Goal: Transaction & Acquisition: Purchase product/service

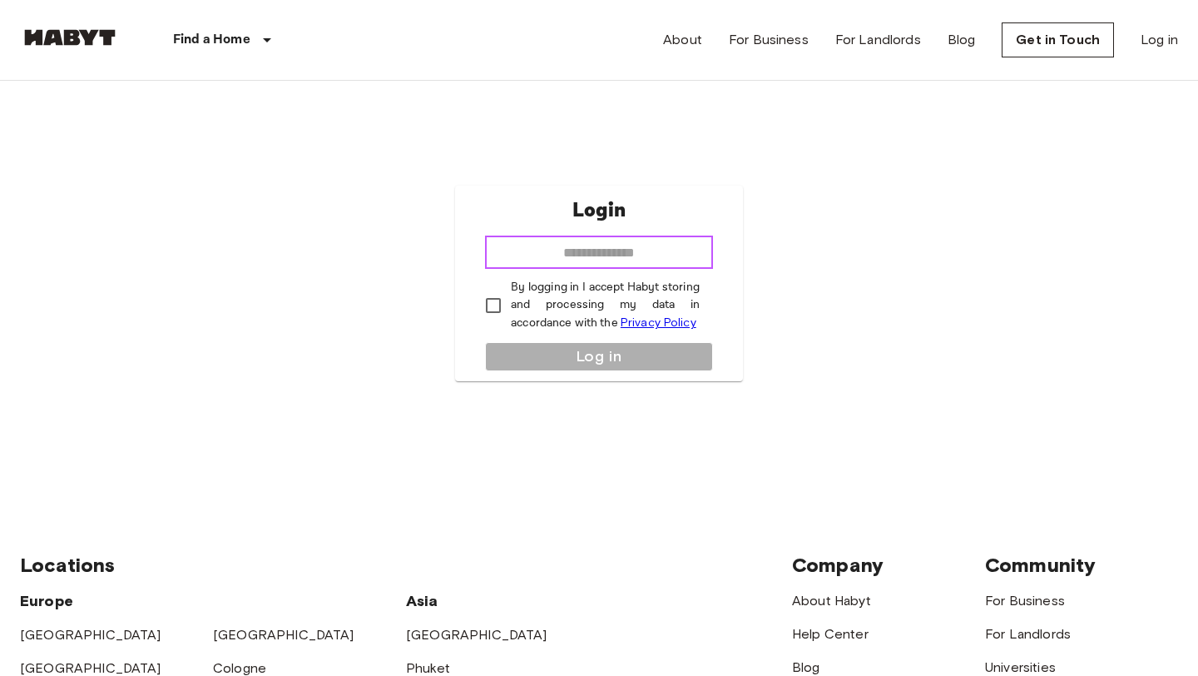
click at [602, 249] on input "email" at bounding box center [599, 251] width 228 height 33
type input "**********"
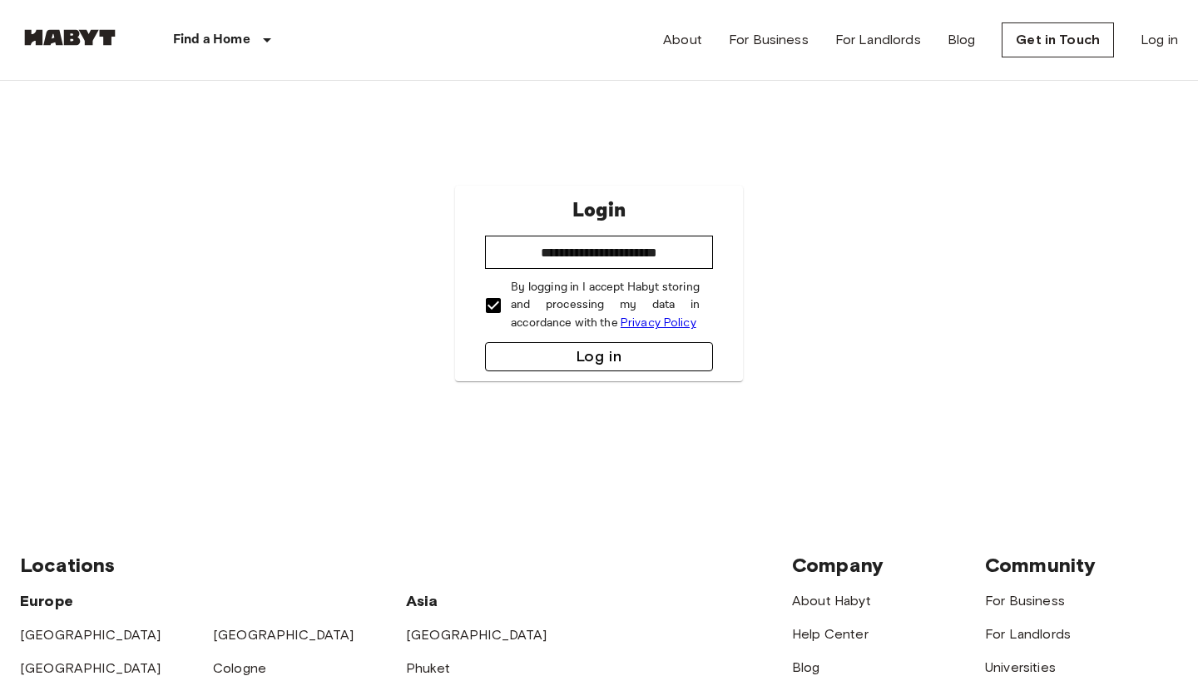
click at [560, 356] on button "Log in" at bounding box center [599, 356] width 228 height 29
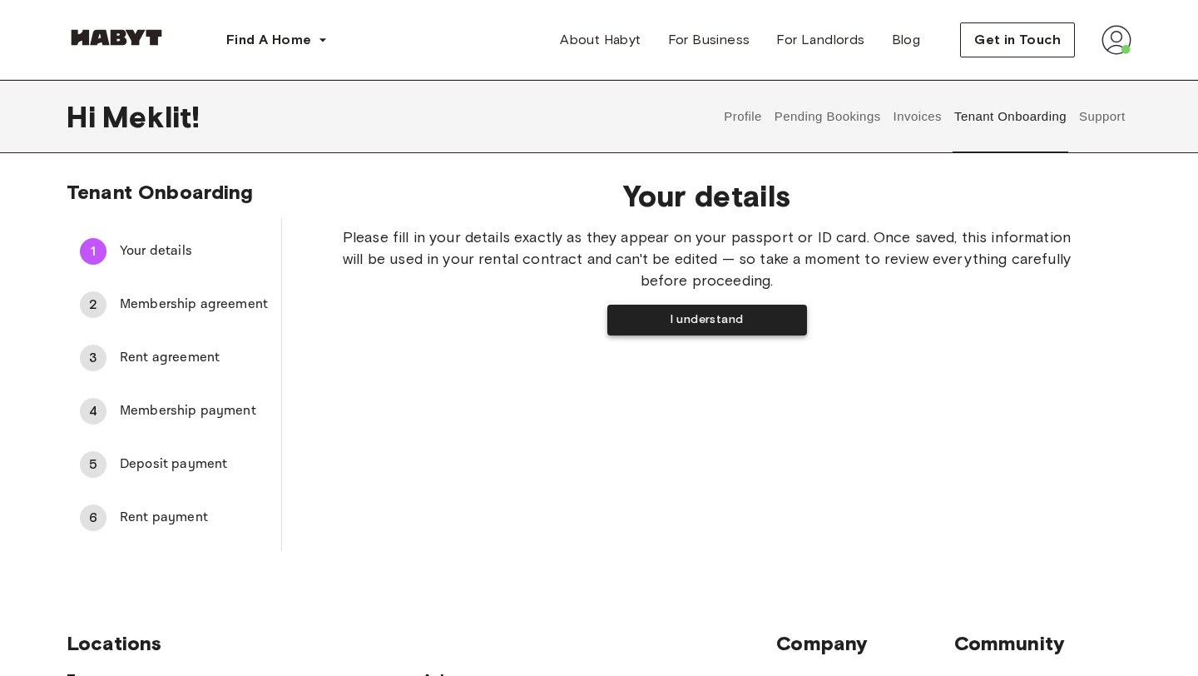
click at [722, 324] on button "I understand" at bounding box center [707, 319] width 200 height 31
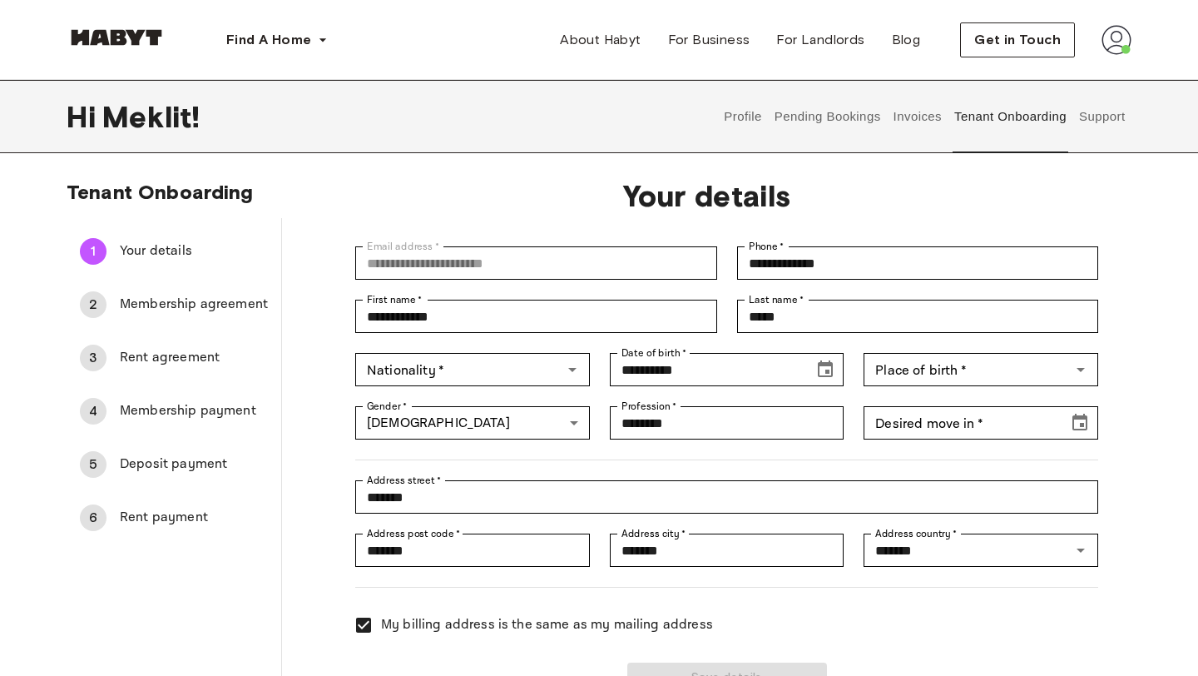
scroll to position [81, 0]
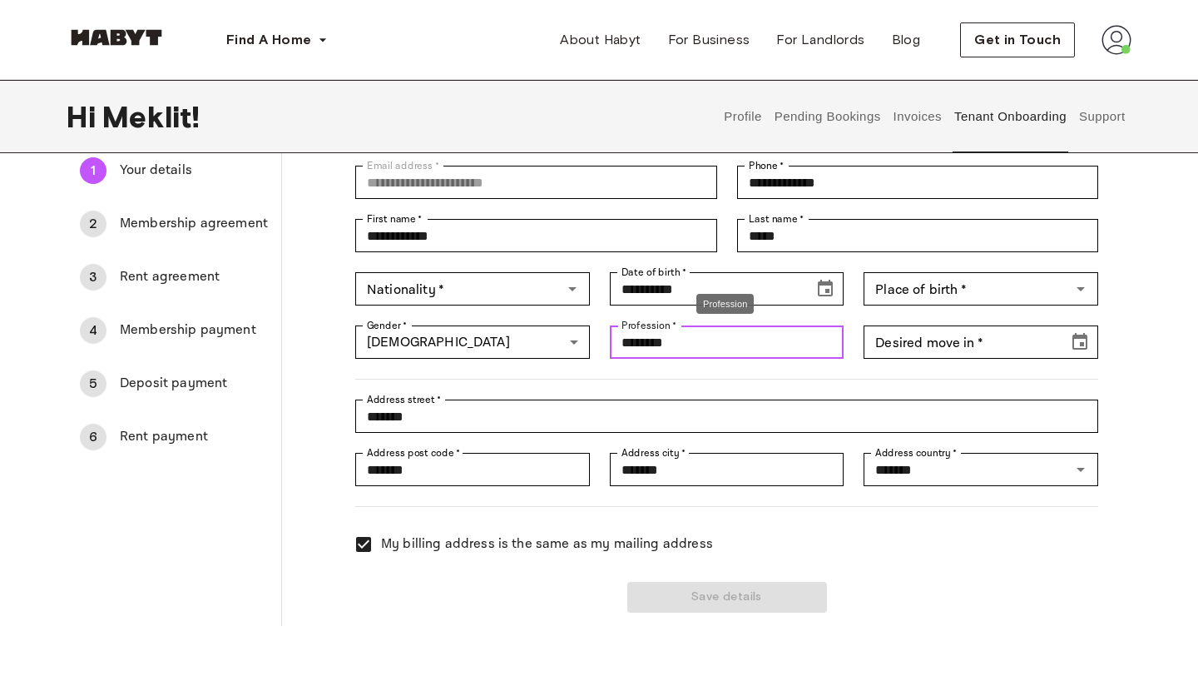
click at [729, 343] on input "********" at bounding box center [727, 341] width 235 height 33
click at [839, 346] on input "********" at bounding box center [727, 341] width 235 height 33
type input "*"
type input "*******"
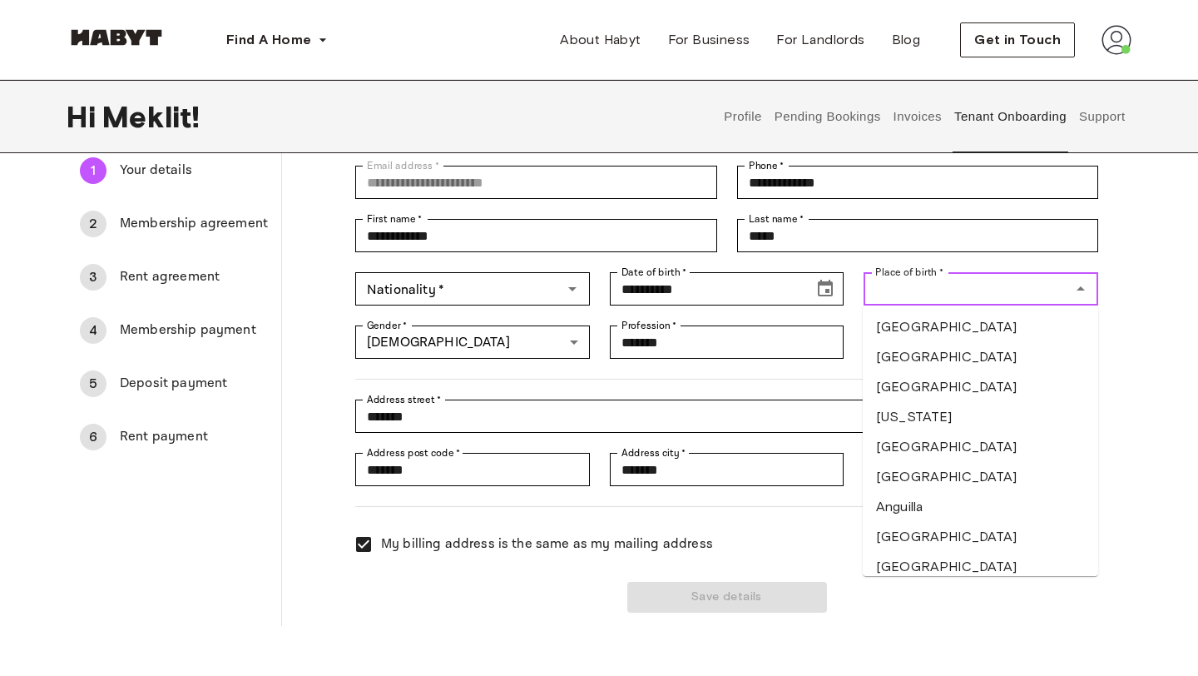
click at [973, 295] on input "Place of birth   *" at bounding box center [967, 288] width 197 height 23
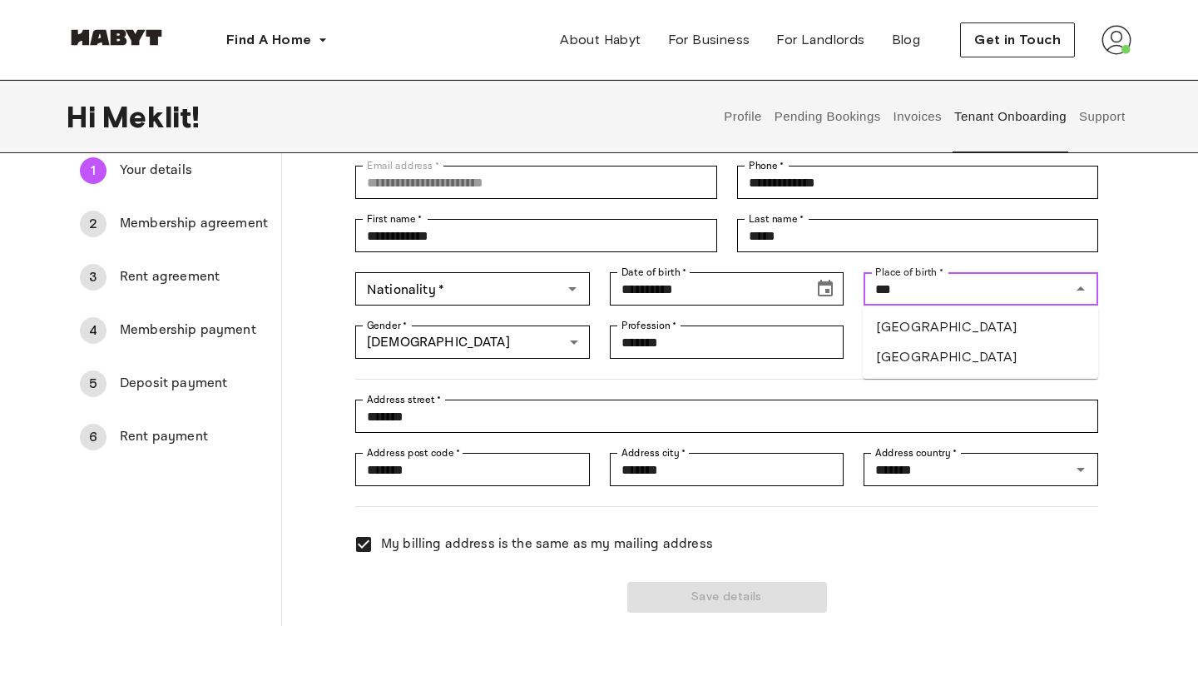
click at [952, 329] on li "Ethiopia" at bounding box center [980, 327] width 235 height 30
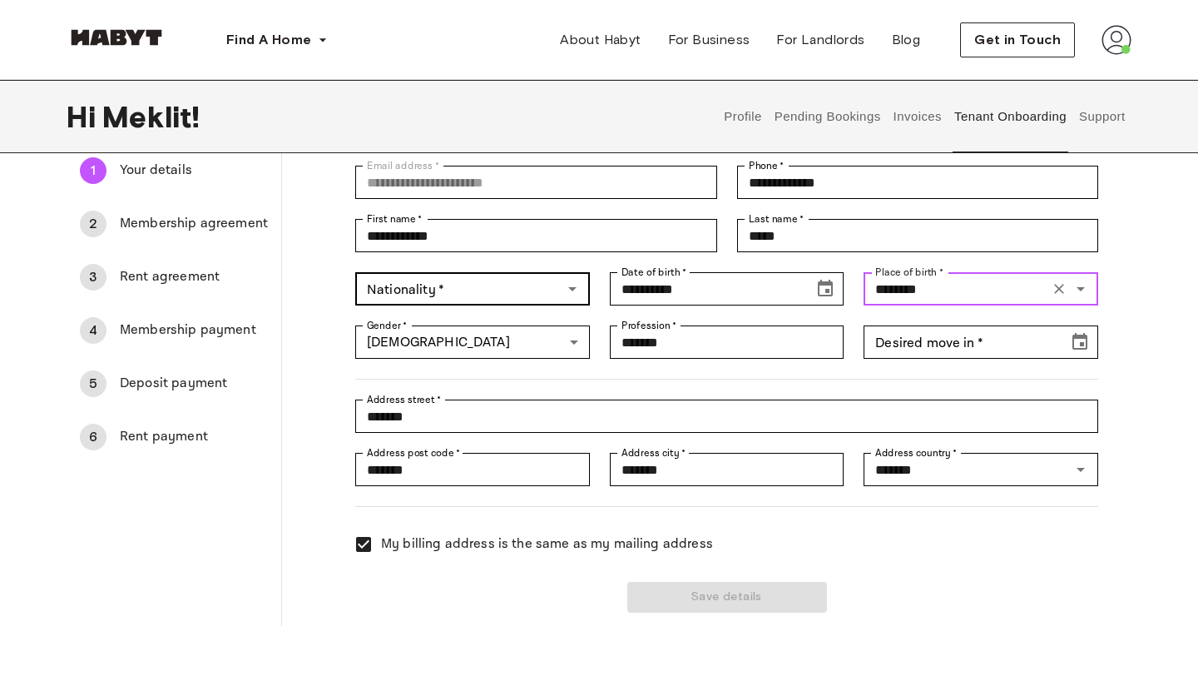
type input "********"
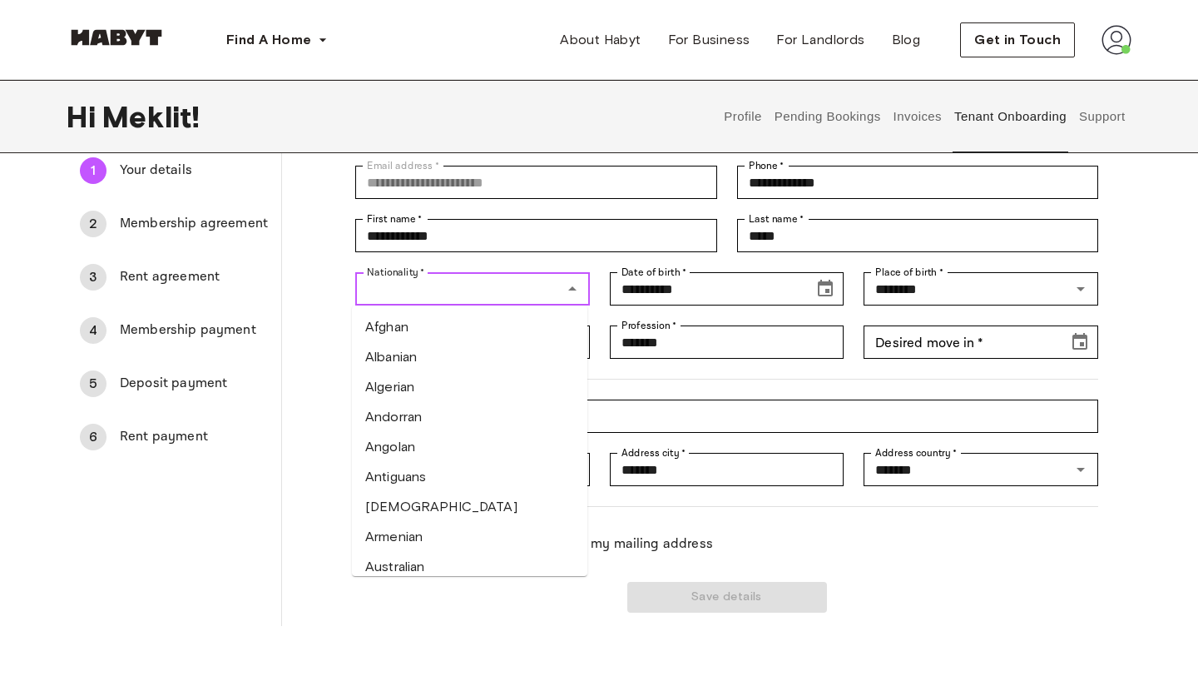
click at [461, 280] on input "Nationality   *" at bounding box center [458, 288] width 197 height 23
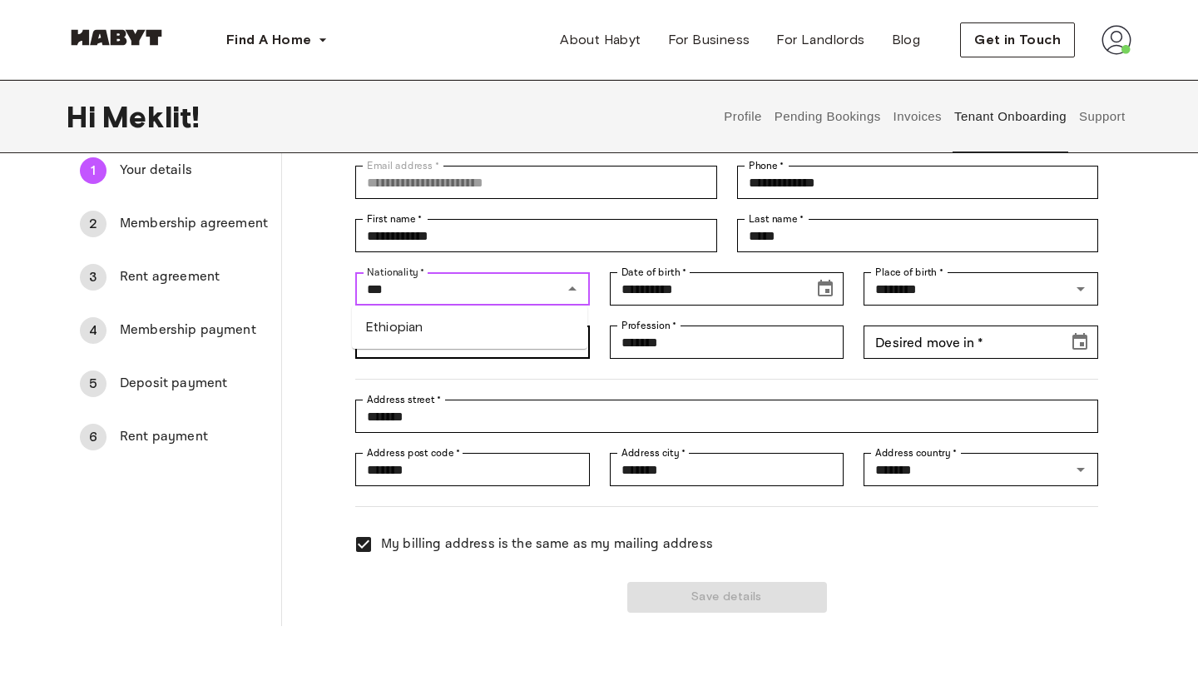
click at [453, 339] on li "Ethiopian" at bounding box center [469, 327] width 235 height 30
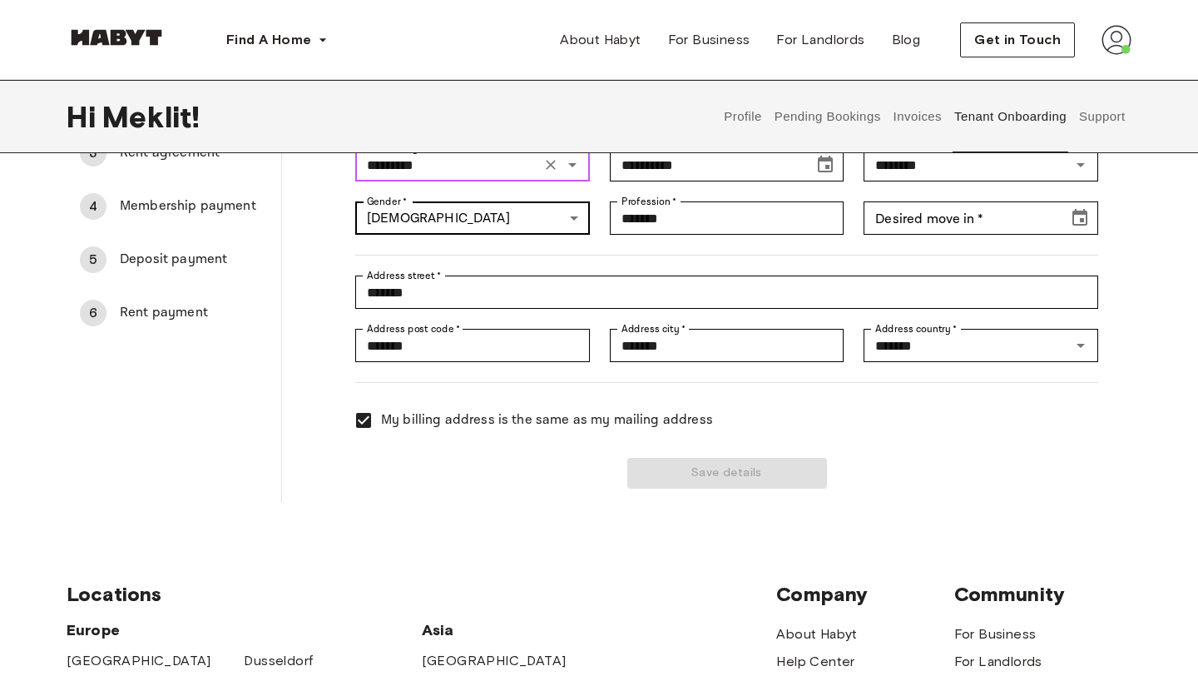
scroll to position [205, 0]
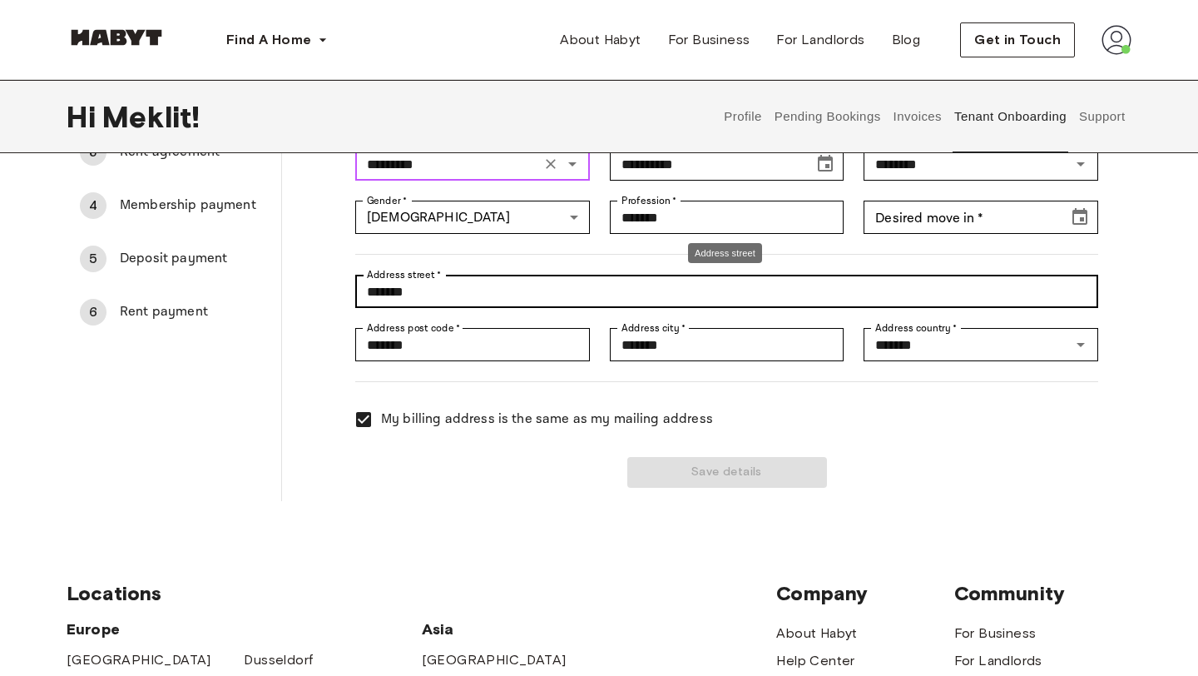
type input "*********"
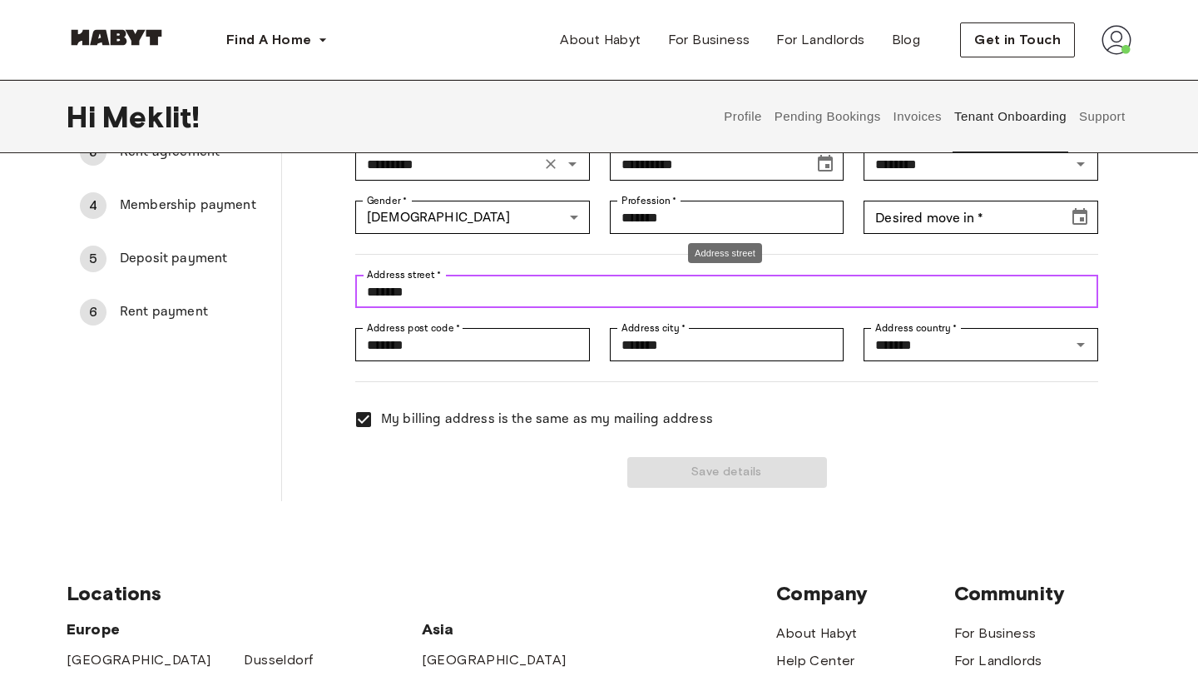
click at [471, 289] on input "*******" at bounding box center [726, 291] width 743 height 33
type input "*"
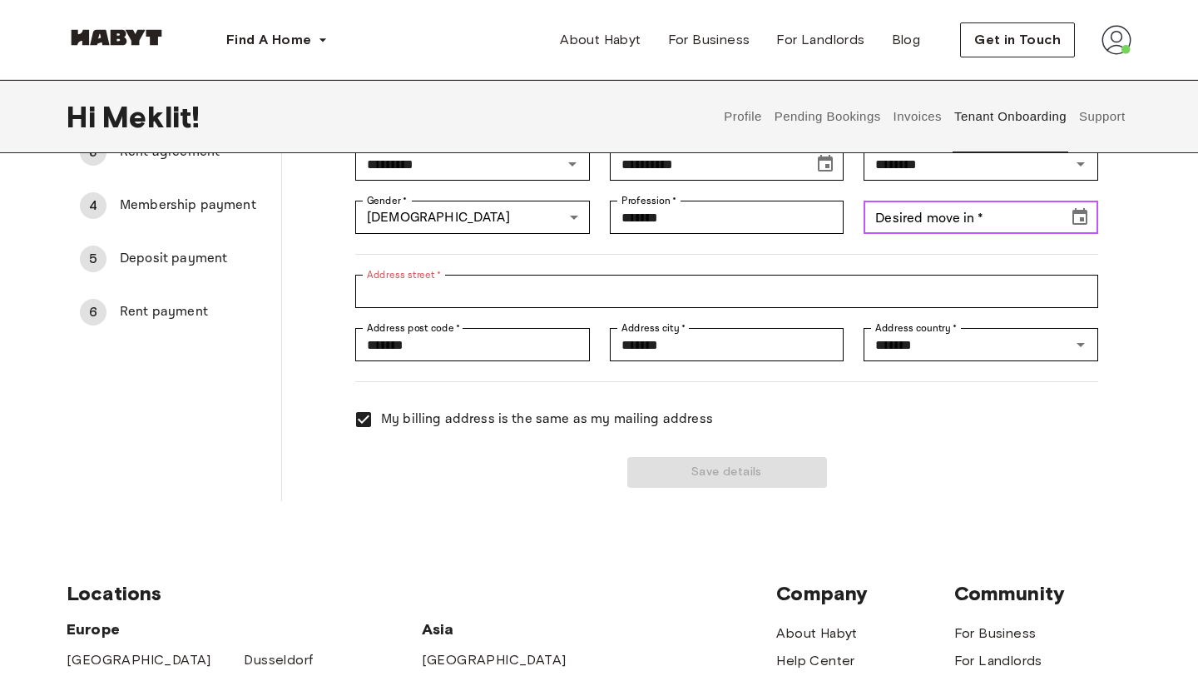
click at [945, 215] on div "Desired move in   * Desired move in   *" at bounding box center [981, 217] width 235 height 33
click at [930, 211] on input "**********" at bounding box center [960, 217] width 193 height 33
click at [1080, 221] on icon "Choose date, selected date is Oct 8, 1902" at bounding box center [1080, 217] width 20 height 20
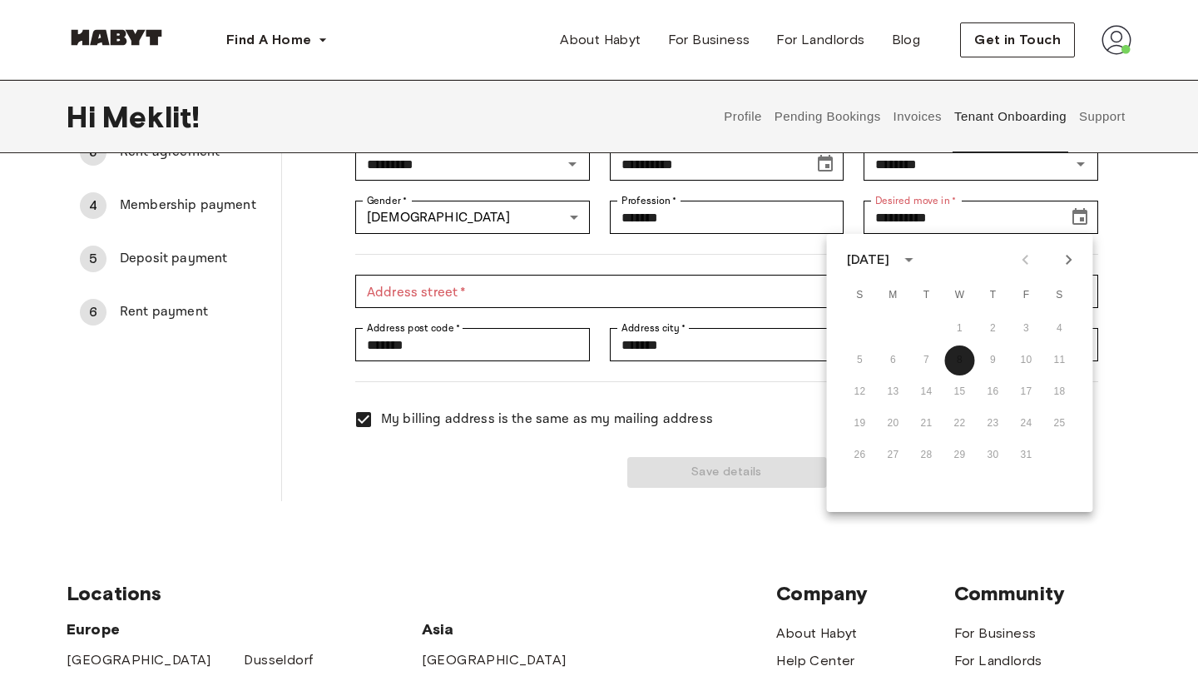
click at [923, 264] on button "calendar view is open, switch to year view" at bounding box center [908, 259] width 28 height 28
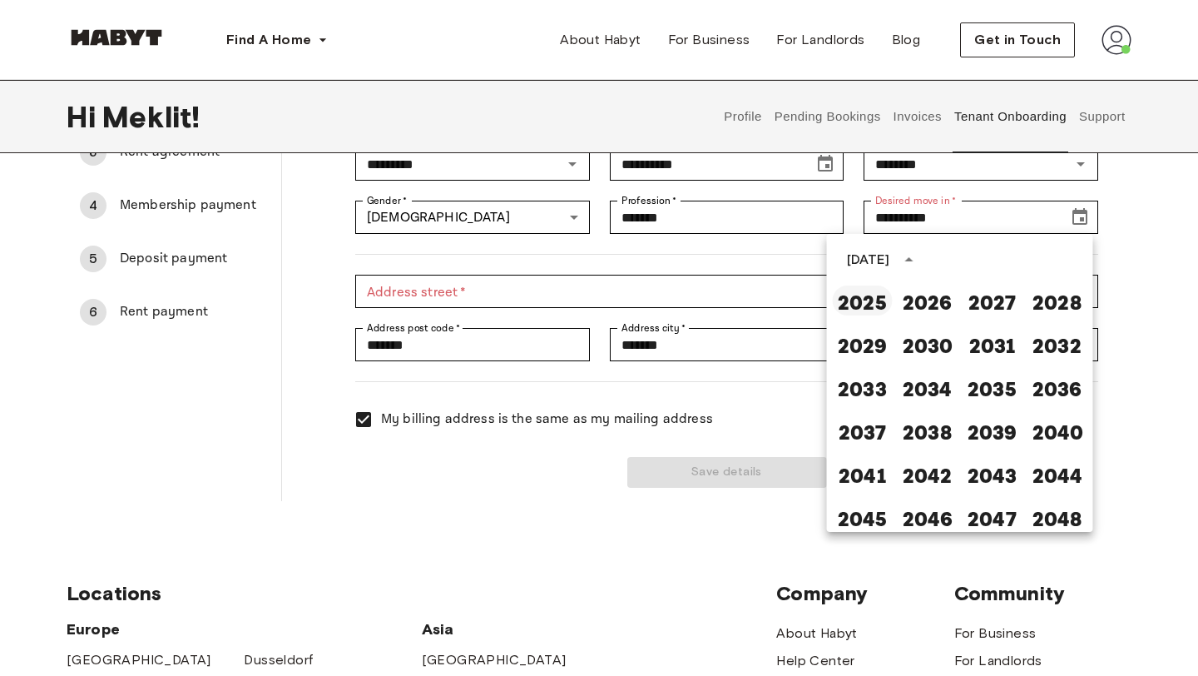
click at [869, 294] on button "2025" at bounding box center [863, 300] width 60 height 30
type input "**********"
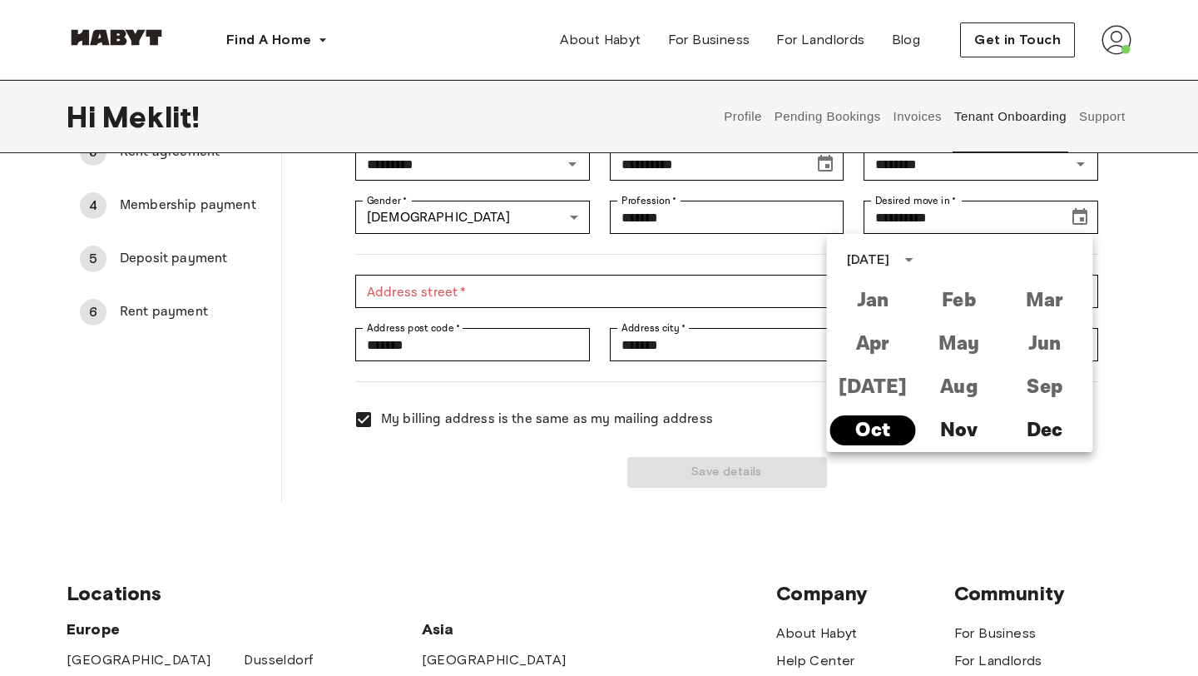
click at [886, 425] on button "Oct" at bounding box center [873, 430] width 86 height 30
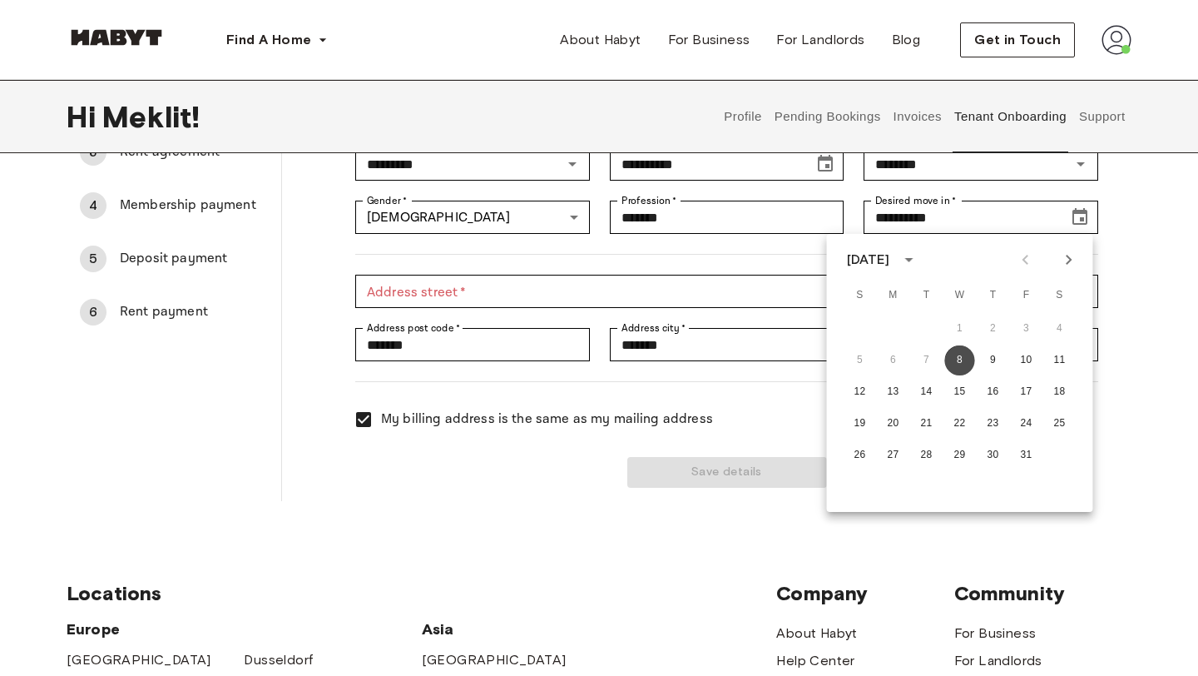
click at [953, 360] on button "8" at bounding box center [960, 360] width 30 height 30
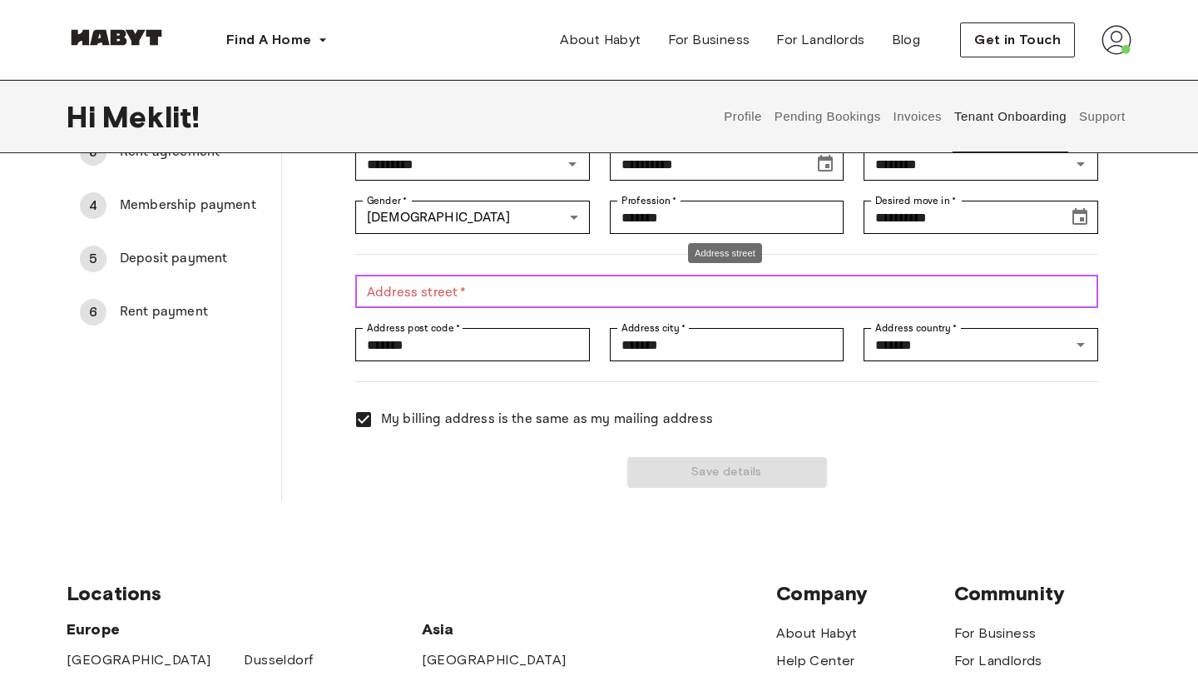
click at [521, 287] on input "Address street   *" at bounding box center [726, 291] width 743 height 33
type input "**********"
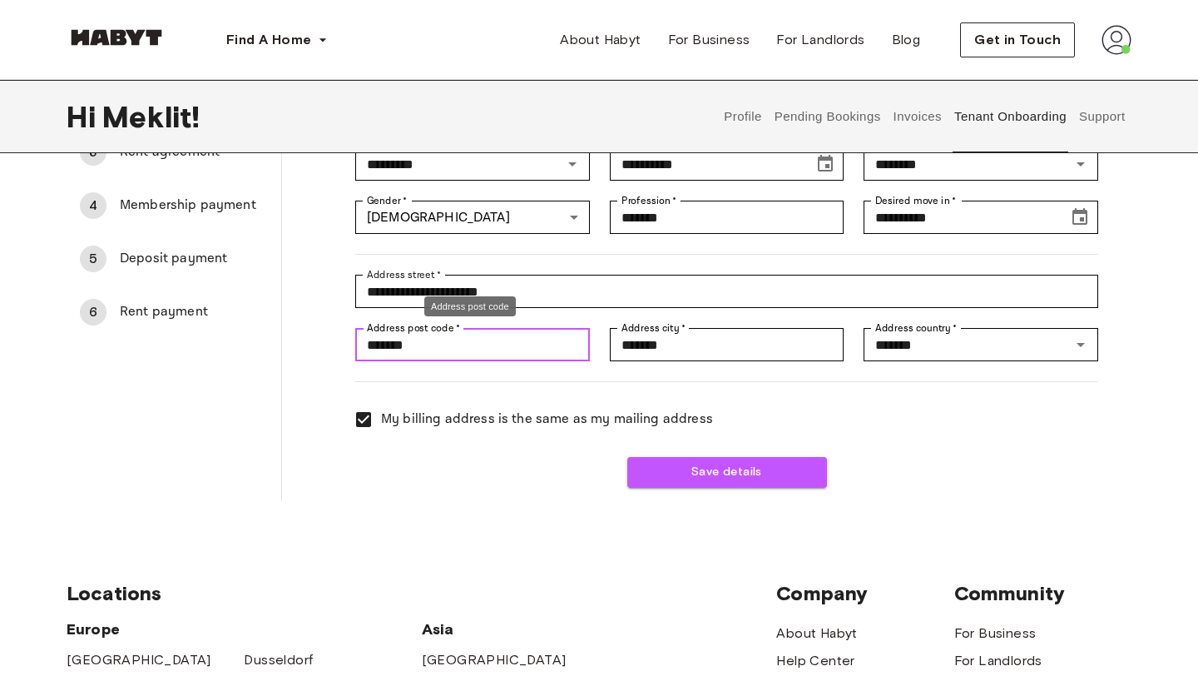
click at [464, 345] on input "*******" at bounding box center [472, 344] width 235 height 33
type input "*"
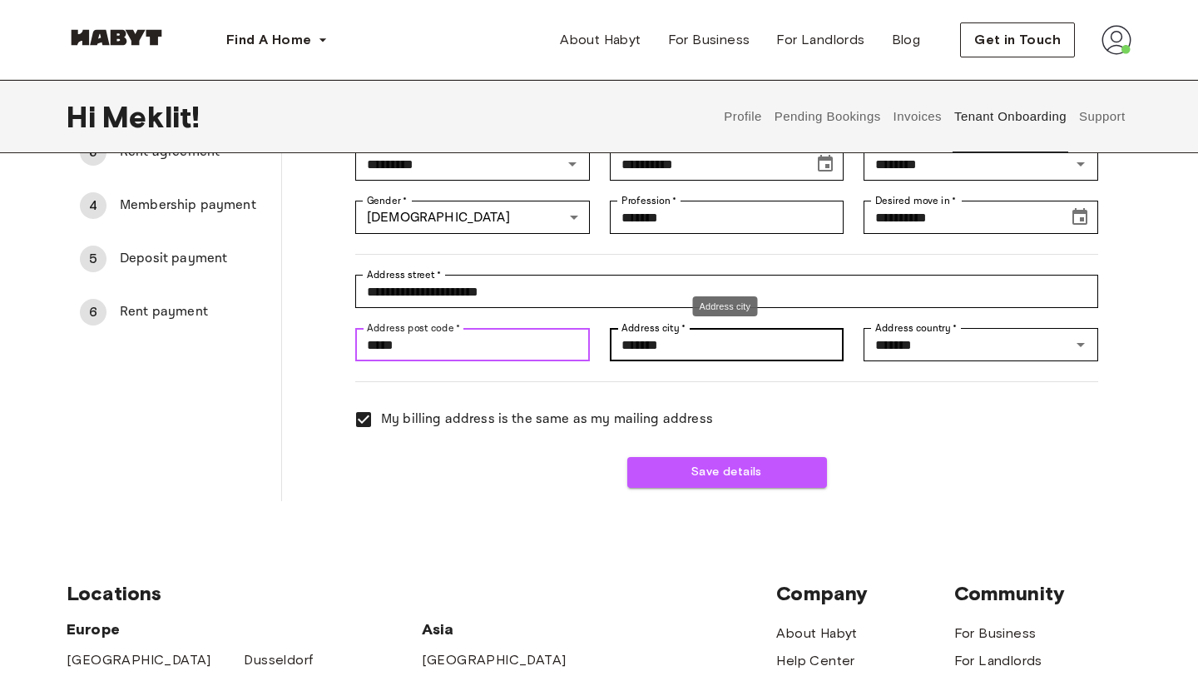
type input "*****"
click at [704, 356] on input "*******" at bounding box center [727, 344] width 235 height 33
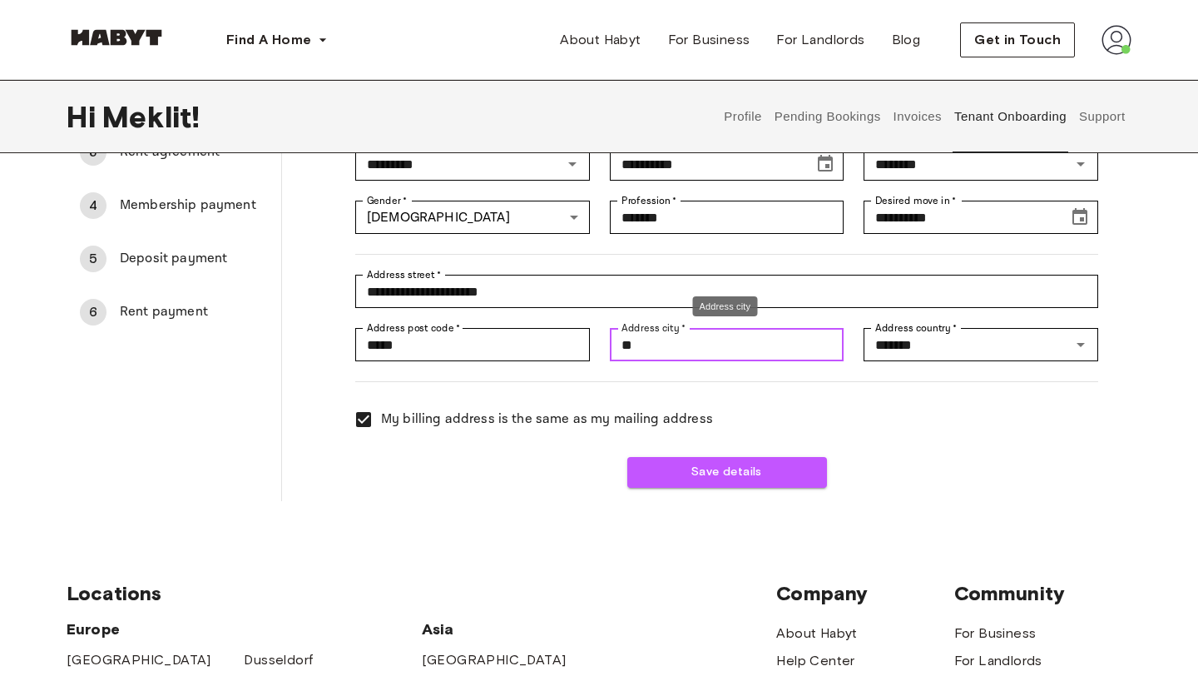
type input "*"
click at [938, 332] on label "Address country   *" at bounding box center [916, 327] width 82 height 15
type input "******"
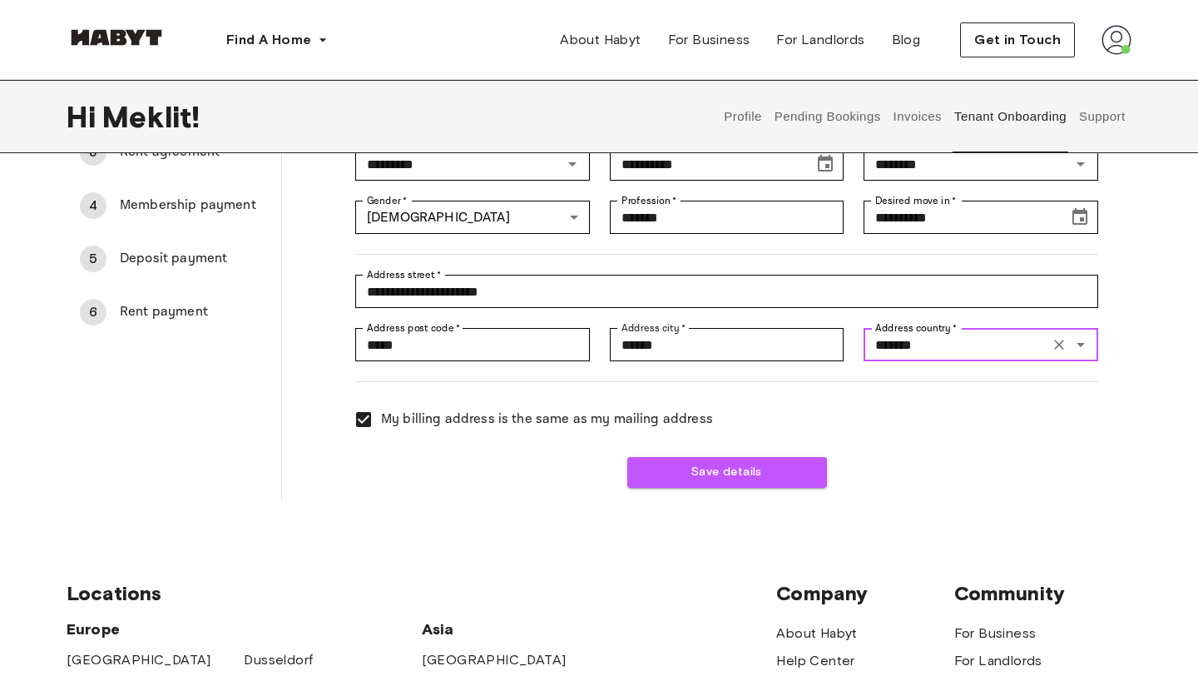
click at [938, 333] on input "*******" at bounding box center [957, 344] width 176 height 23
click at [938, 333] on label "Address country   *" at bounding box center [916, 327] width 82 height 15
click at [938, 333] on input "*******" at bounding box center [957, 344] width 176 height 23
click at [897, 379] on li "Italy" at bounding box center [980, 383] width 235 height 30
type input "*****"
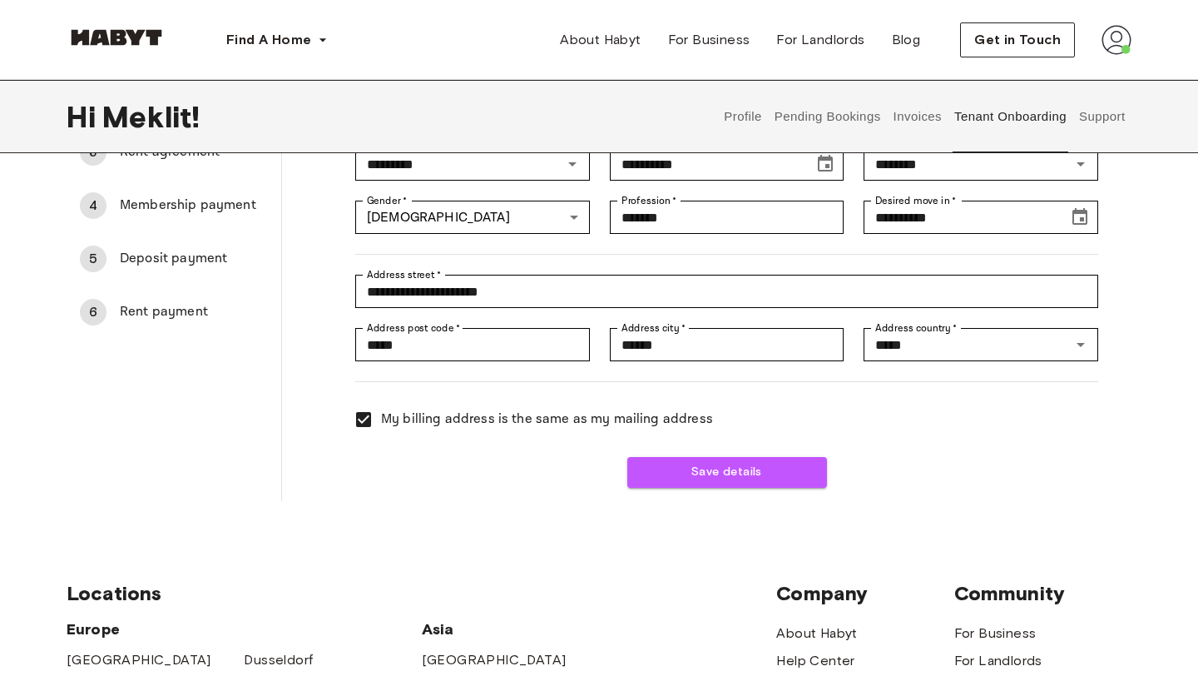
click at [685, 488] on div "**********" at bounding box center [706, 230] width 849 height 542
click at [690, 473] on button "Save details" at bounding box center [727, 472] width 200 height 31
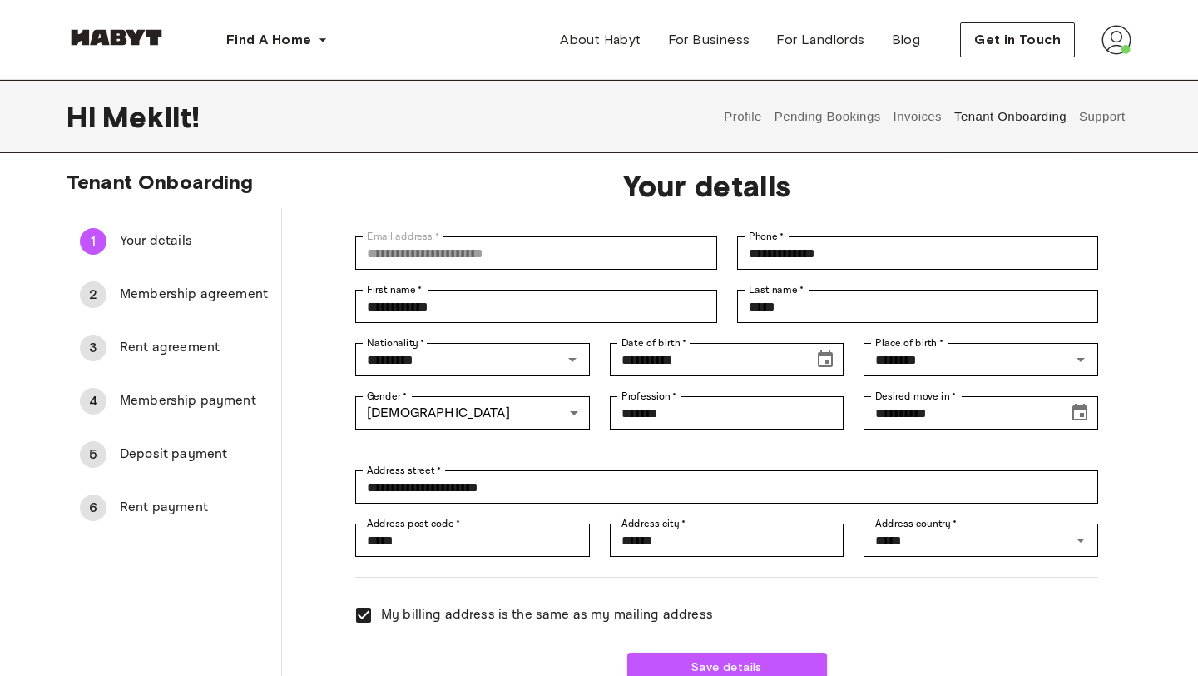
scroll to position [7, 0]
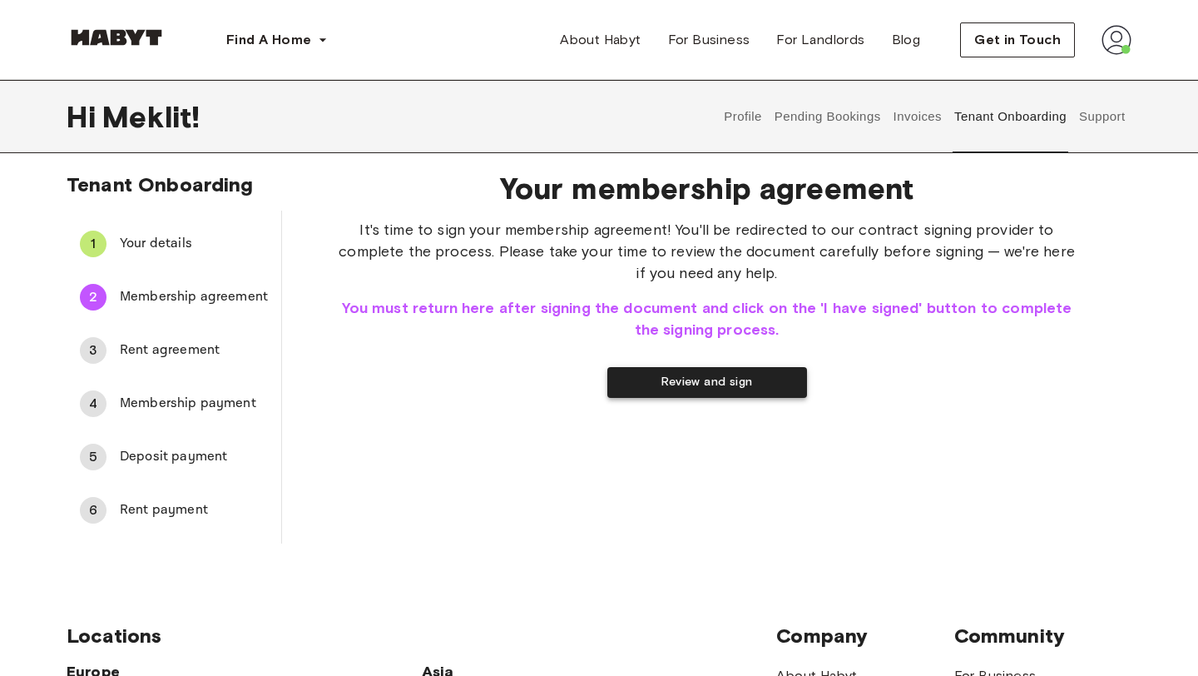
click at [711, 382] on button "Review and sign" at bounding box center [707, 382] width 200 height 31
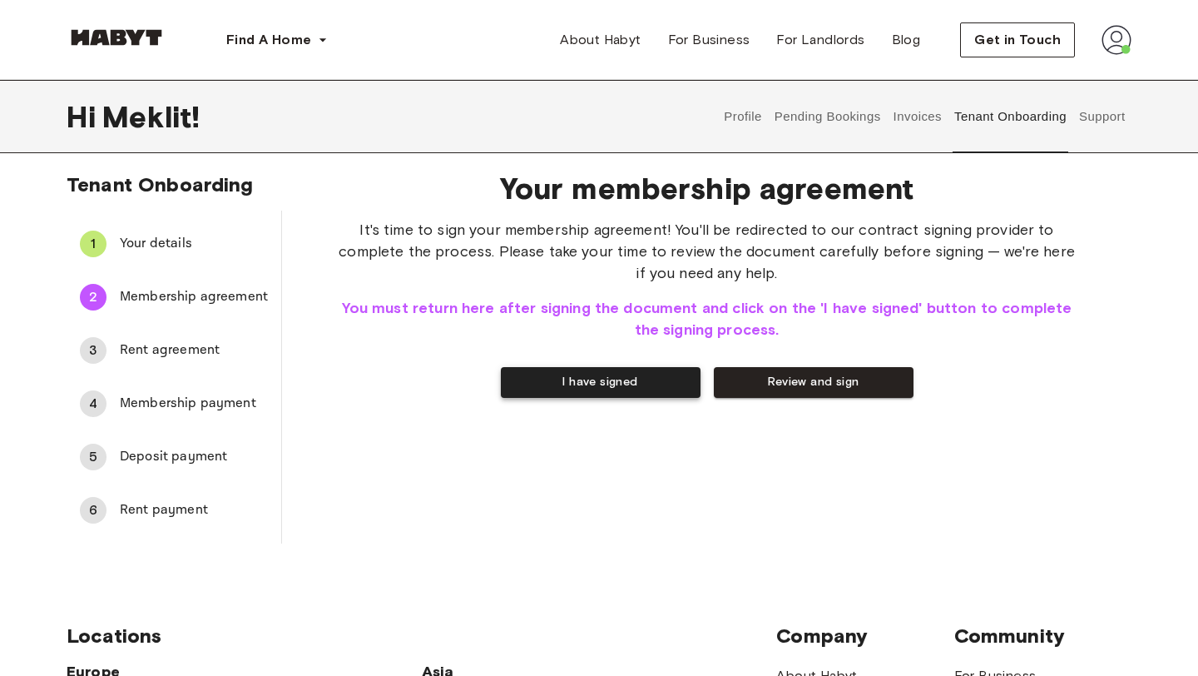
click at [646, 386] on button "I have signed" at bounding box center [601, 382] width 200 height 31
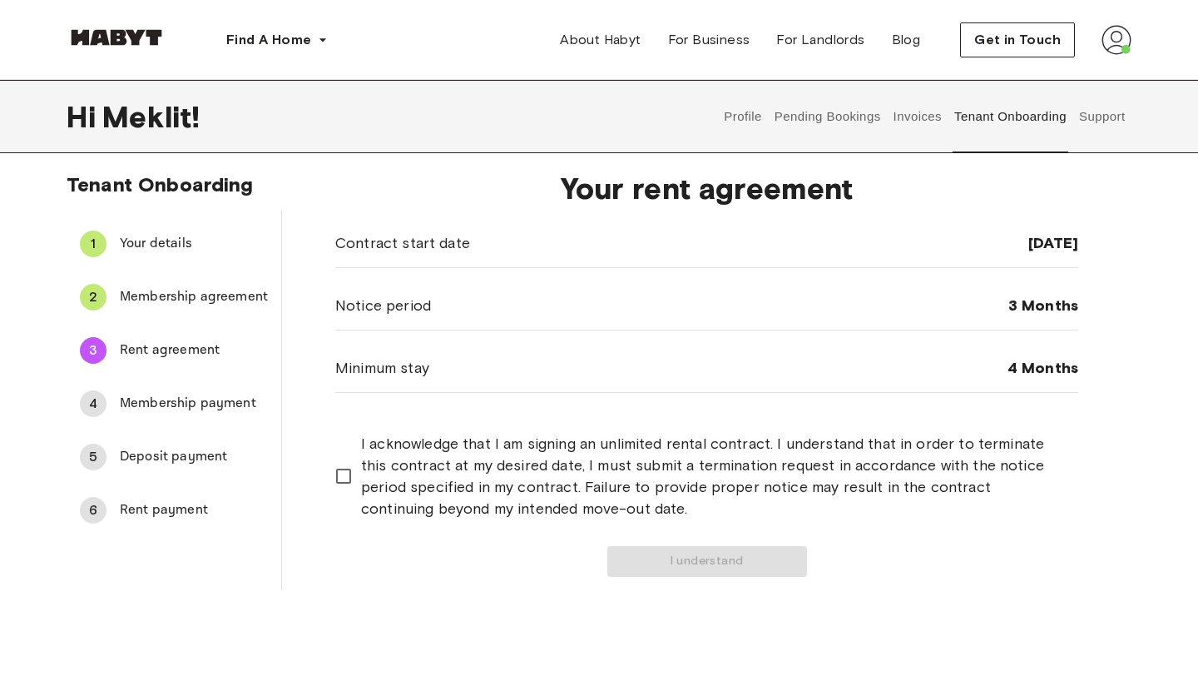
scroll to position [0, 0]
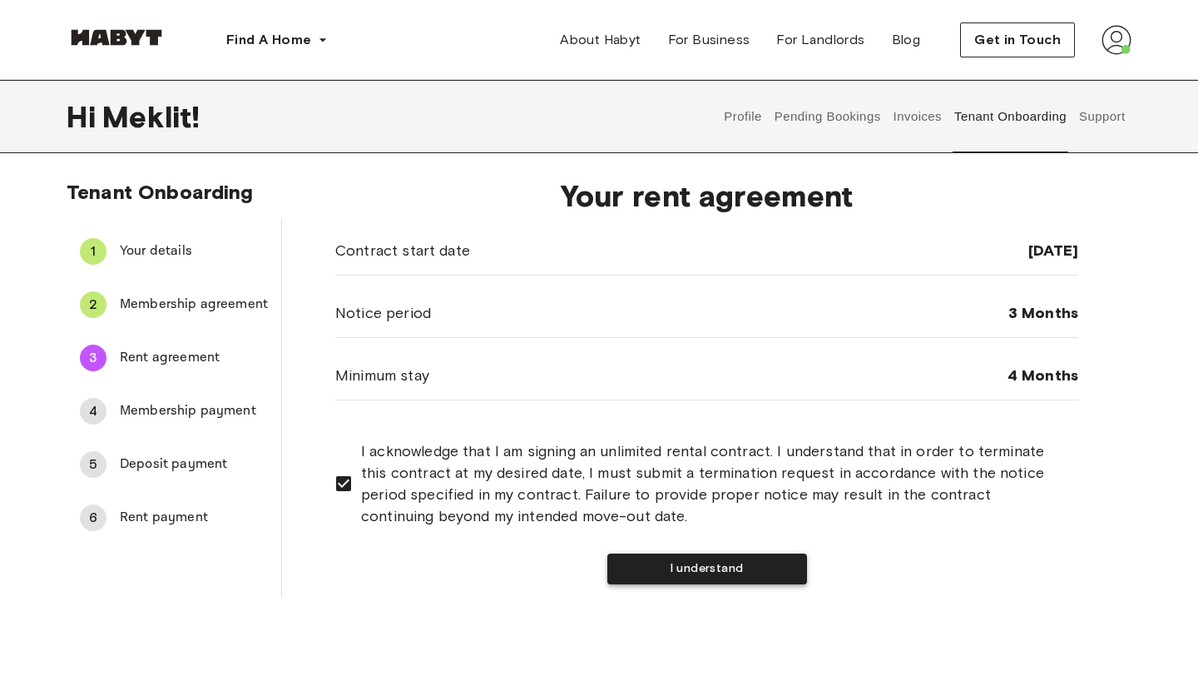
click at [701, 566] on button "I understand" at bounding box center [707, 568] width 200 height 31
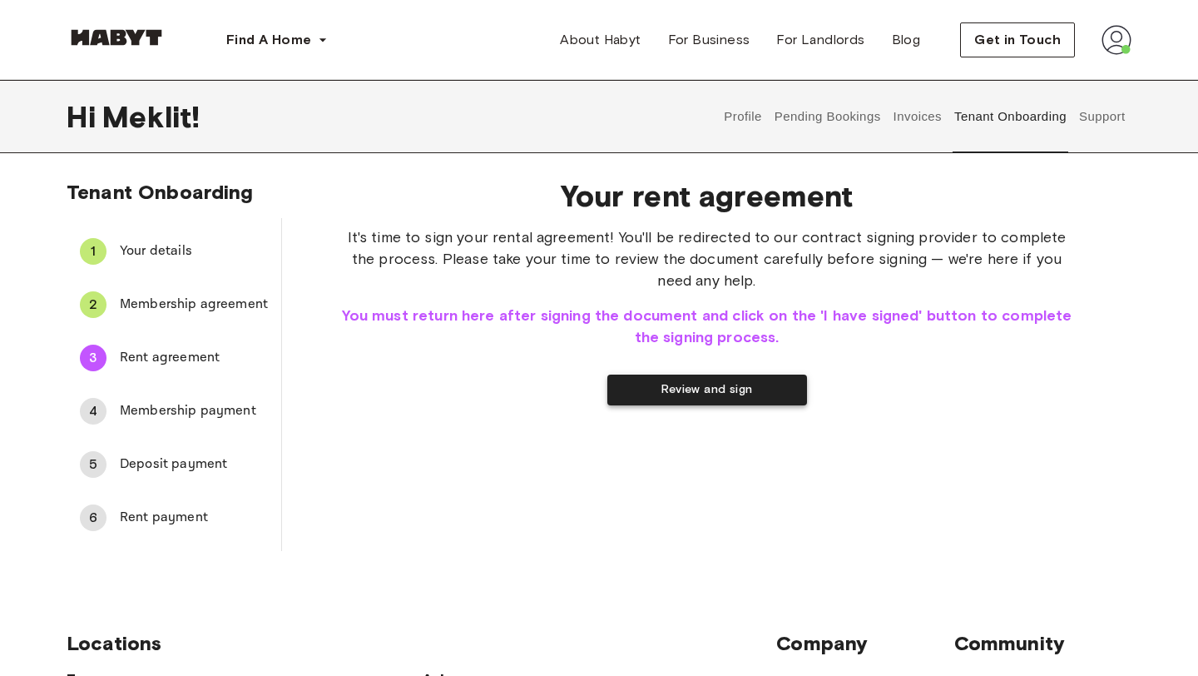
click at [716, 398] on button "Review and sign" at bounding box center [707, 389] width 200 height 31
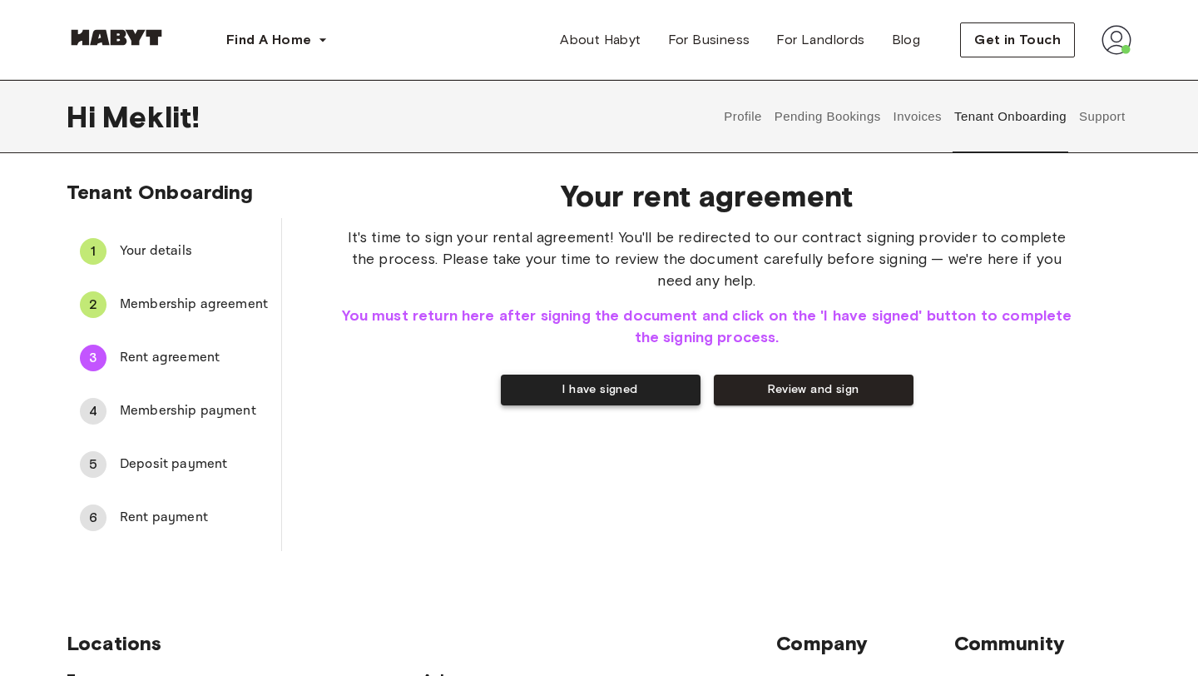
click at [605, 386] on button "I have signed" at bounding box center [601, 389] width 200 height 31
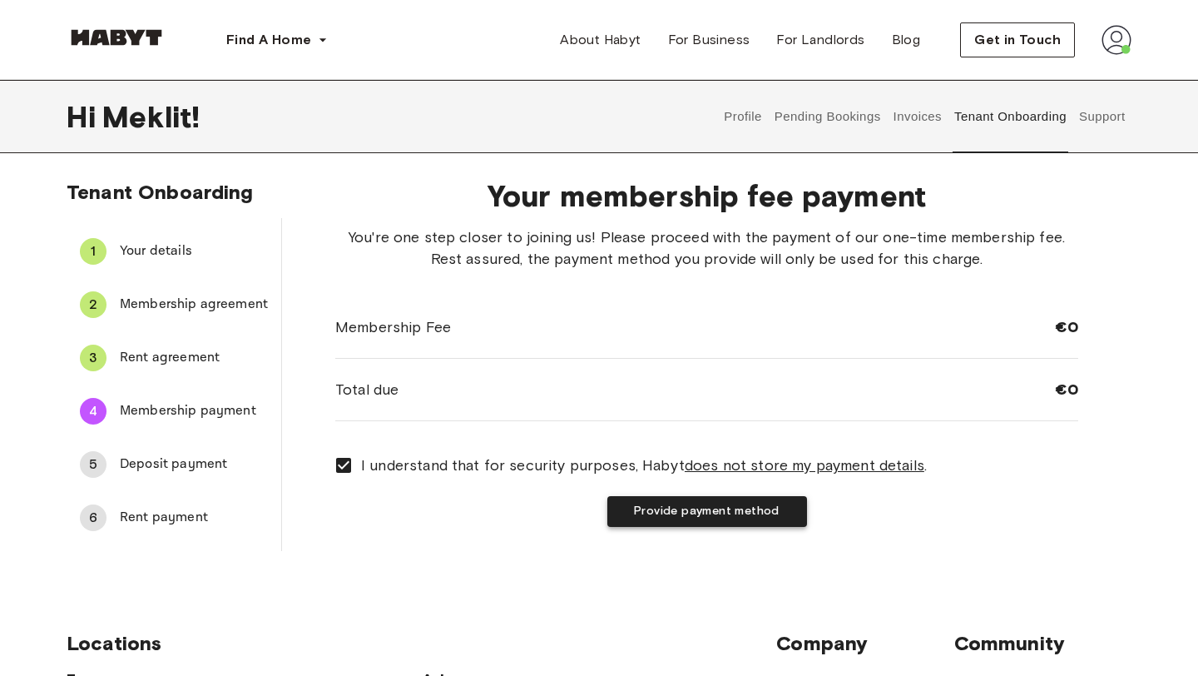
click at [651, 513] on button "Provide payment method" at bounding box center [707, 511] width 200 height 31
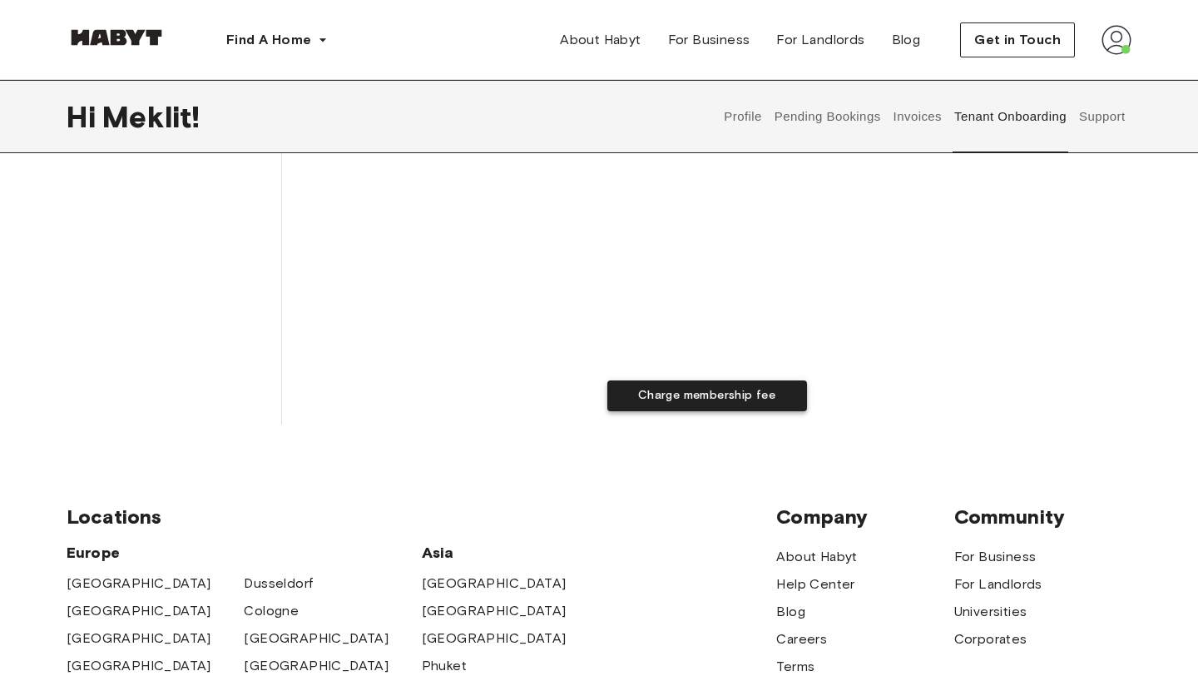
scroll to position [473, 0]
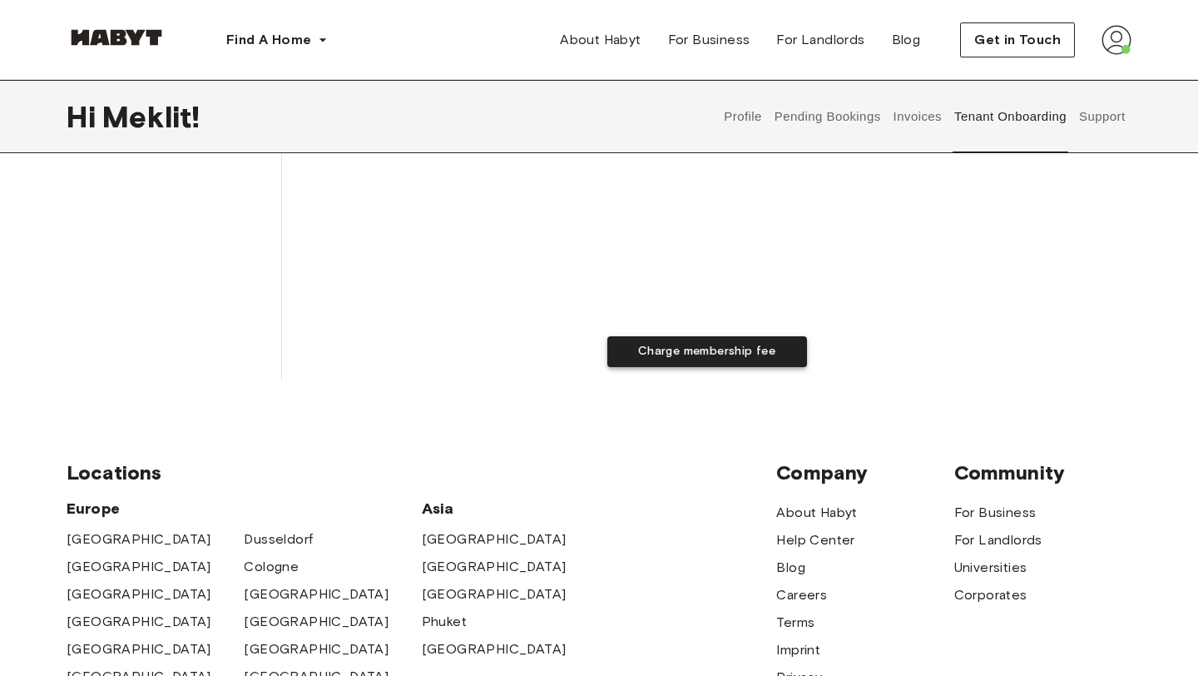
click at [718, 355] on button "Charge membership fee" at bounding box center [707, 351] width 200 height 31
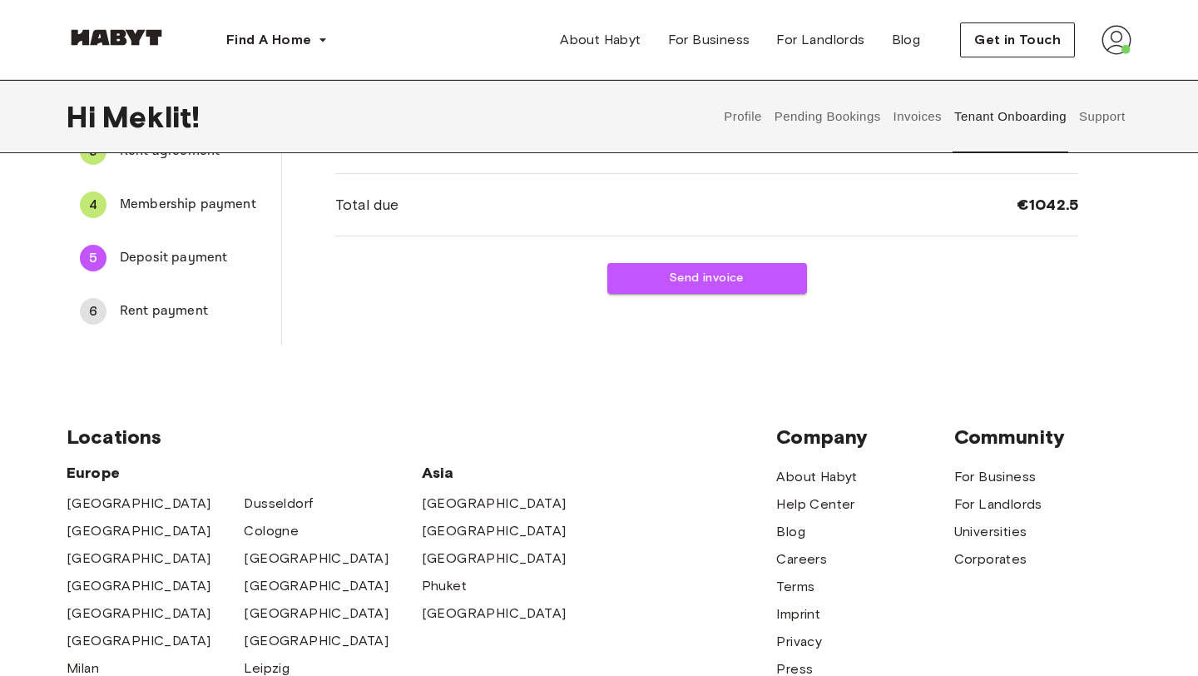
scroll to position [0, 0]
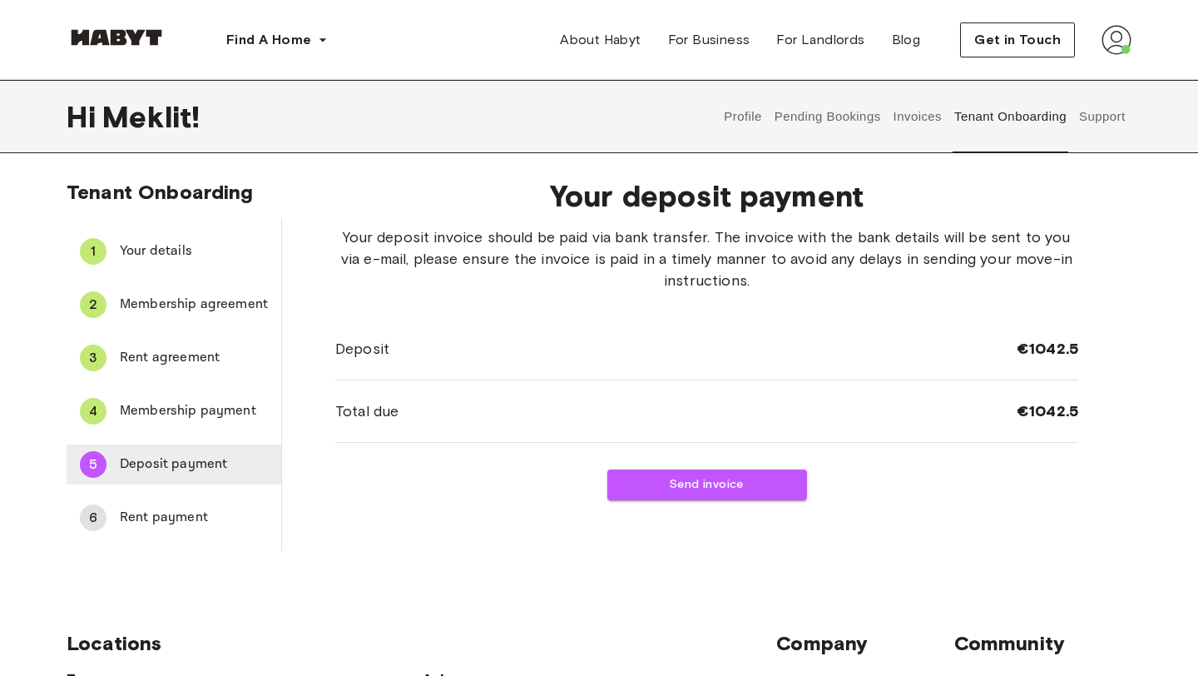
click at [191, 453] on div "5 Deposit payment" at bounding box center [174, 464] width 215 height 40
click at [187, 517] on span "Rent payment" at bounding box center [194, 517] width 148 height 20
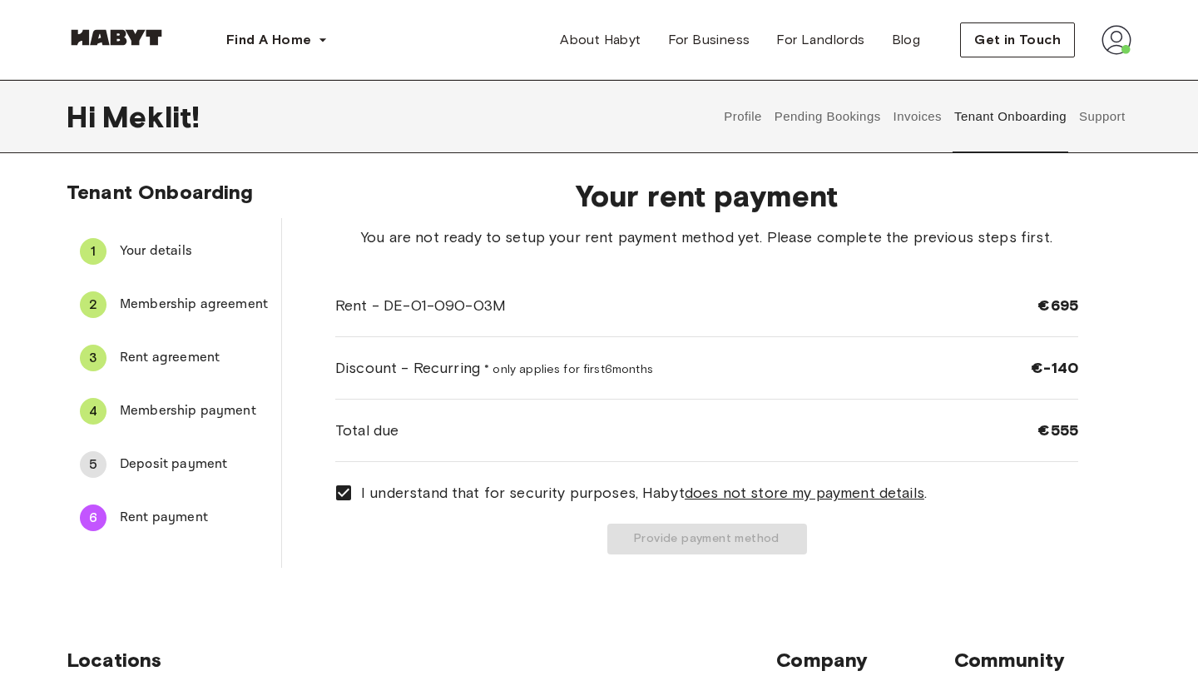
click at [819, 497] on u "does not store my payment details" at bounding box center [805, 492] width 240 height 18
click at [819, 495] on u "does not store my payment details" at bounding box center [805, 492] width 240 height 18
click at [182, 445] on div "5 Deposit payment" at bounding box center [174, 464] width 215 height 40
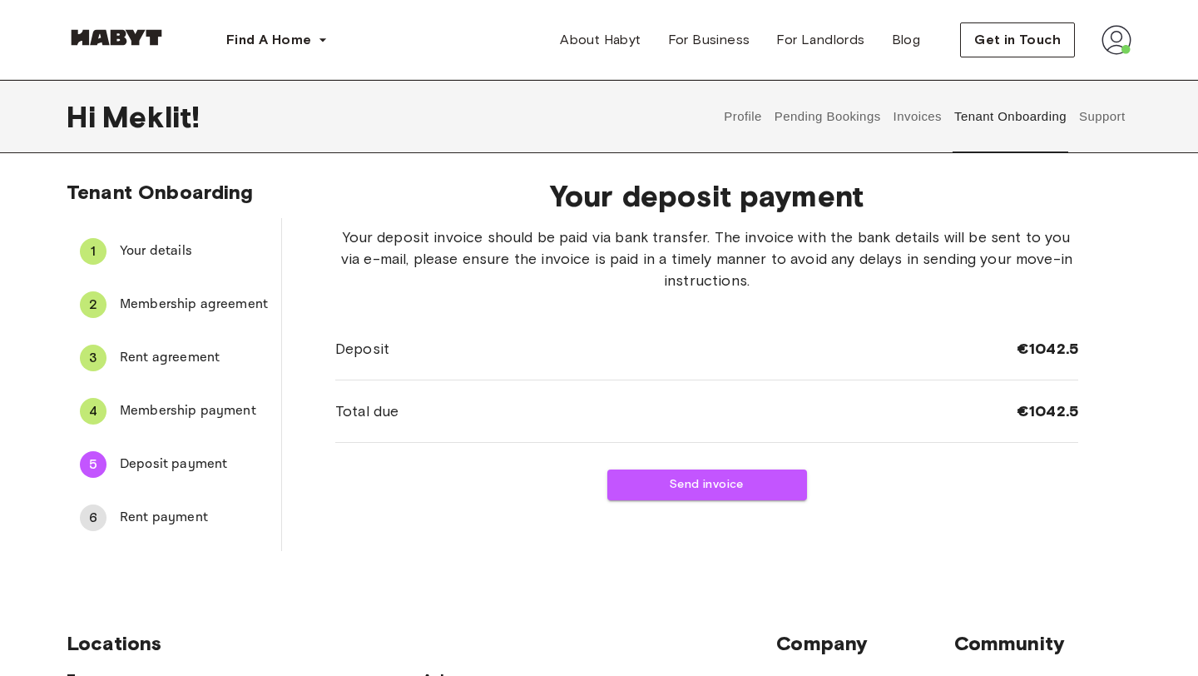
click at [591, 401] on div "Total due €1042.5" at bounding box center [706, 411] width 743 height 62
click at [714, 488] on button "Send invoice" at bounding box center [707, 484] width 200 height 31
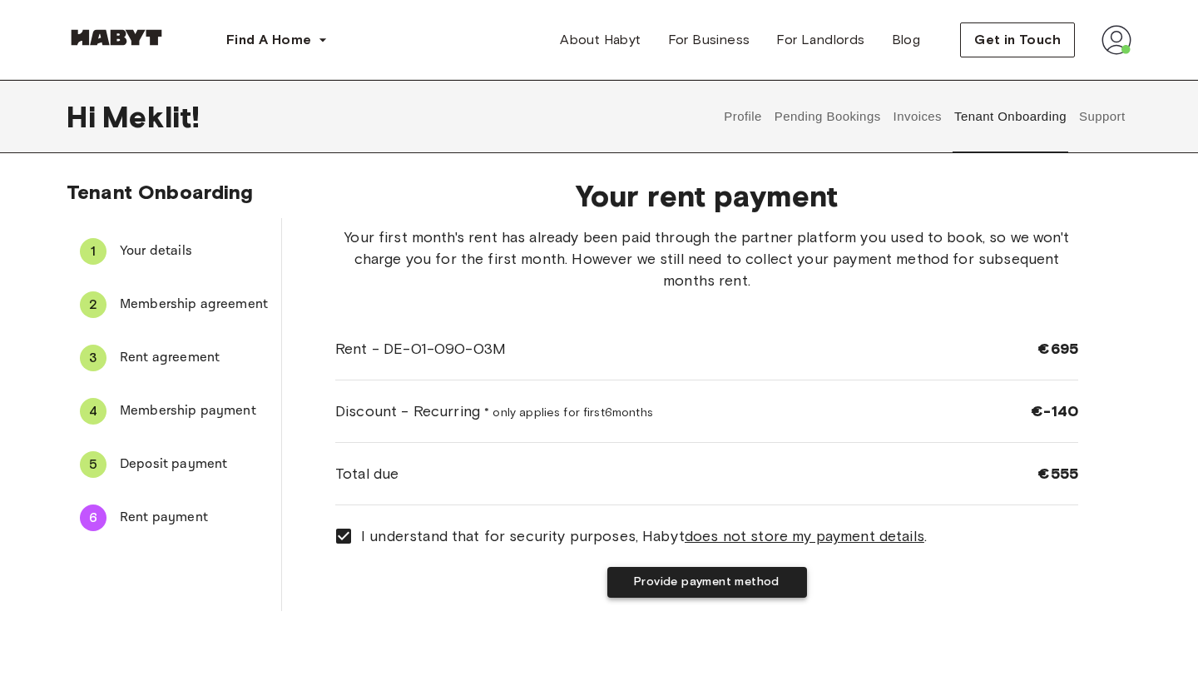
click at [678, 589] on button "Provide payment method" at bounding box center [707, 582] width 200 height 31
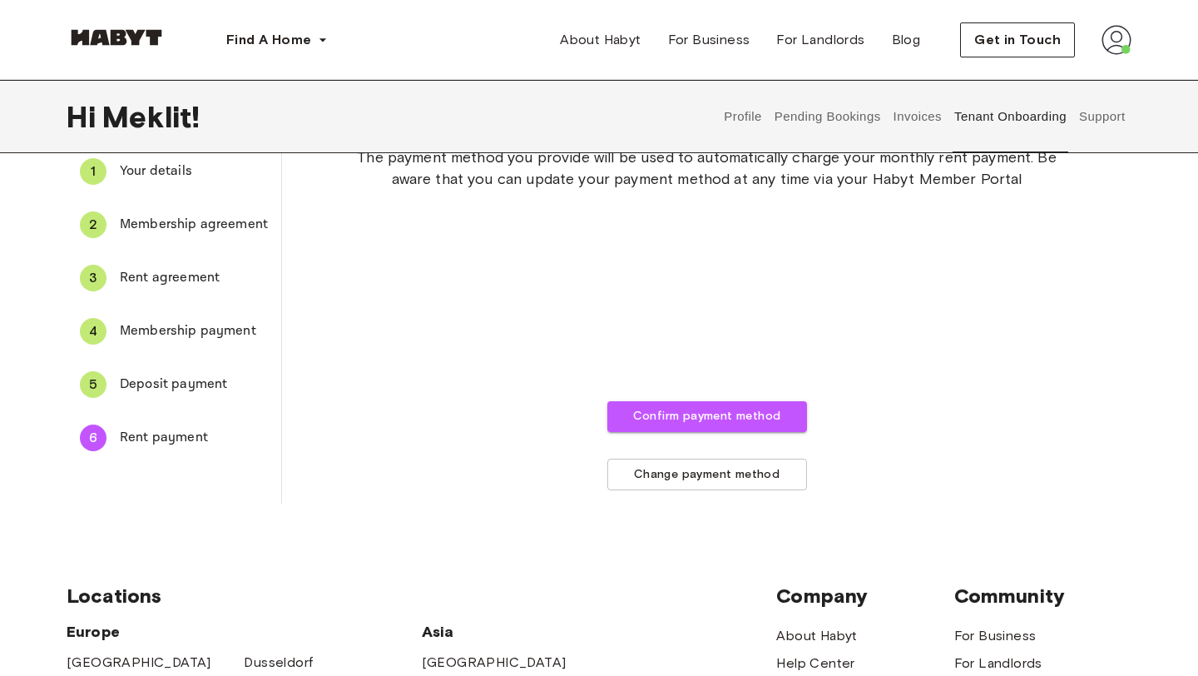
scroll to position [64, 0]
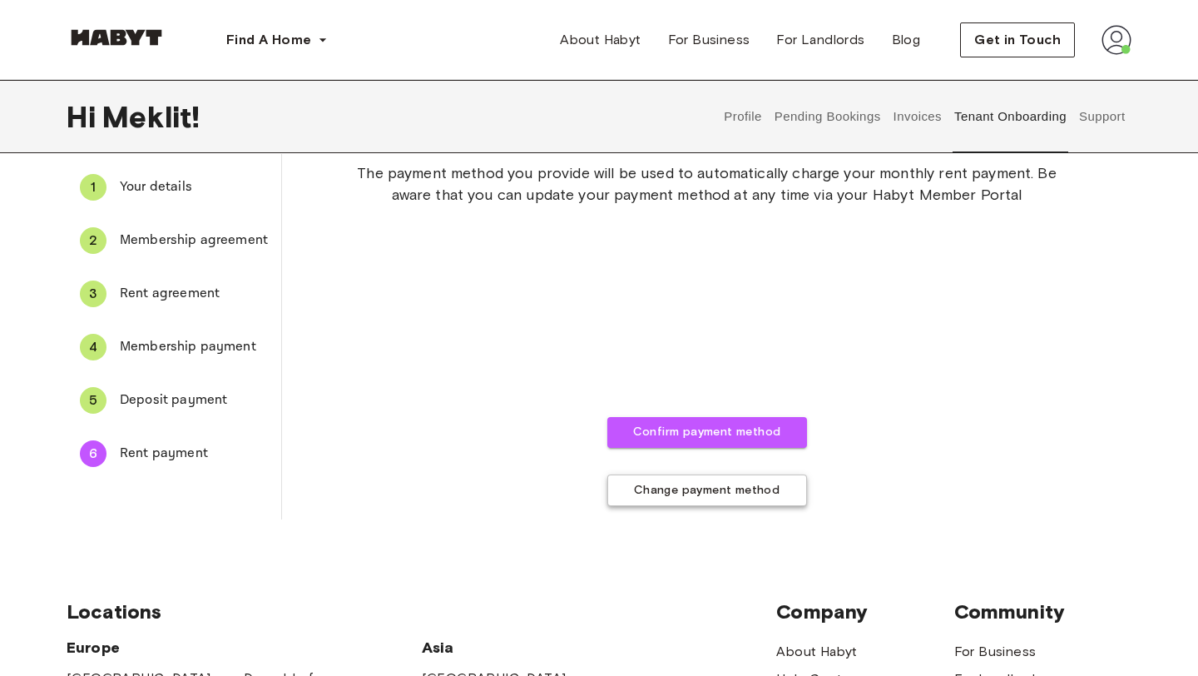
click at [700, 488] on button "Change payment method" at bounding box center [707, 490] width 200 height 32
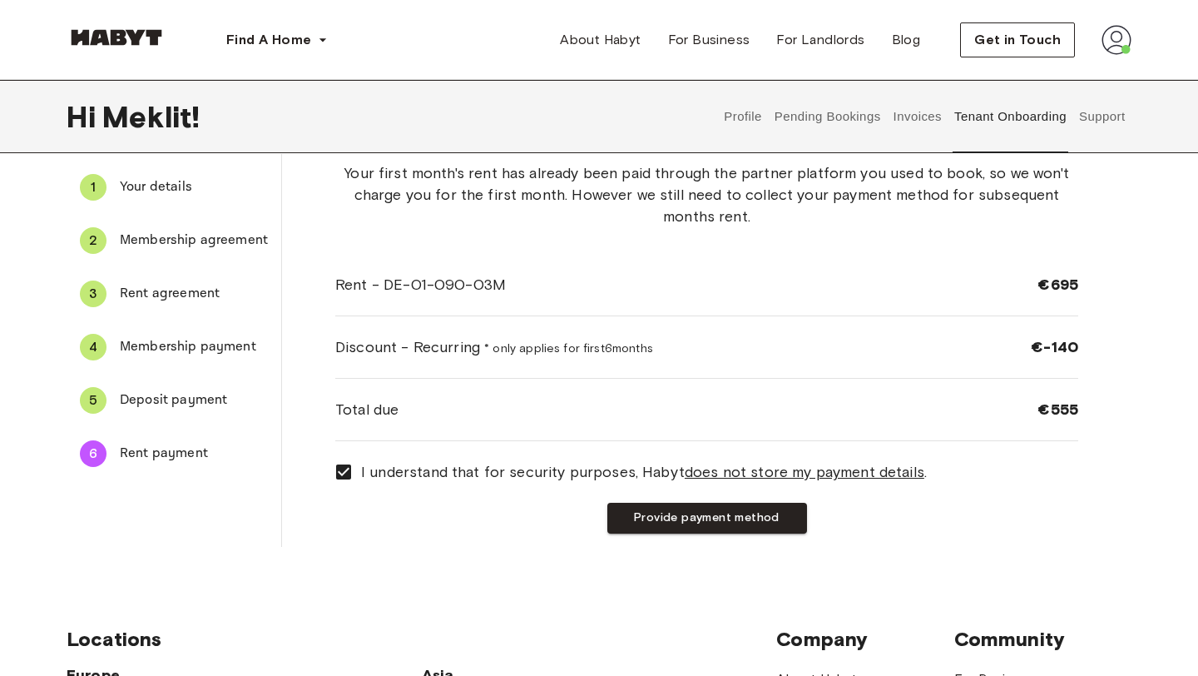
click at [730, 519] on button "Provide payment method" at bounding box center [707, 518] width 200 height 31
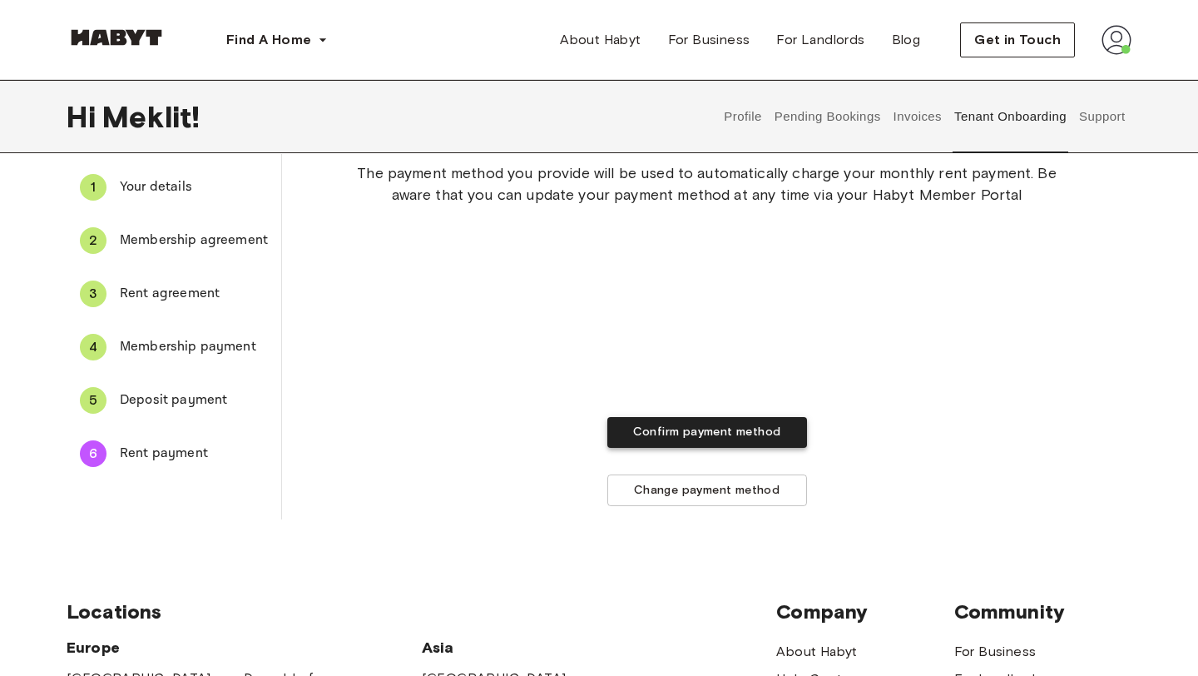
click at [723, 437] on button "Confirm payment method" at bounding box center [707, 432] width 200 height 31
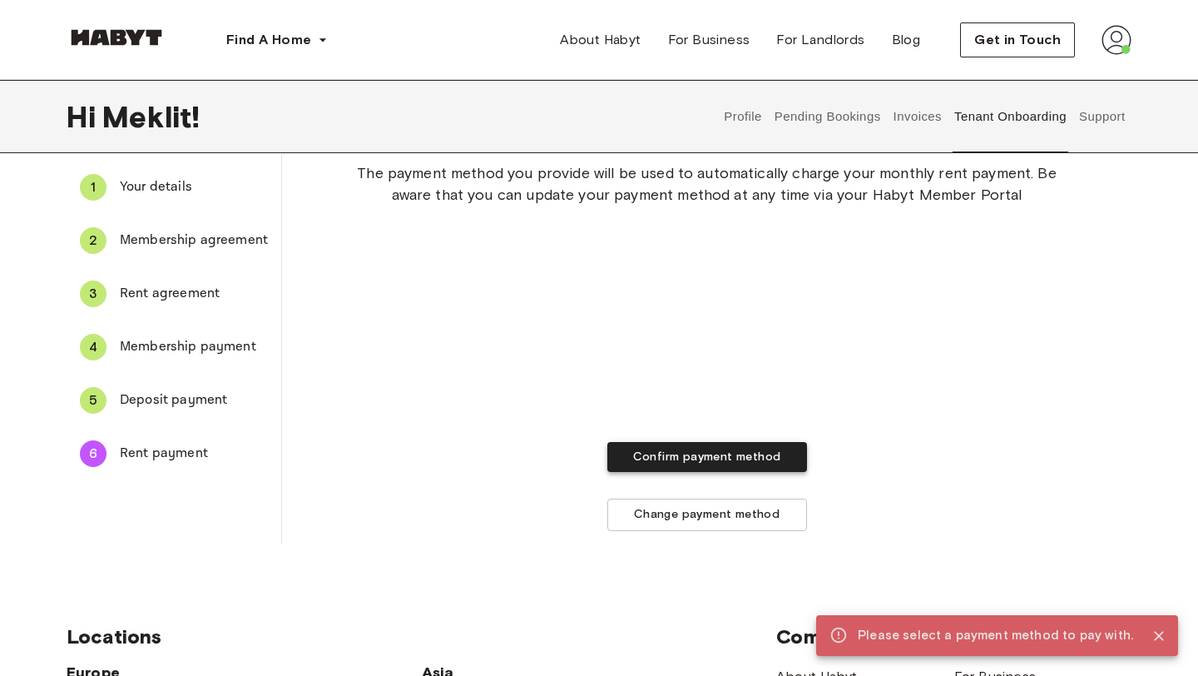
click at [778, 463] on button "Confirm payment method" at bounding box center [707, 457] width 200 height 31
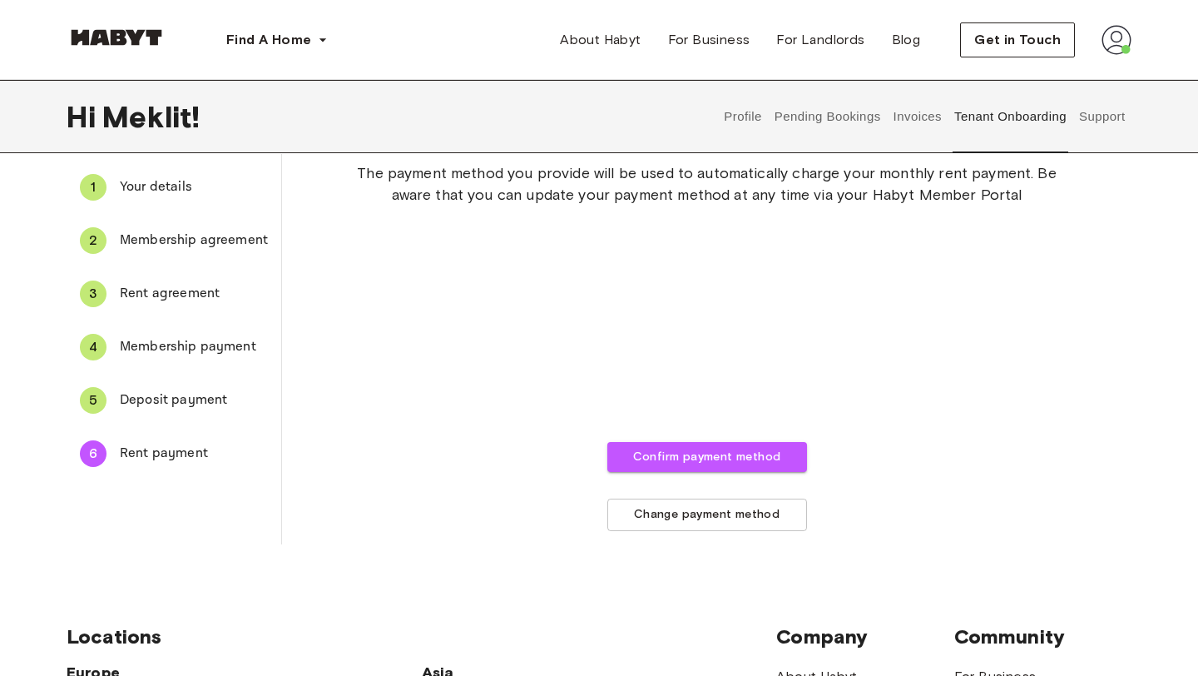
click at [219, 191] on span "Your details" at bounding box center [194, 187] width 148 height 20
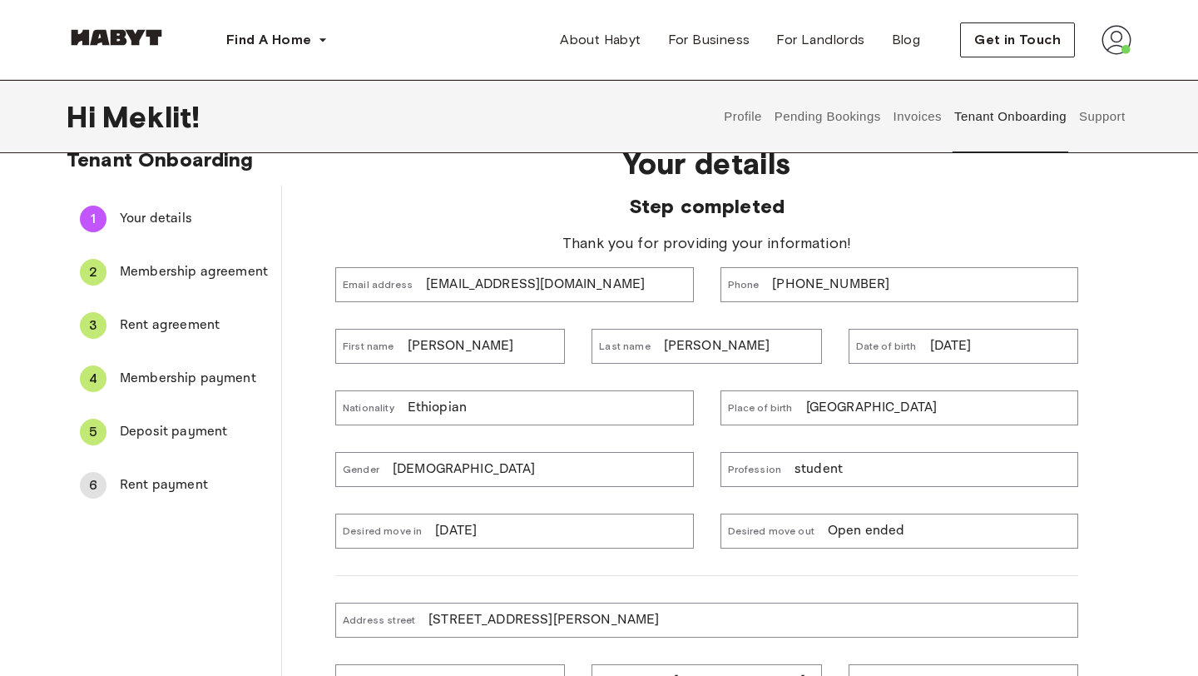
scroll to position [0, 0]
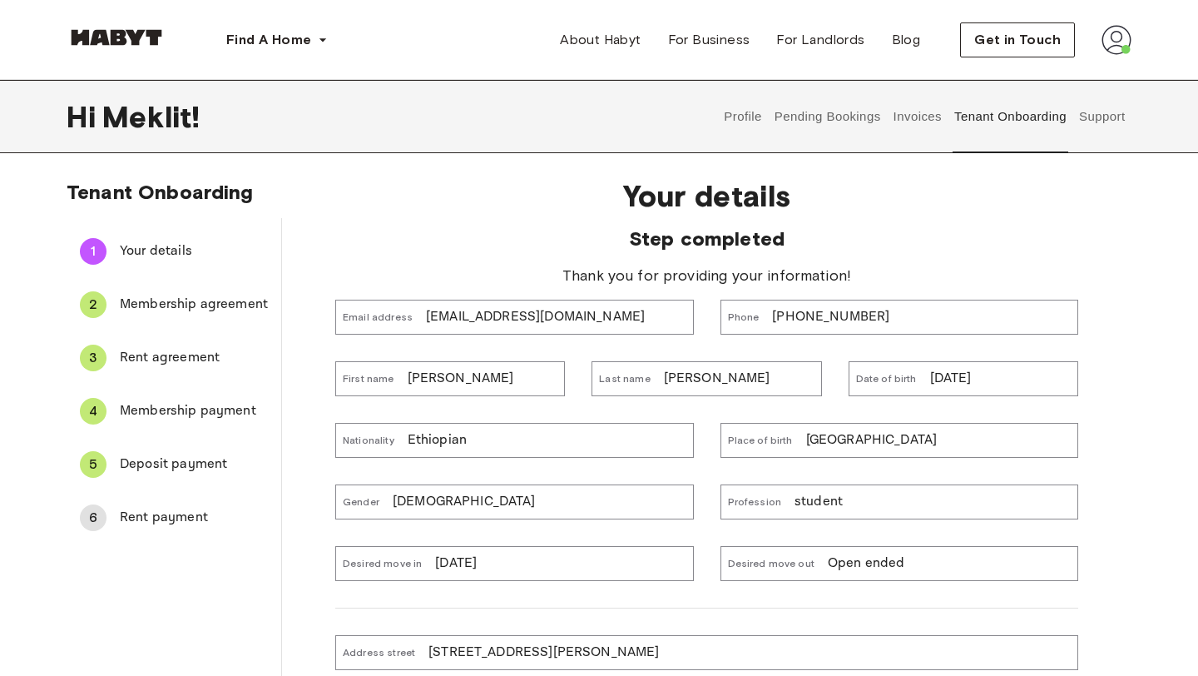
click at [908, 309] on div "Phone +393801771473" at bounding box center [899, 317] width 358 height 35
click at [879, 312] on div "Phone +393801771473" at bounding box center [899, 317] width 358 height 35
click at [834, 313] on p "+393801771473" at bounding box center [830, 317] width 117 height 20
click at [831, 317] on p "+393801771473" at bounding box center [830, 317] width 117 height 20
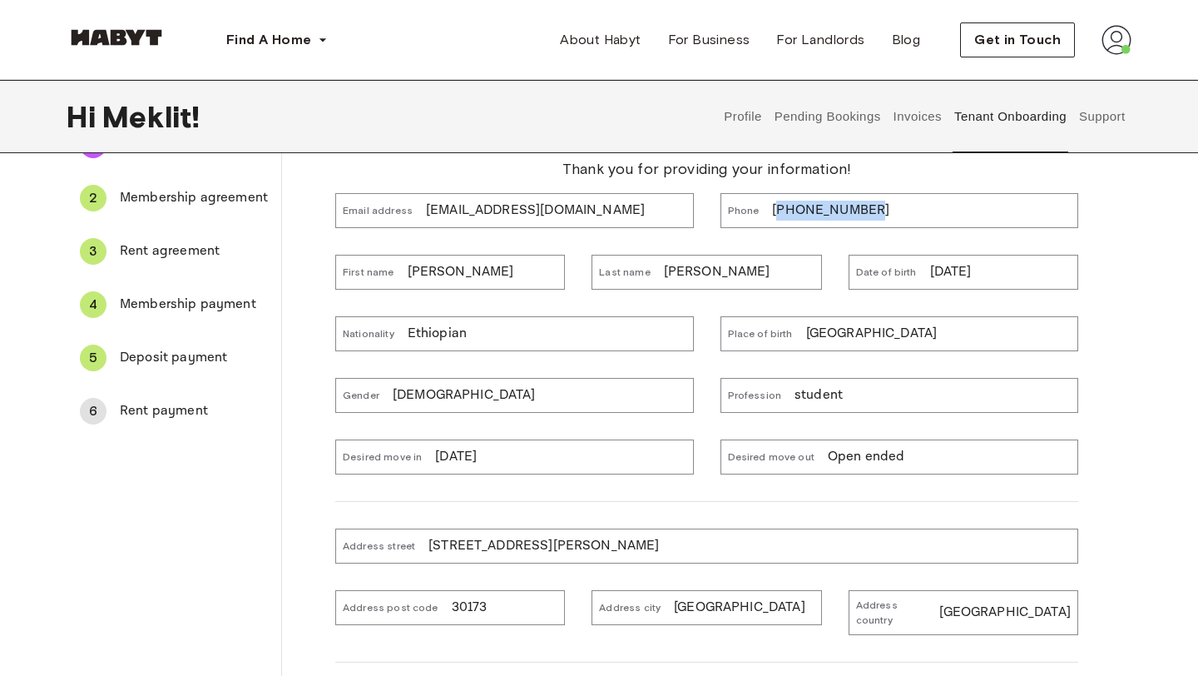
scroll to position [38, 0]
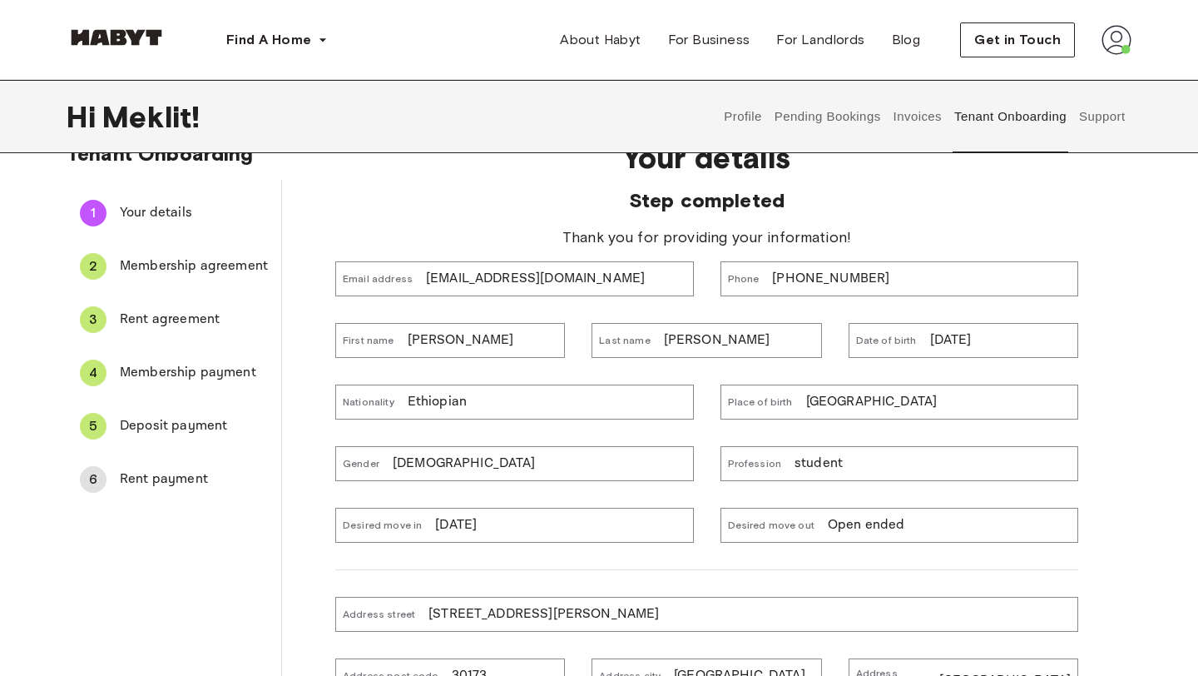
click at [875, 264] on div "Phone +393801771473" at bounding box center [899, 278] width 358 height 35
click at [876, 267] on div "Phone +393801771473" at bounding box center [899, 278] width 358 height 35
click at [868, 267] on div "Phone +393801771473" at bounding box center [899, 278] width 358 height 35
click at [806, 286] on p "+393801771473" at bounding box center [830, 279] width 117 height 20
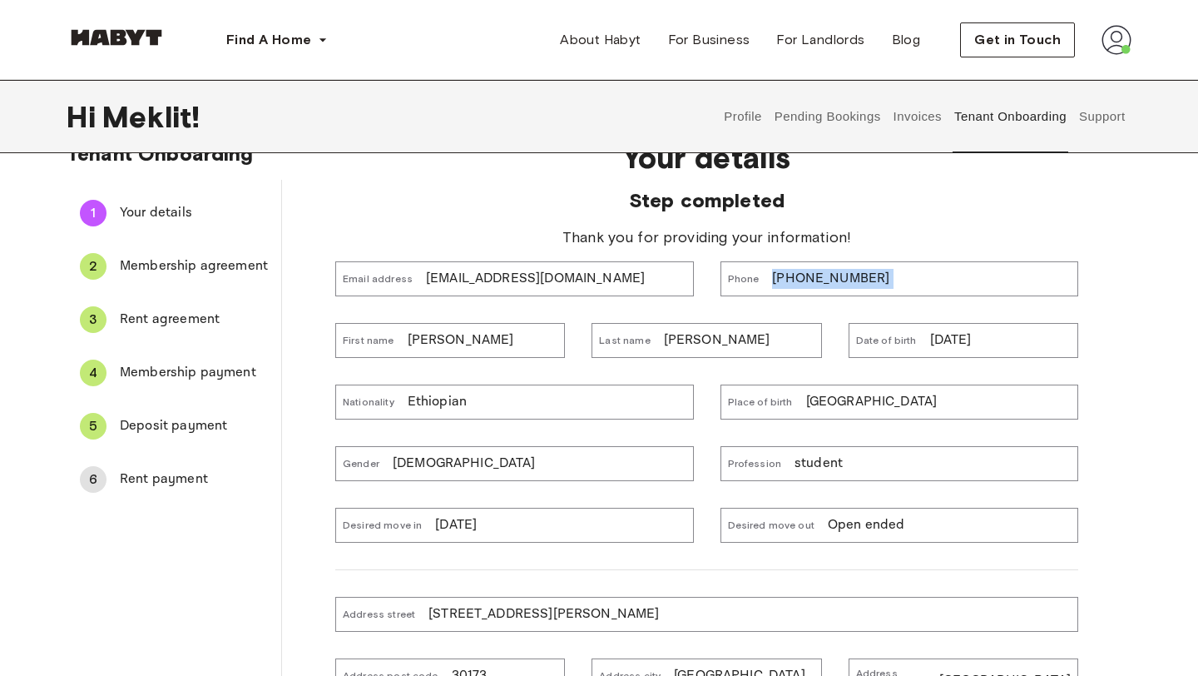
click at [806, 286] on p "+393801771473" at bounding box center [830, 279] width 117 height 20
click at [805, 286] on p "+393801771473" at bounding box center [830, 279] width 117 height 20
click at [805, 285] on p "+393801771473" at bounding box center [830, 279] width 117 height 20
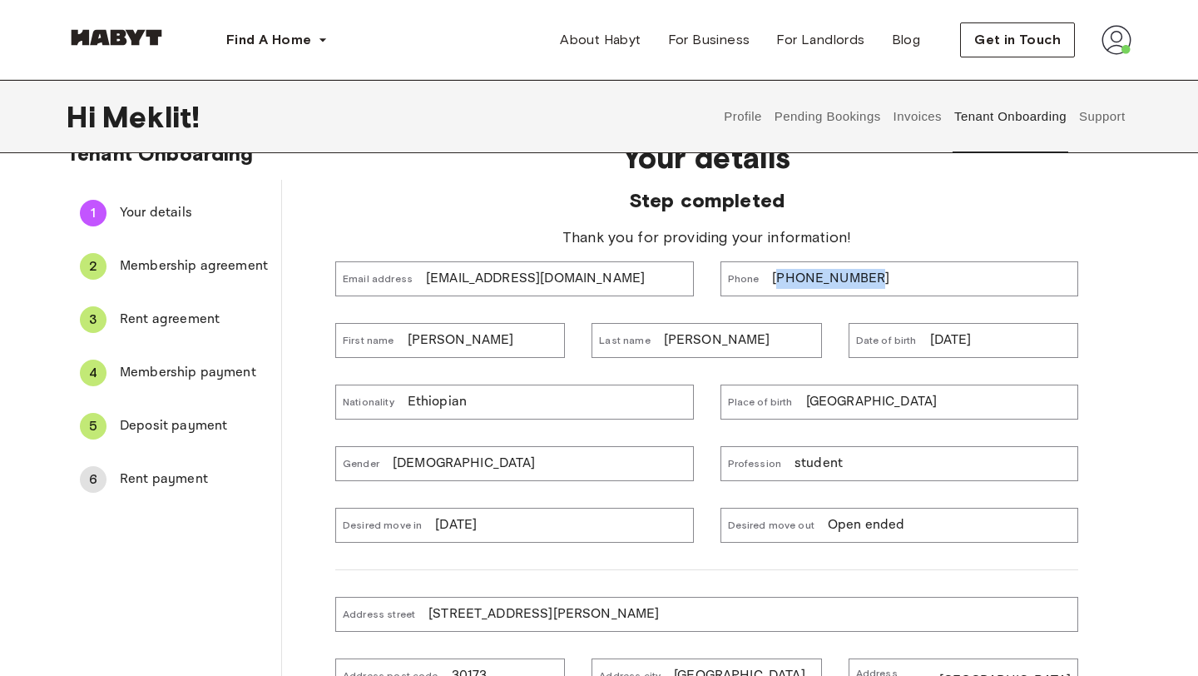
click at [805, 285] on p "+393801771473" at bounding box center [830, 279] width 117 height 20
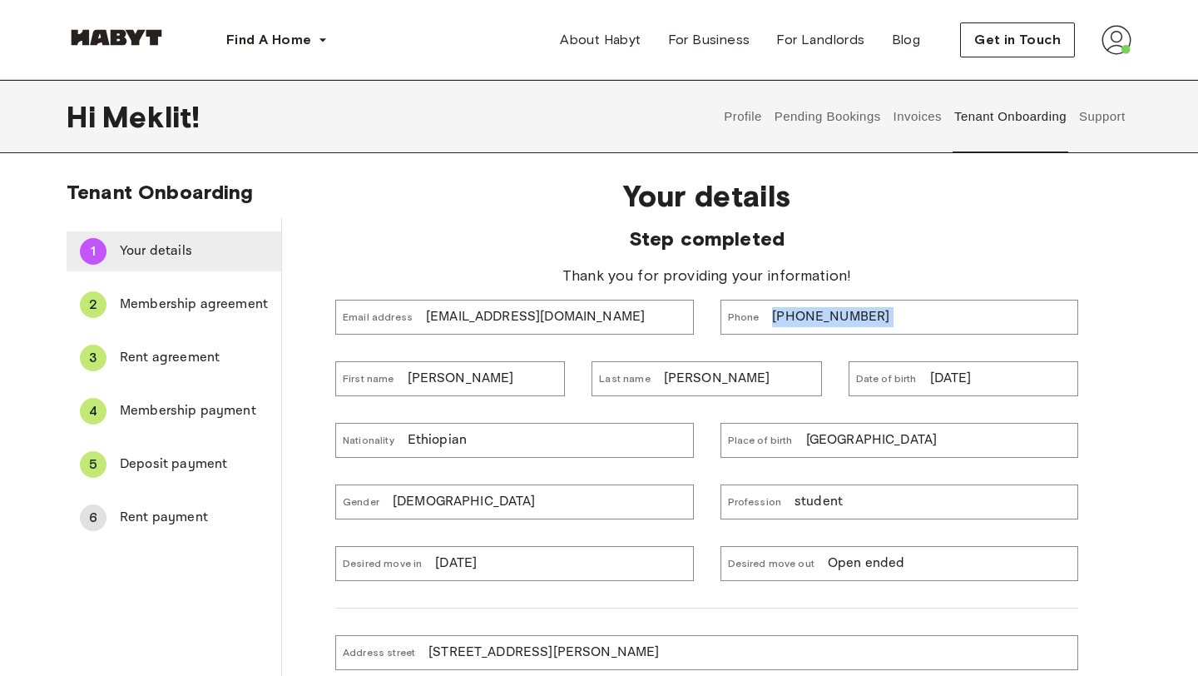
click at [173, 256] on span "Your details" at bounding box center [194, 251] width 148 height 20
click at [174, 255] on span "Your details" at bounding box center [194, 251] width 148 height 20
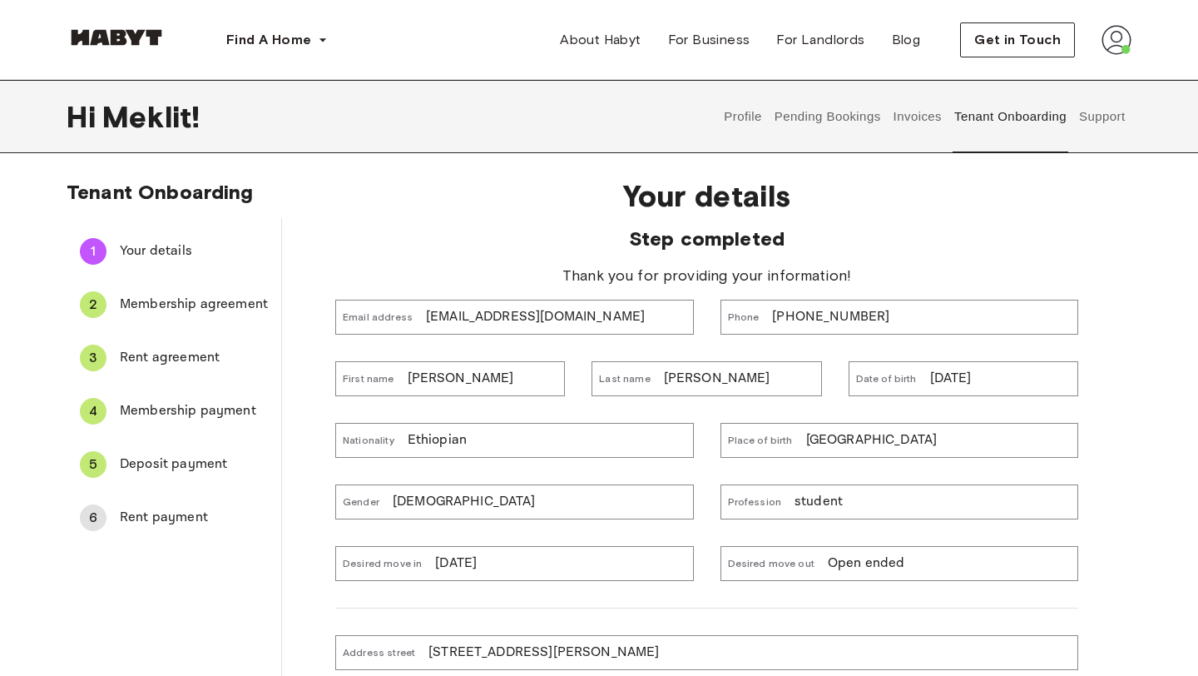
click at [879, 319] on div "Phone +393801771473" at bounding box center [899, 317] width 358 height 35
click at [1117, 41] on img at bounding box center [1117, 40] width 30 height 30
click at [1091, 82] on div "Profile Log out" at bounding box center [1082, 95] width 100 height 80
click at [1113, 37] on img at bounding box center [1117, 40] width 30 height 30
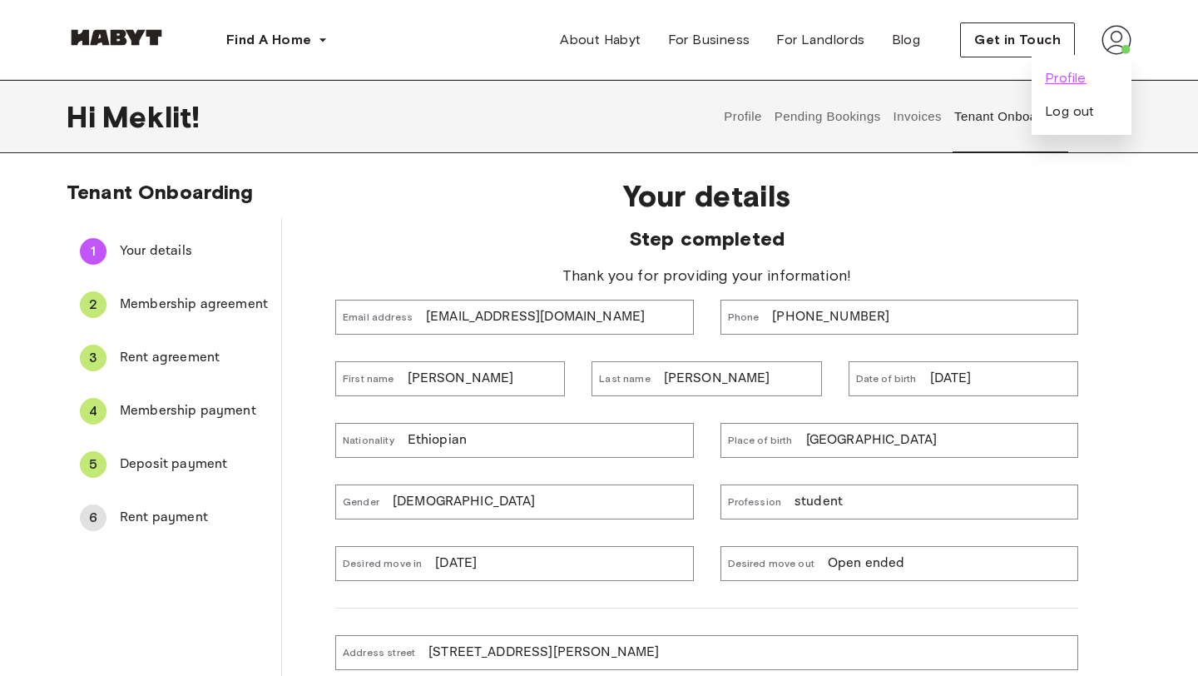
click at [1057, 76] on span "Profile" at bounding box center [1066, 78] width 42 height 20
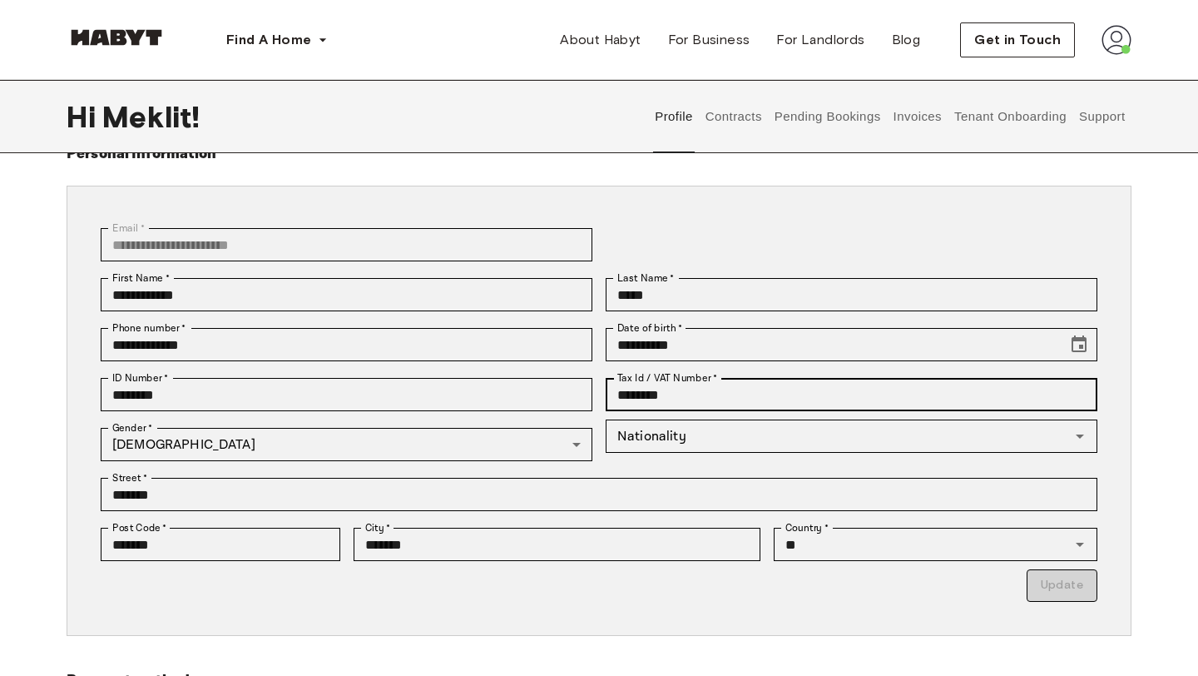
scroll to position [71, 0]
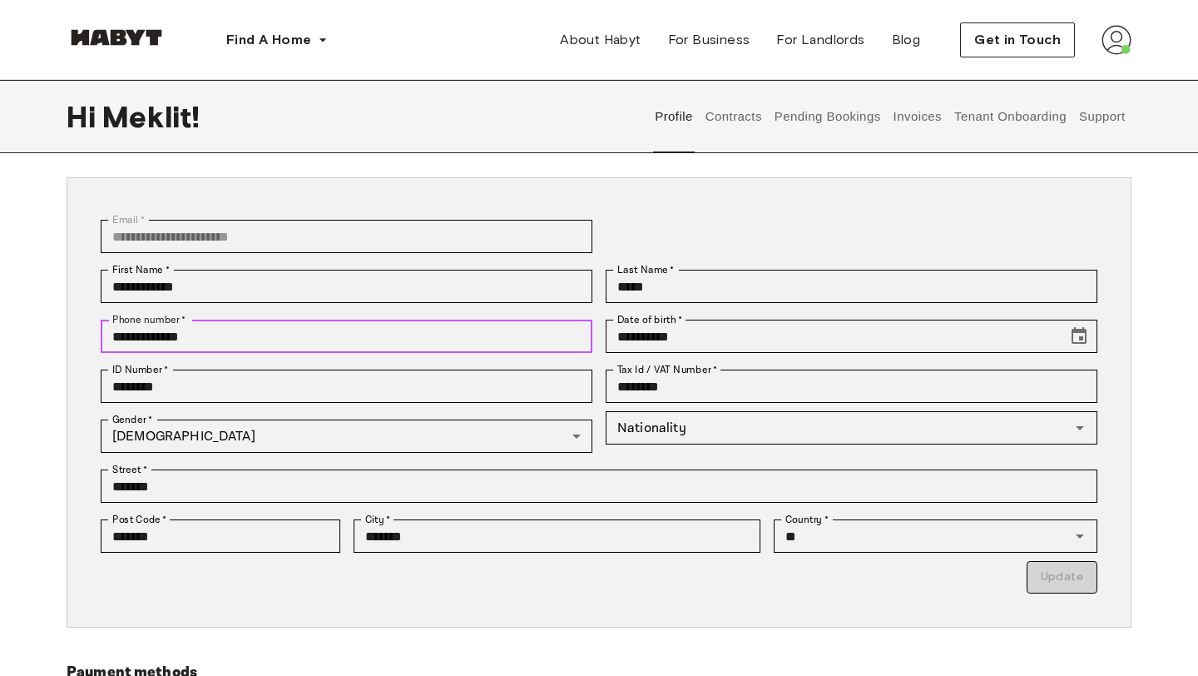
click at [453, 337] on input "**********" at bounding box center [347, 335] width 492 height 33
type input "**********"
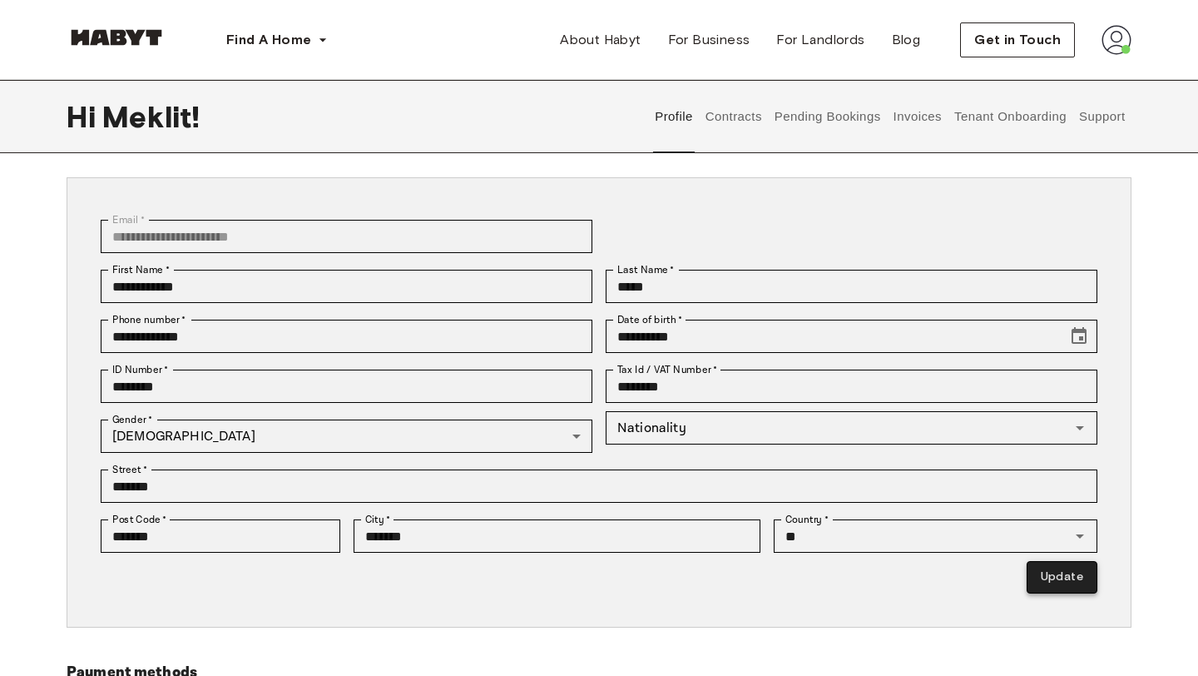
click at [1057, 573] on button "Update" at bounding box center [1062, 577] width 71 height 32
type input "*********"
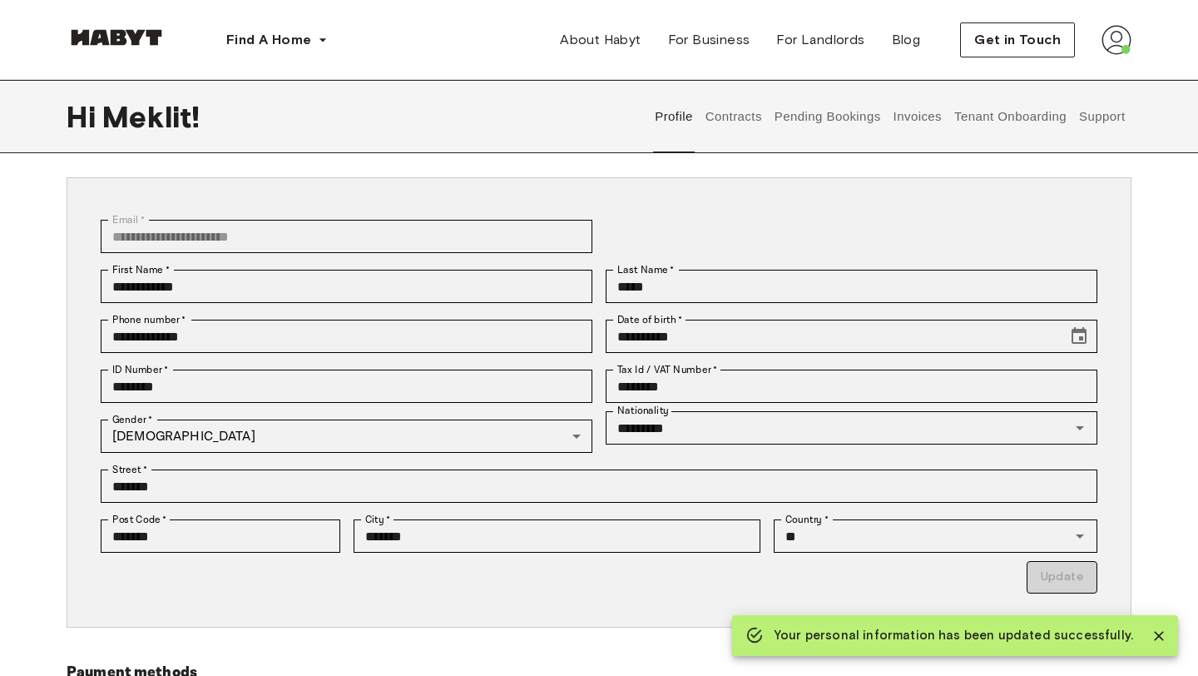
click at [724, 120] on button "Contracts" at bounding box center [733, 116] width 61 height 73
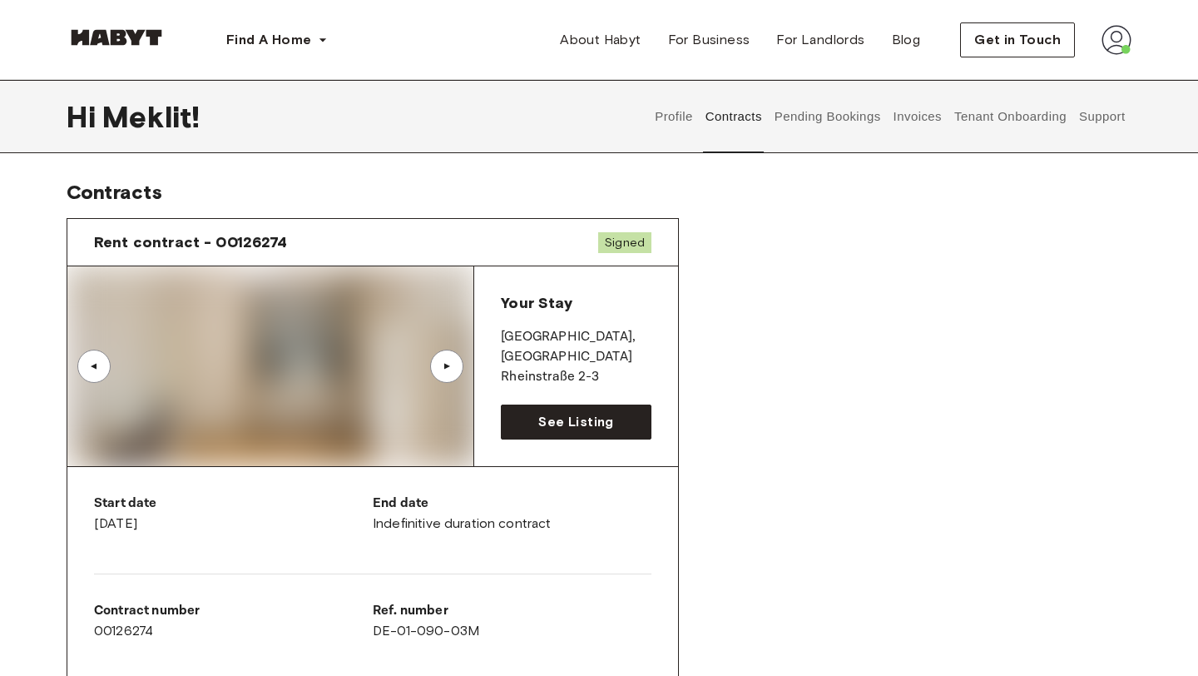
click at [805, 117] on button "Pending Bookings" at bounding box center [827, 116] width 111 height 73
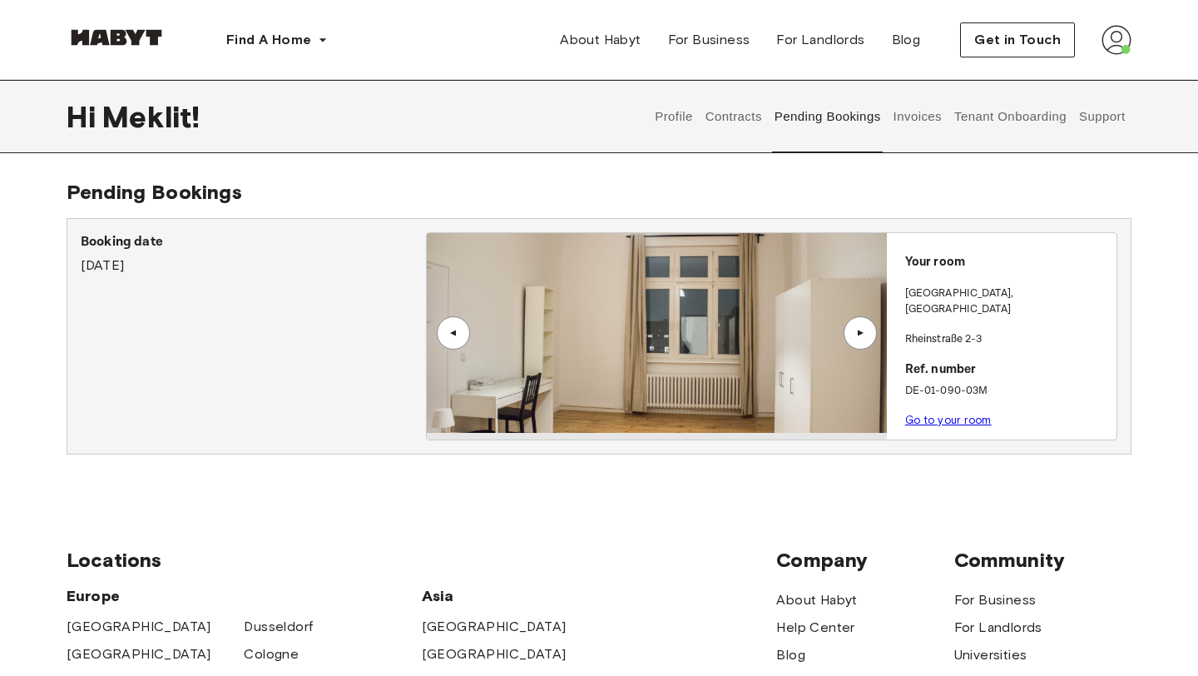
click at [919, 111] on button "Invoices" at bounding box center [917, 116] width 52 height 73
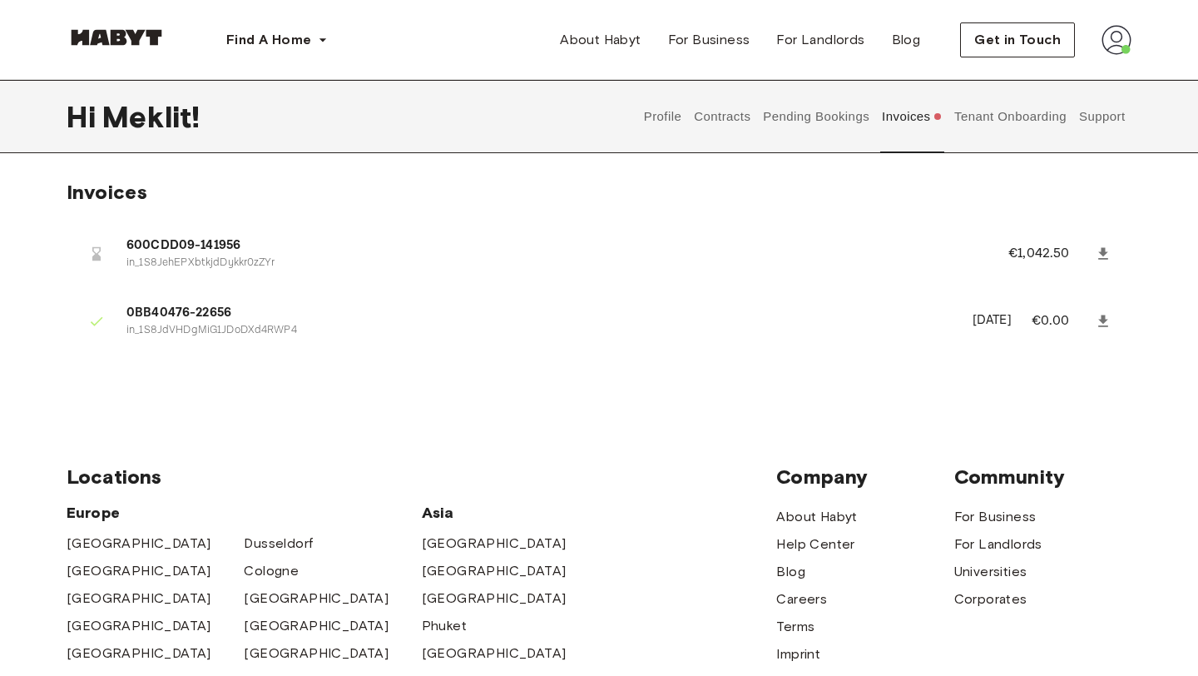
click at [982, 113] on button "Tenant Onboarding" at bounding box center [1011, 116] width 116 height 73
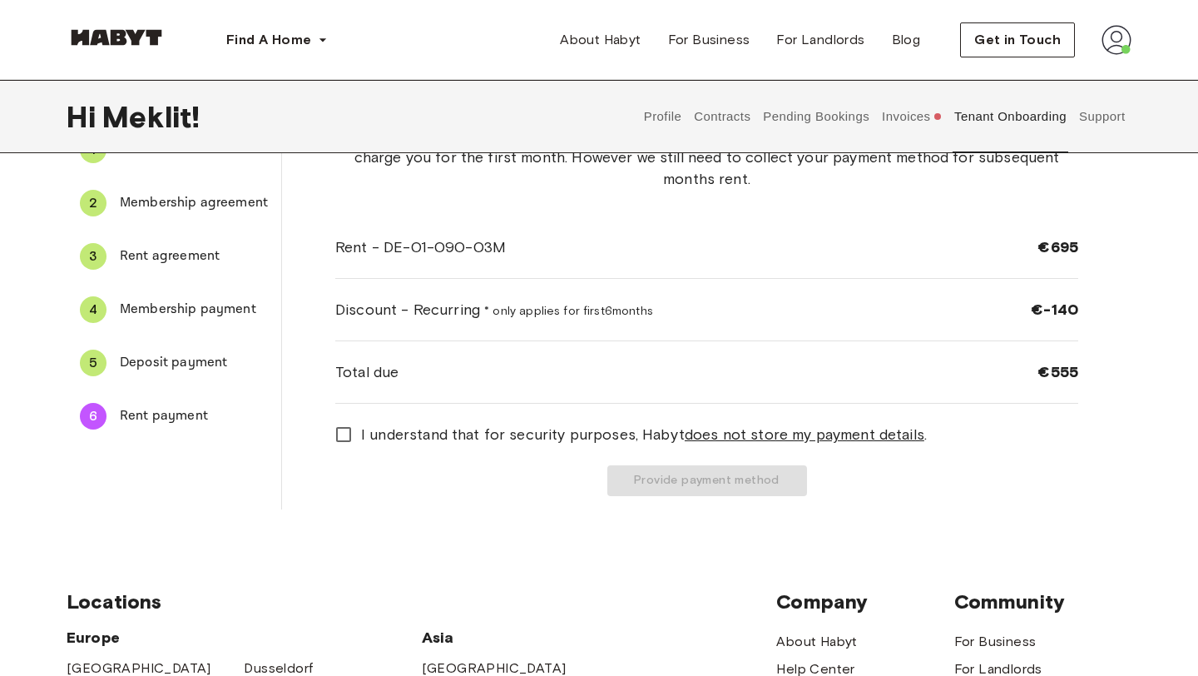
scroll to position [101, 0]
click at [210, 362] on span "Deposit payment" at bounding box center [194, 364] width 148 height 20
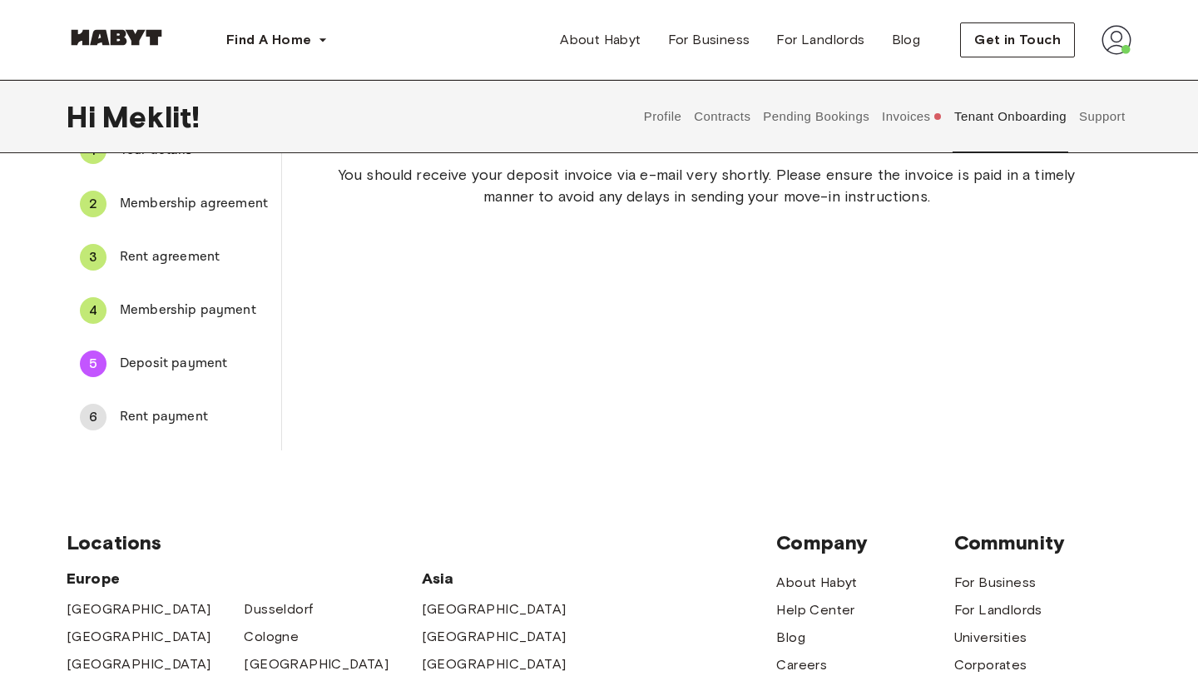
scroll to position [0, 0]
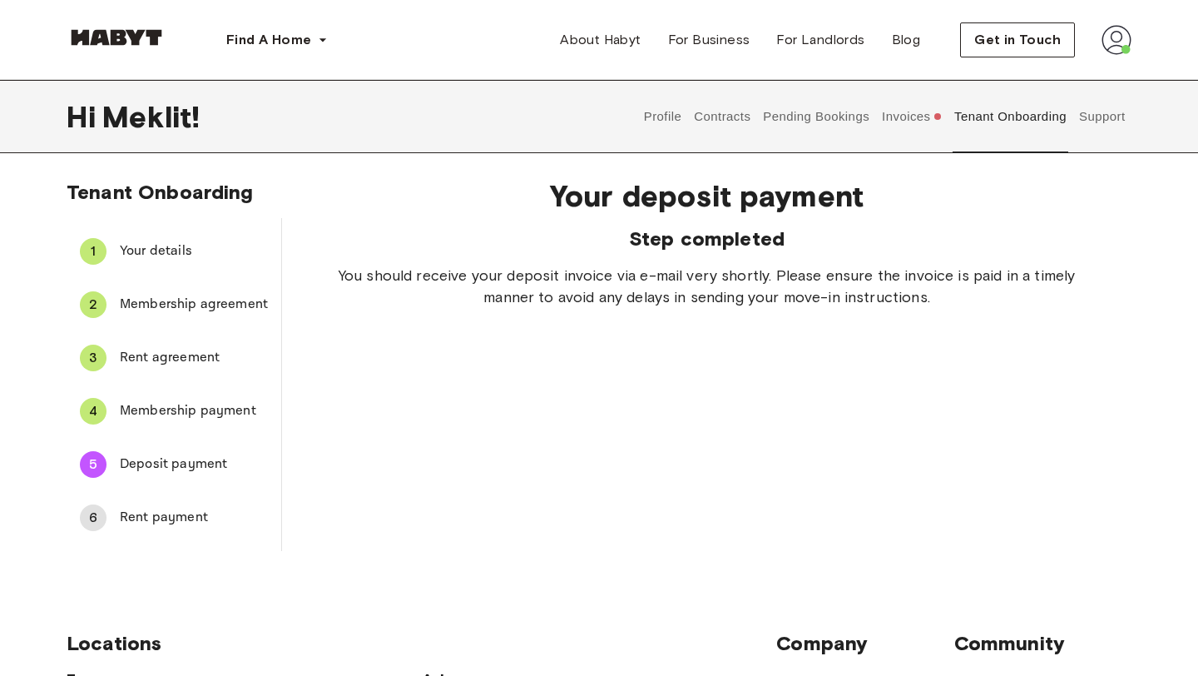
click at [155, 519] on span "Rent payment" at bounding box center [194, 517] width 148 height 20
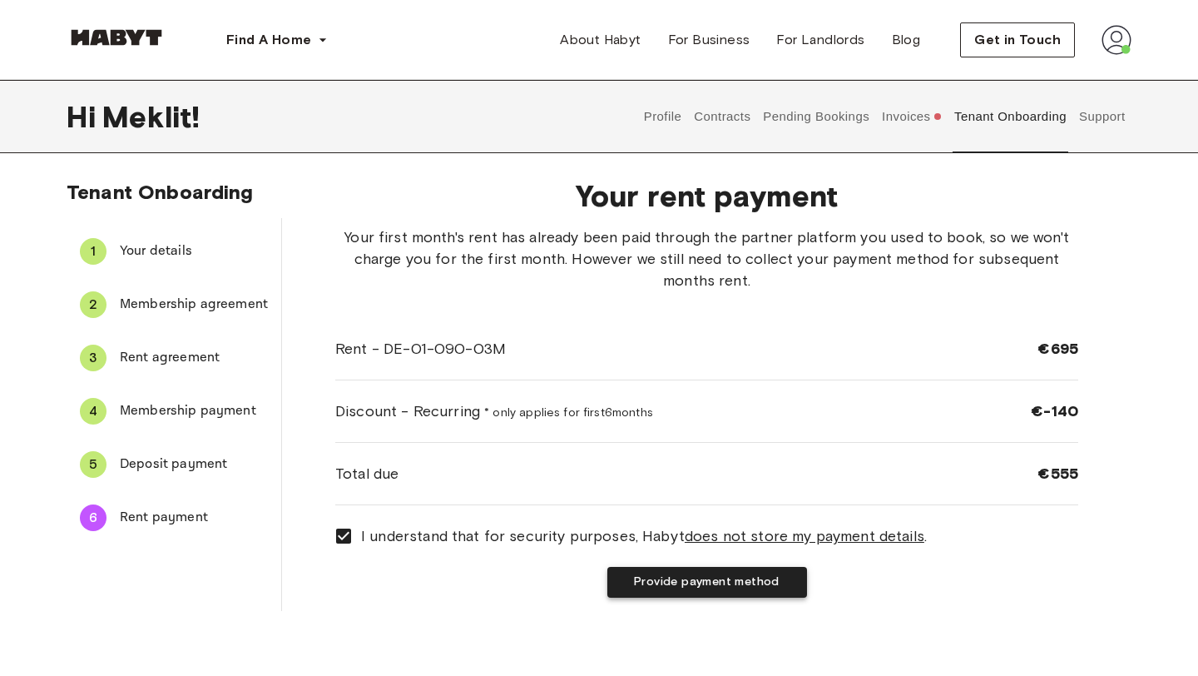
click at [726, 578] on button "Provide payment method" at bounding box center [707, 582] width 200 height 31
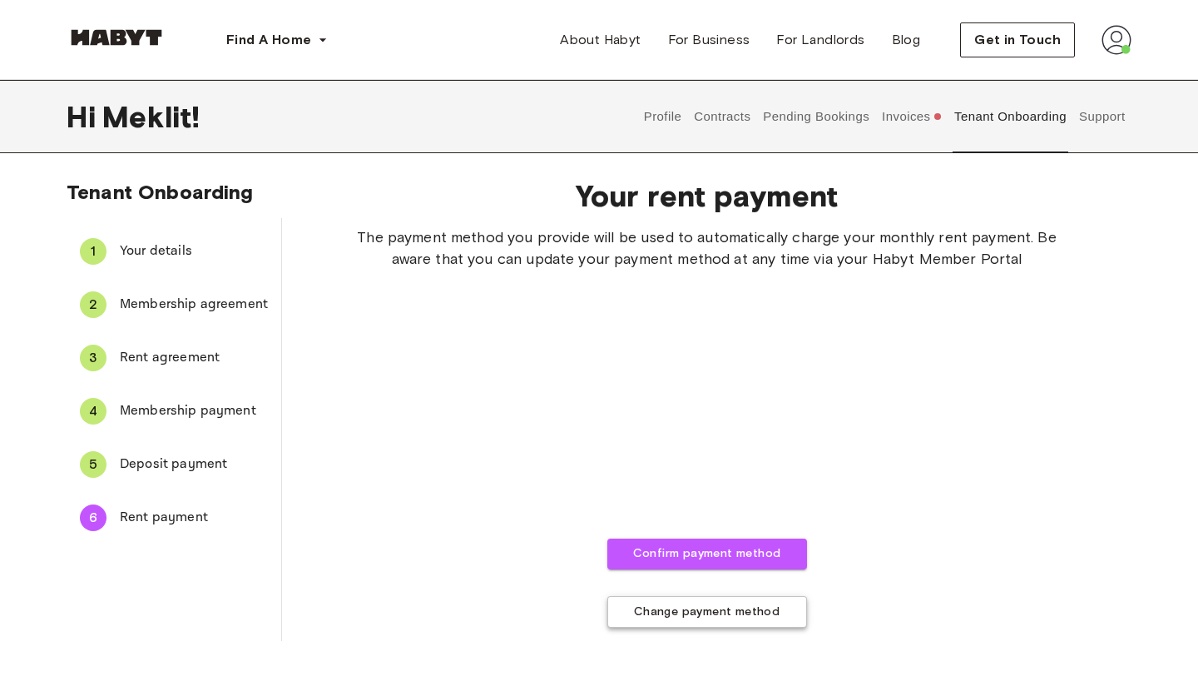
click at [717, 610] on button "Change payment method" at bounding box center [707, 612] width 200 height 32
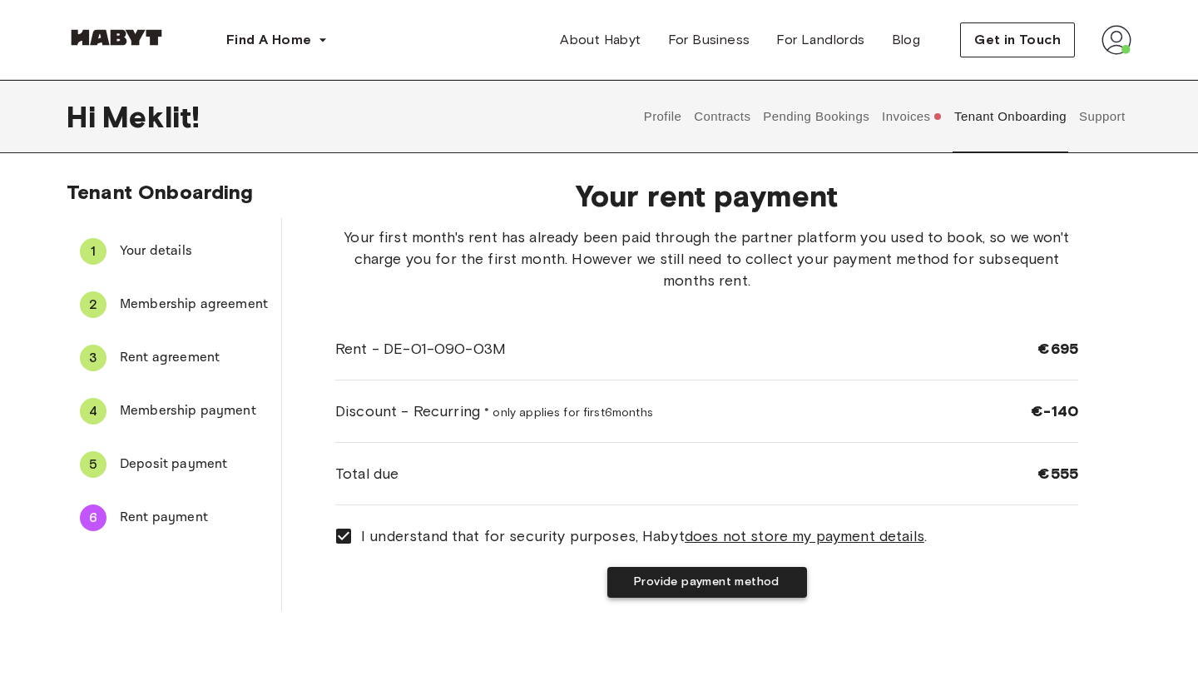
click at [710, 587] on button "Provide payment method" at bounding box center [707, 582] width 200 height 31
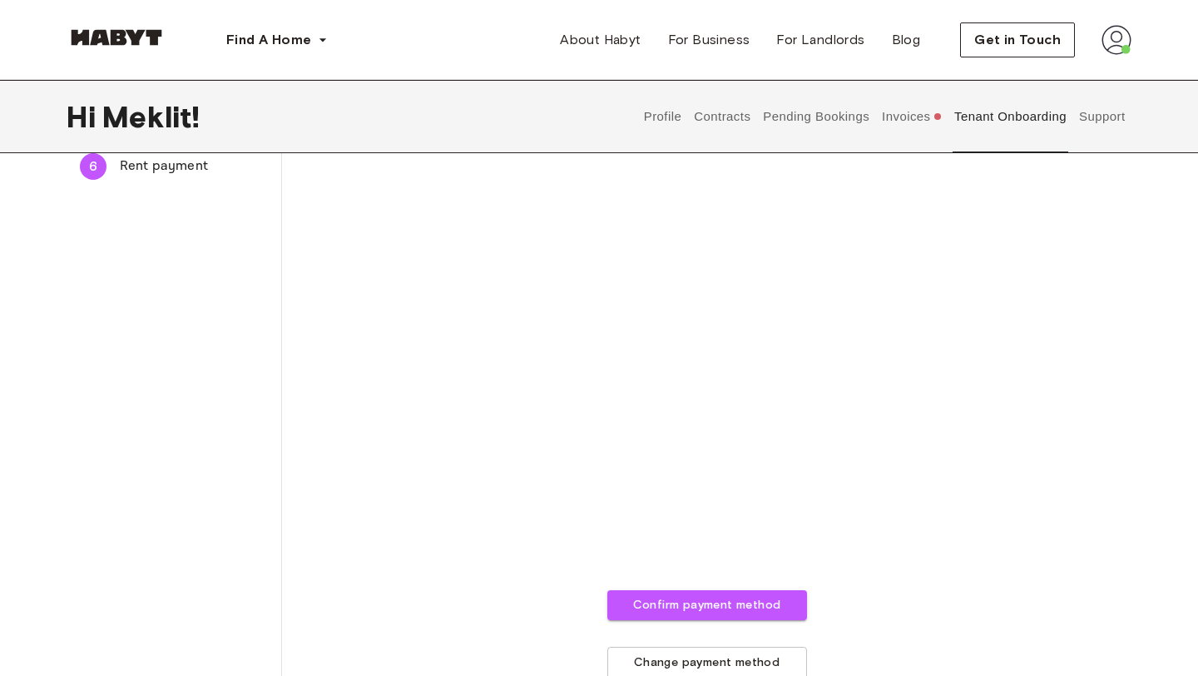
scroll to position [366, 0]
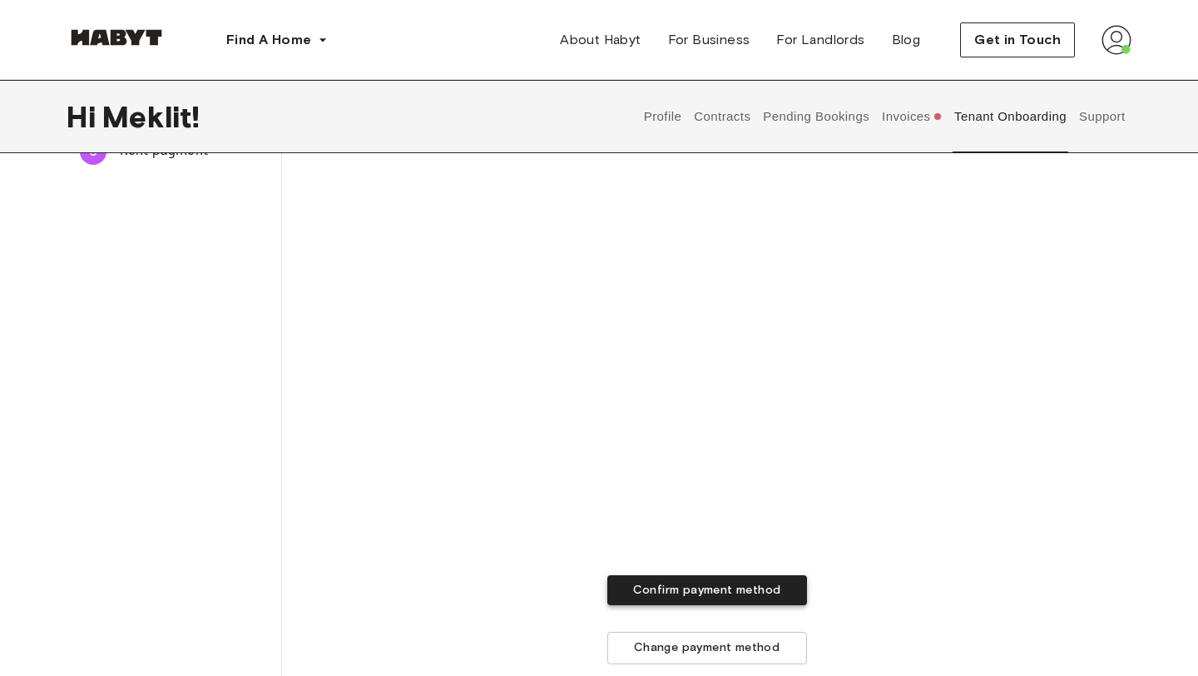
click at [681, 593] on button "Confirm payment method" at bounding box center [707, 590] width 200 height 31
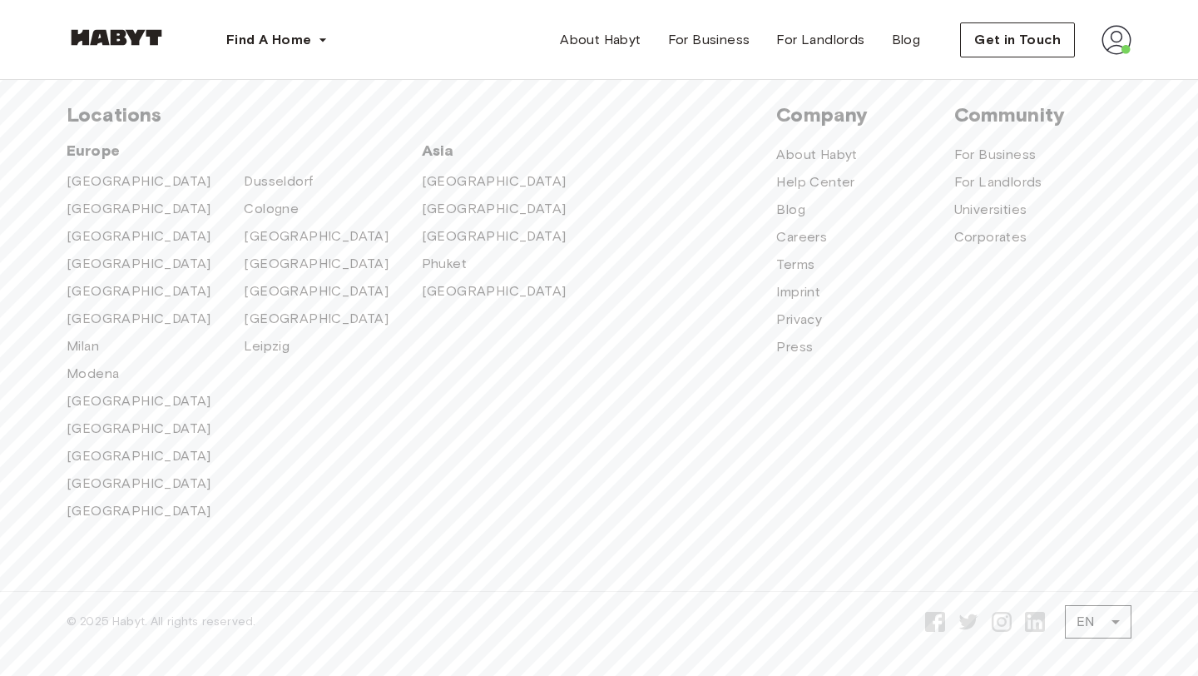
scroll to position [0, 0]
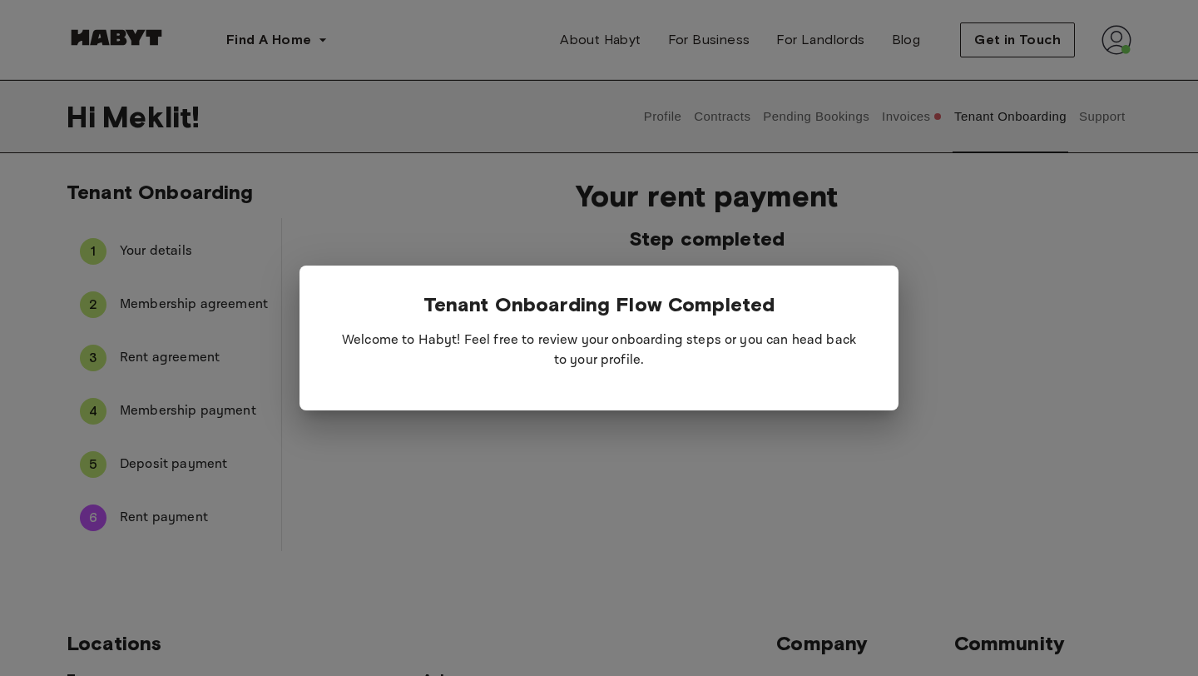
click at [683, 459] on div at bounding box center [599, 338] width 1198 height 676
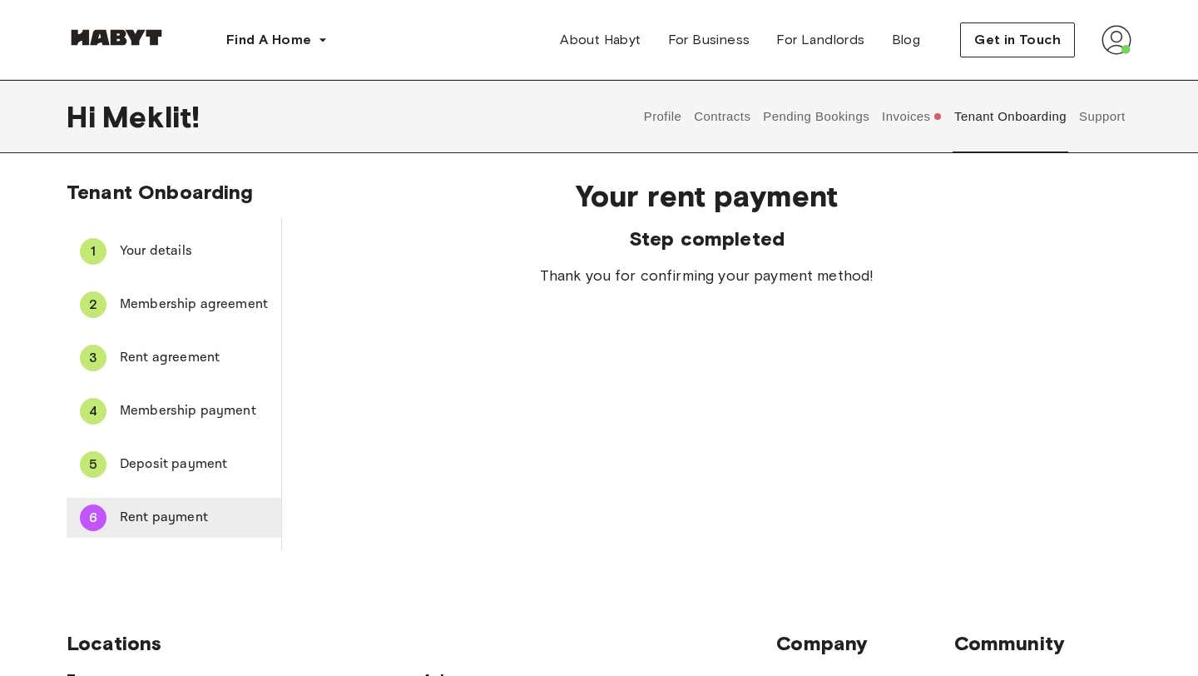
click at [144, 532] on div "6 Rent payment" at bounding box center [174, 518] width 215 height 40
click at [186, 465] on span "Deposit payment" at bounding box center [194, 464] width 148 height 20
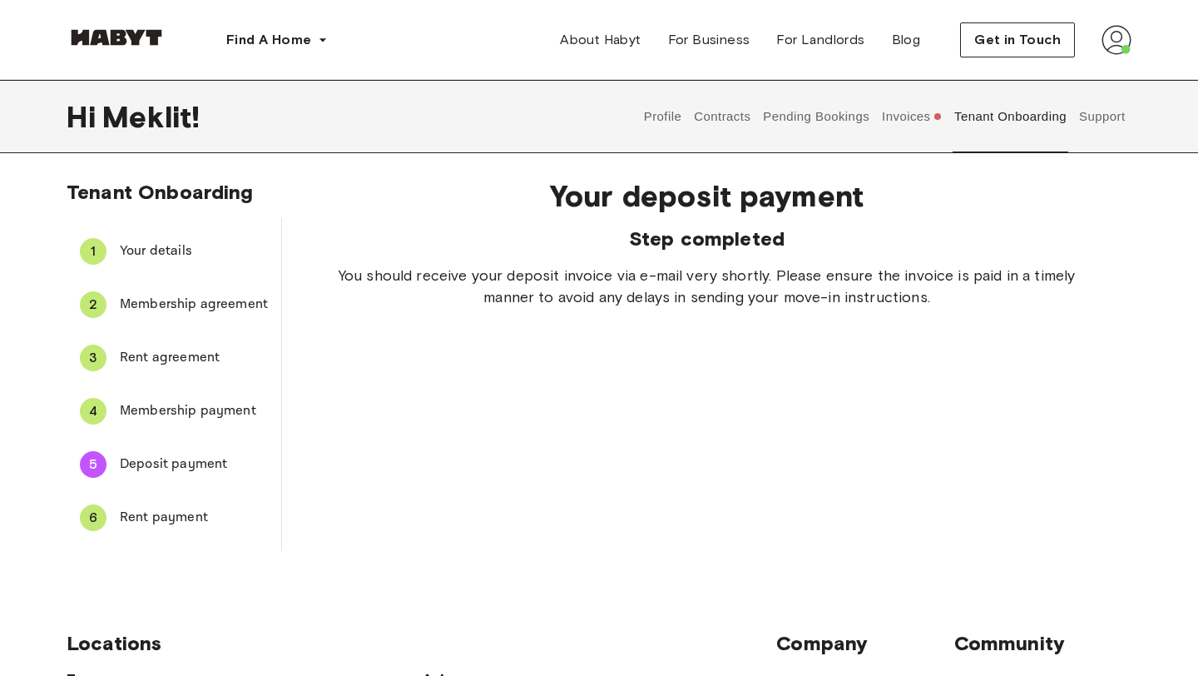
click at [173, 522] on span "Rent payment" at bounding box center [194, 517] width 148 height 20
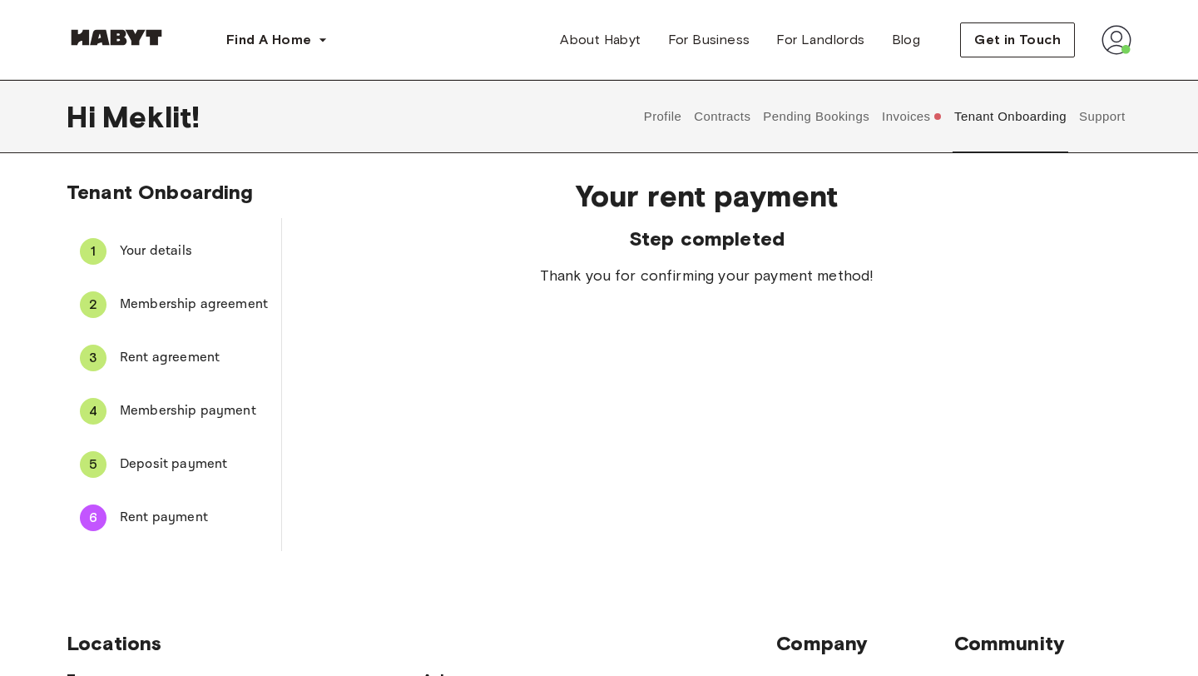
click at [171, 473] on span "Deposit payment" at bounding box center [194, 464] width 148 height 20
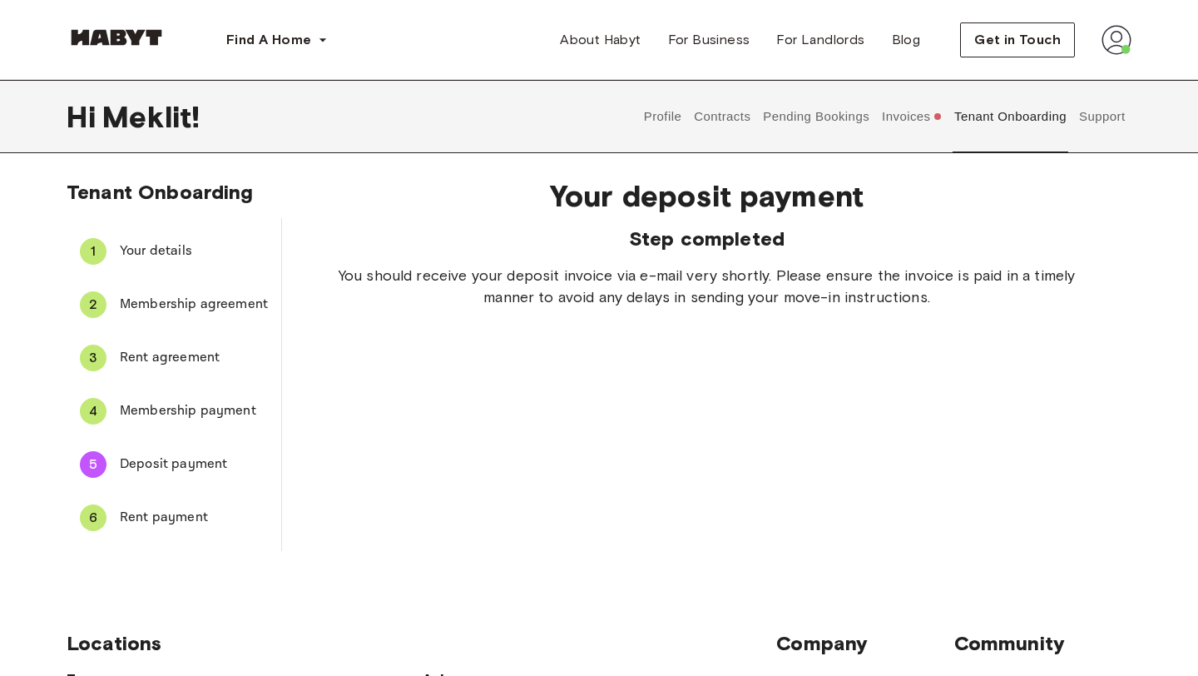
click at [903, 116] on button "Invoices" at bounding box center [912, 116] width 64 height 73
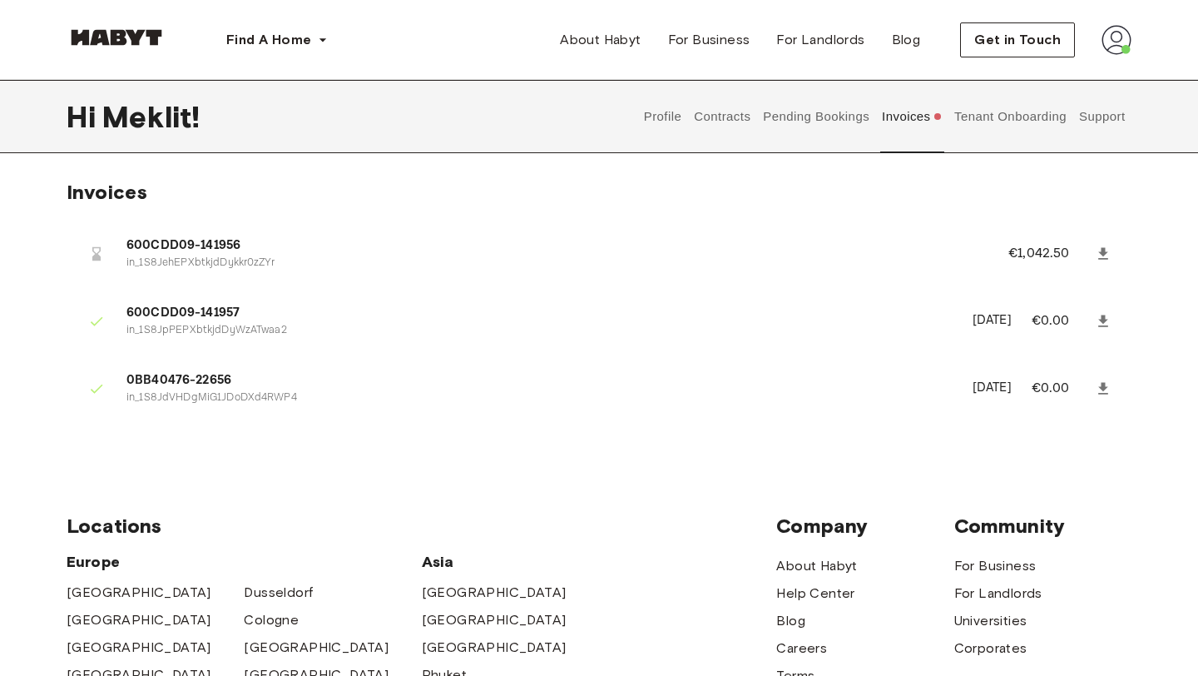
click at [834, 121] on button "Pending Bookings" at bounding box center [816, 116] width 111 height 73
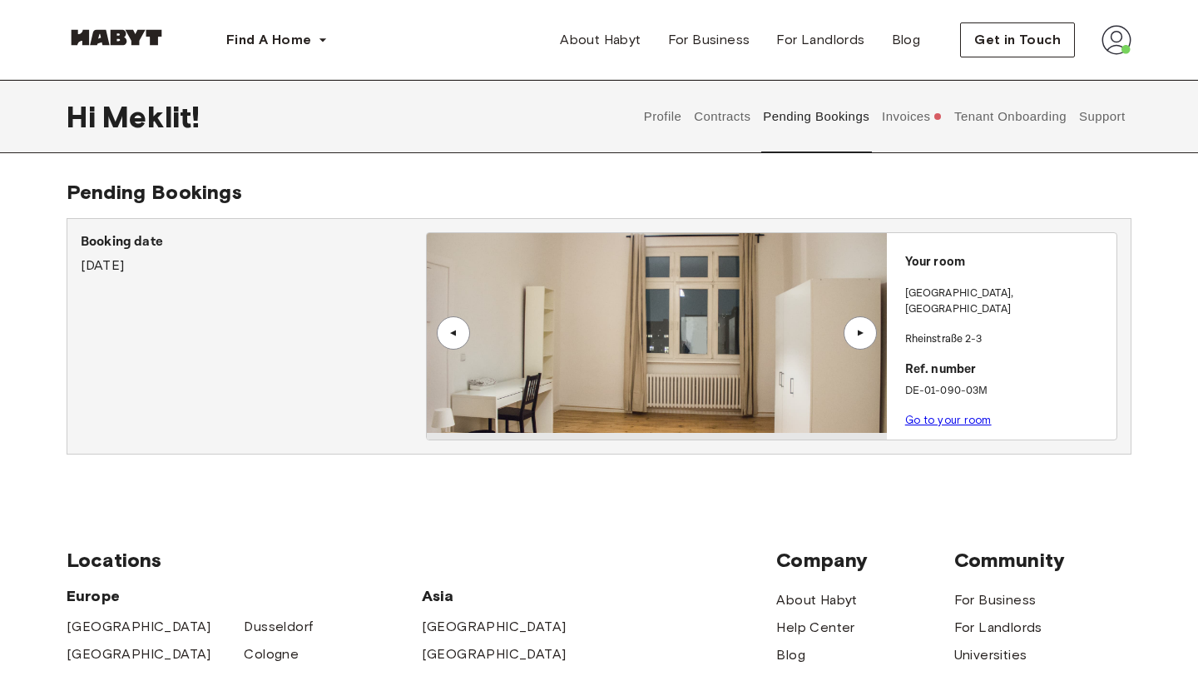
click at [867, 329] on div "▲" at bounding box center [860, 333] width 17 height 10
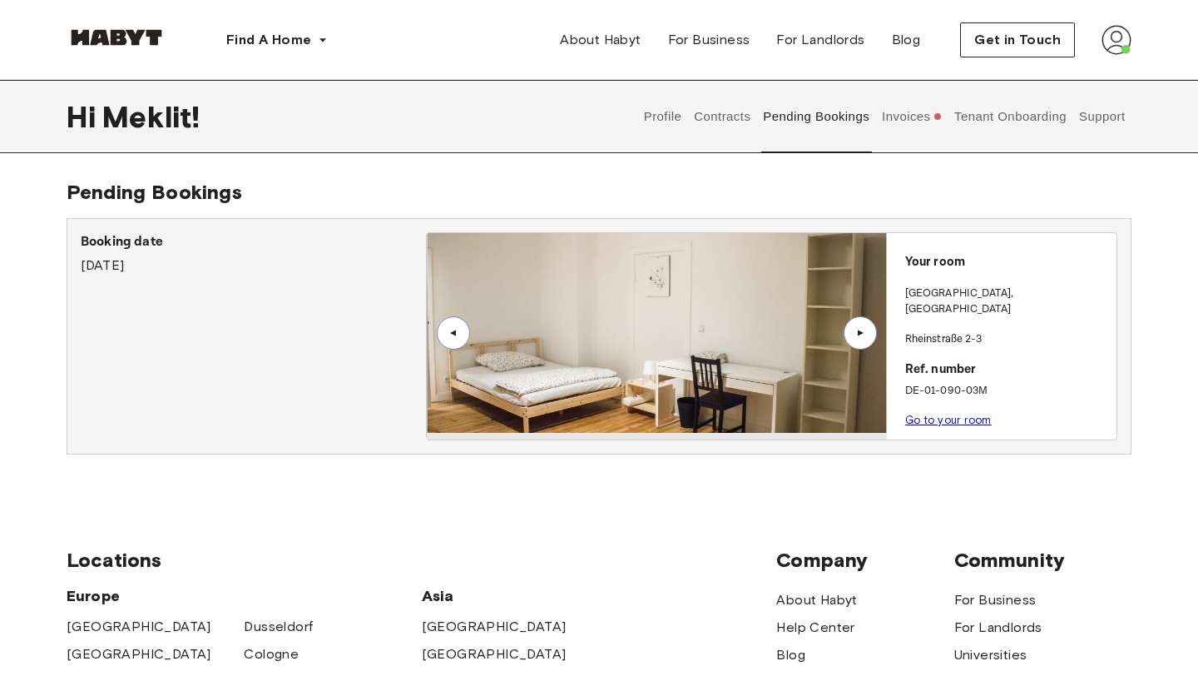
click at [867, 329] on div "▲" at bounding box center [860, 333] width 17 height 10
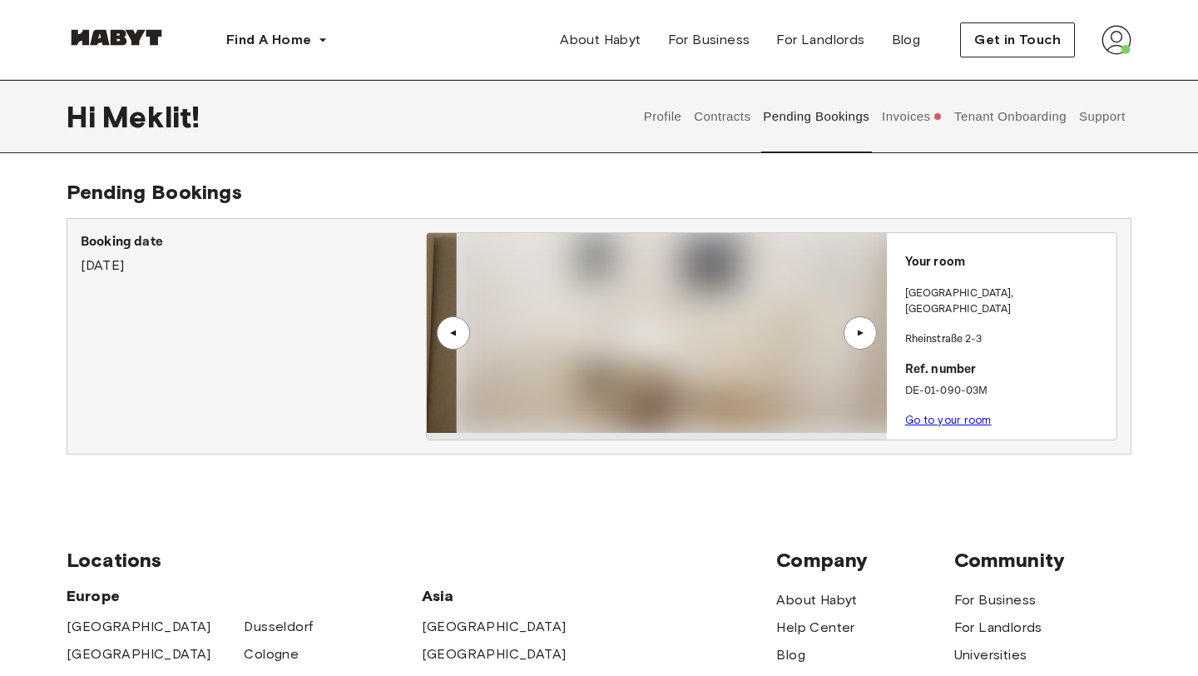
click at [867, 329] on div "▲" at bounding box center [860, 333] width 17 height 10
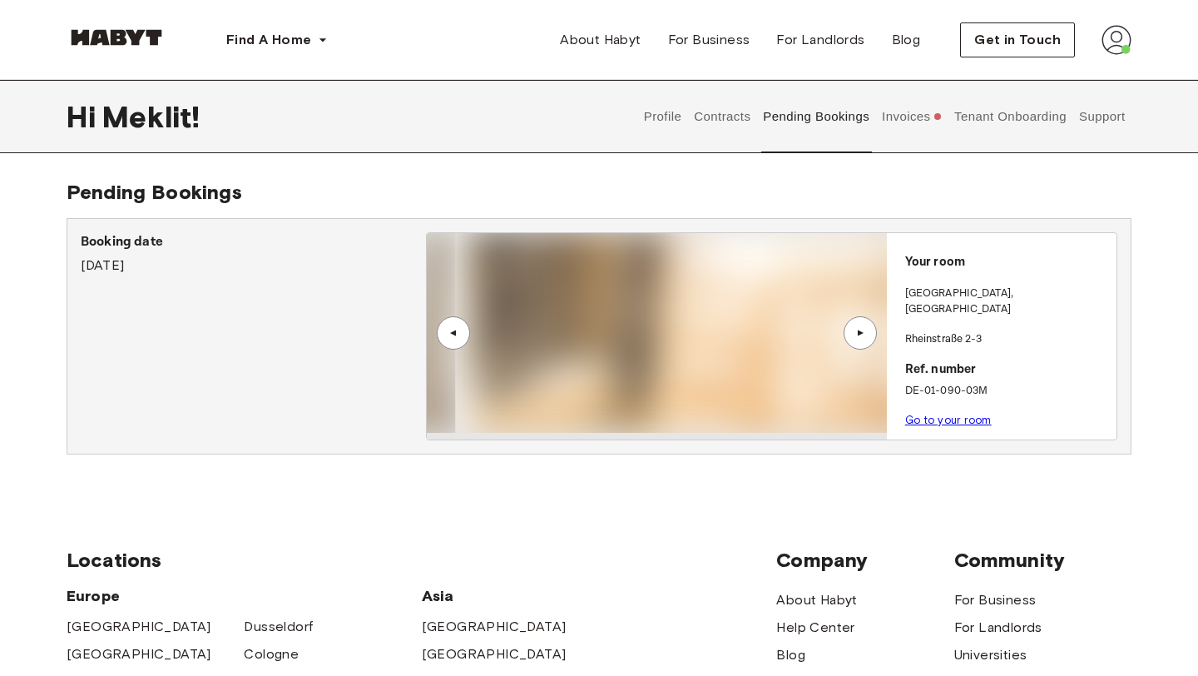
click at [867, 329] on div "▲" at bounding box center [860, 333] width 17 height 10
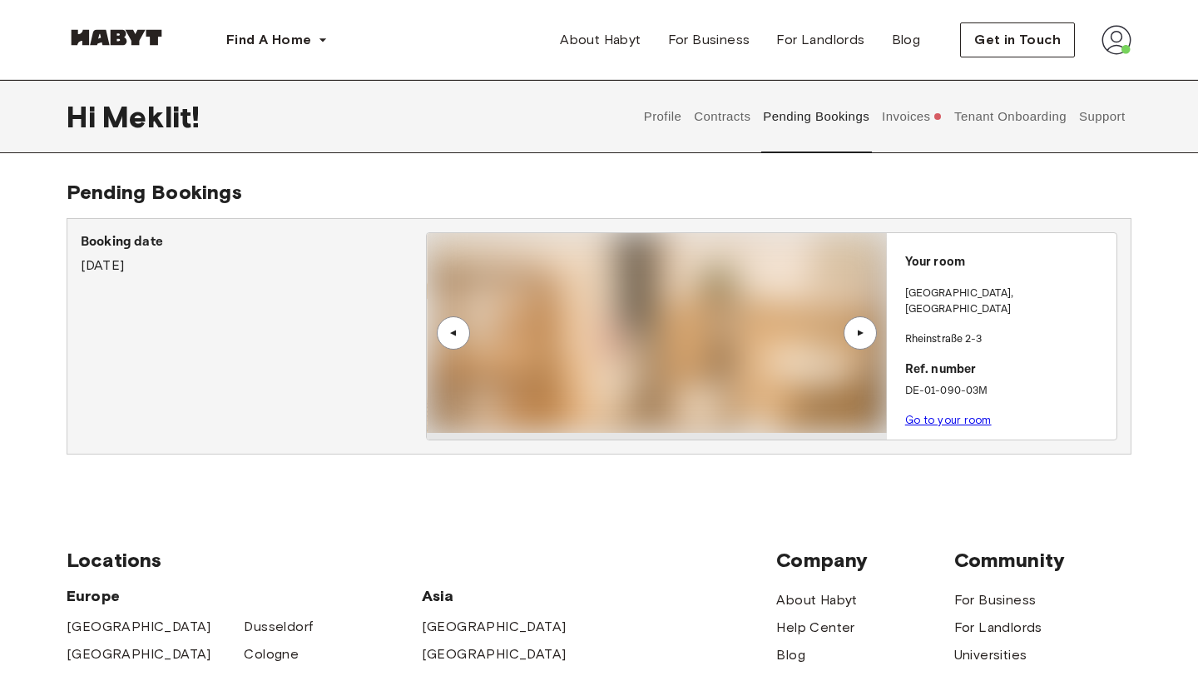
click at [946, 413] on link "Go to your room" at bounding box center [948, 419] width 87 height 12
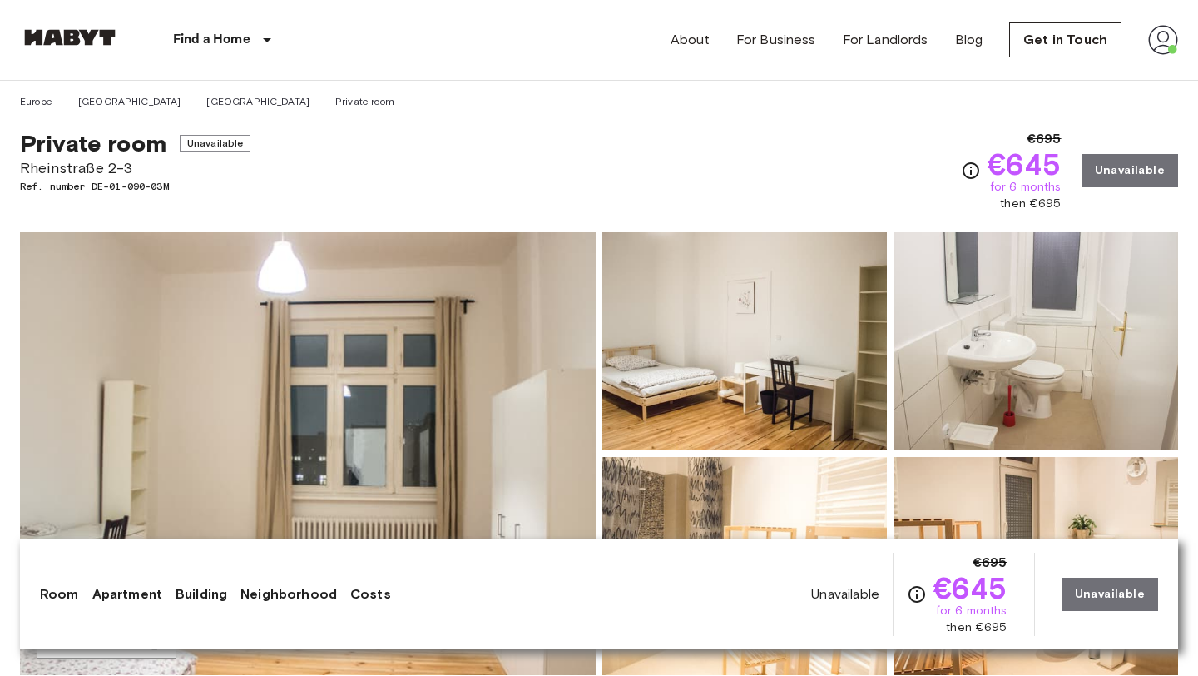
click at [82, 40] on img at bounding box center [70, 37] width 100 height 17
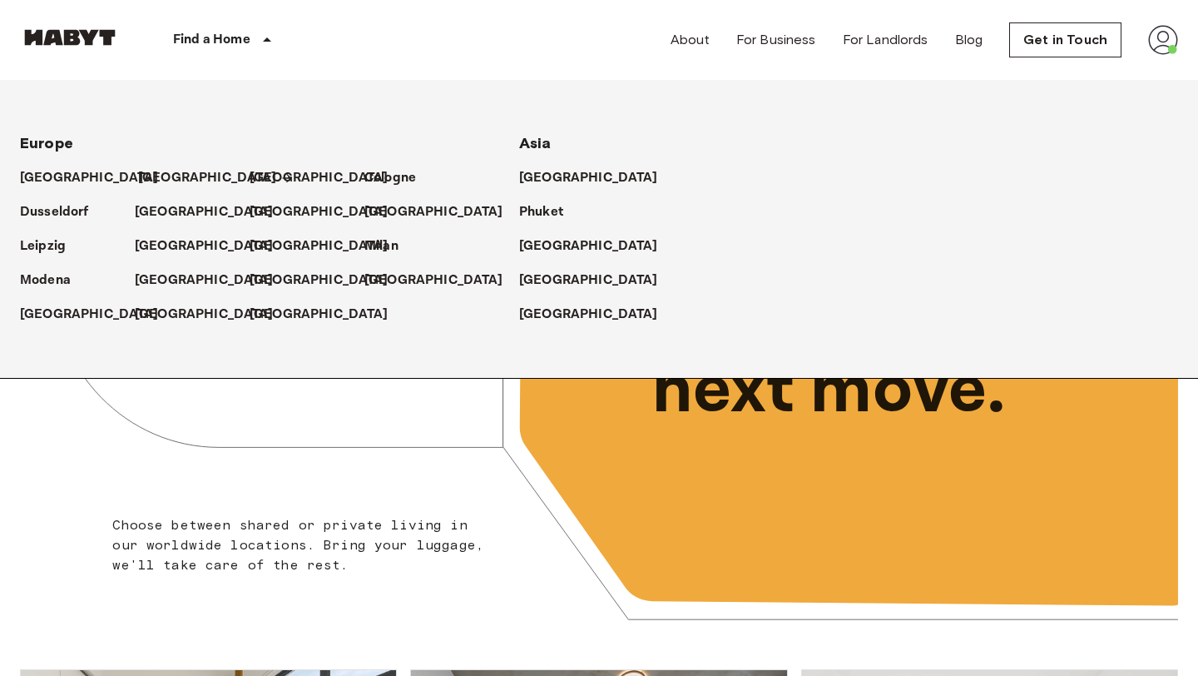
click at [149, 179] on p "[GEOGRAPHIC_DATA]" at bounding box center [207, 178] width 139 height 20
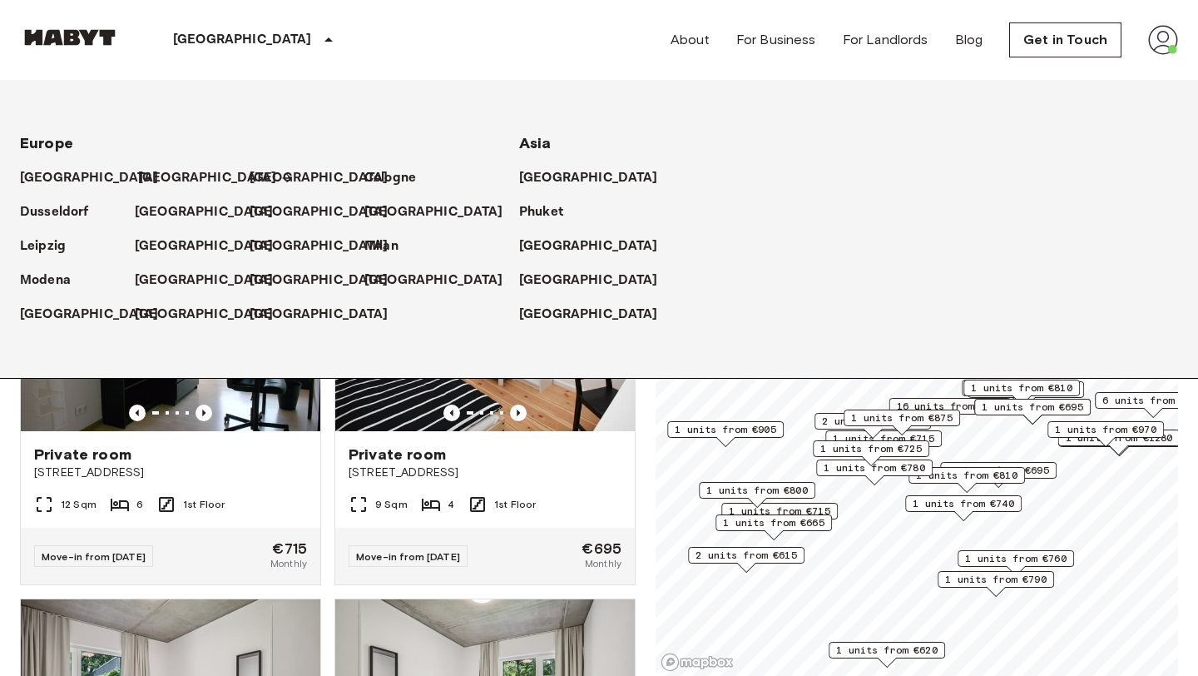
click at [144, 176] on p "[GEOGRAPHIC_DATA]" at bounding box center [207, 178] width 139 height 20
click at [156, 171] on p "[GEOGRAPHIC_DATA]" at bounding box center [207, 178] width 139 height 20
click at [191, 179] on div "[GEOGRAPHIC_DATA]" at bounding box center [192, 171] width 115 height 34
click at [171, 171] on p "[GEOGRAPHIC_DATA]" at bounding box center [207, 178] width 139 height 20
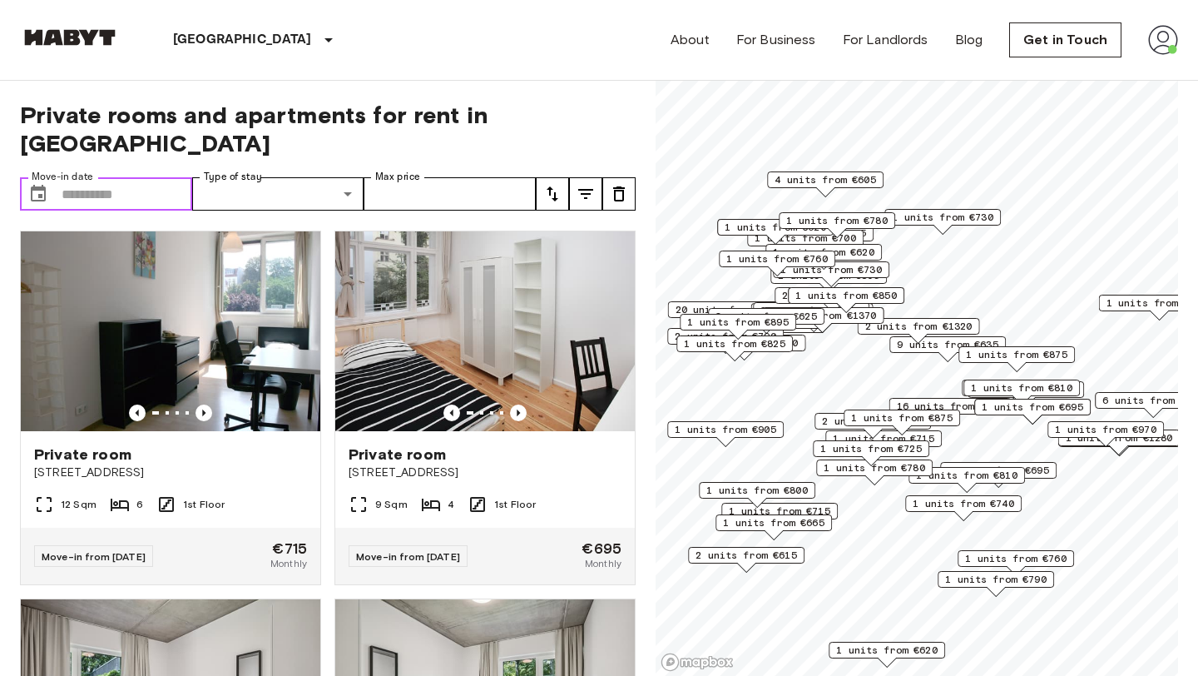
click at [157, 177] on input "Move-in date" at bounding box center [127, 193] width 131 height 33
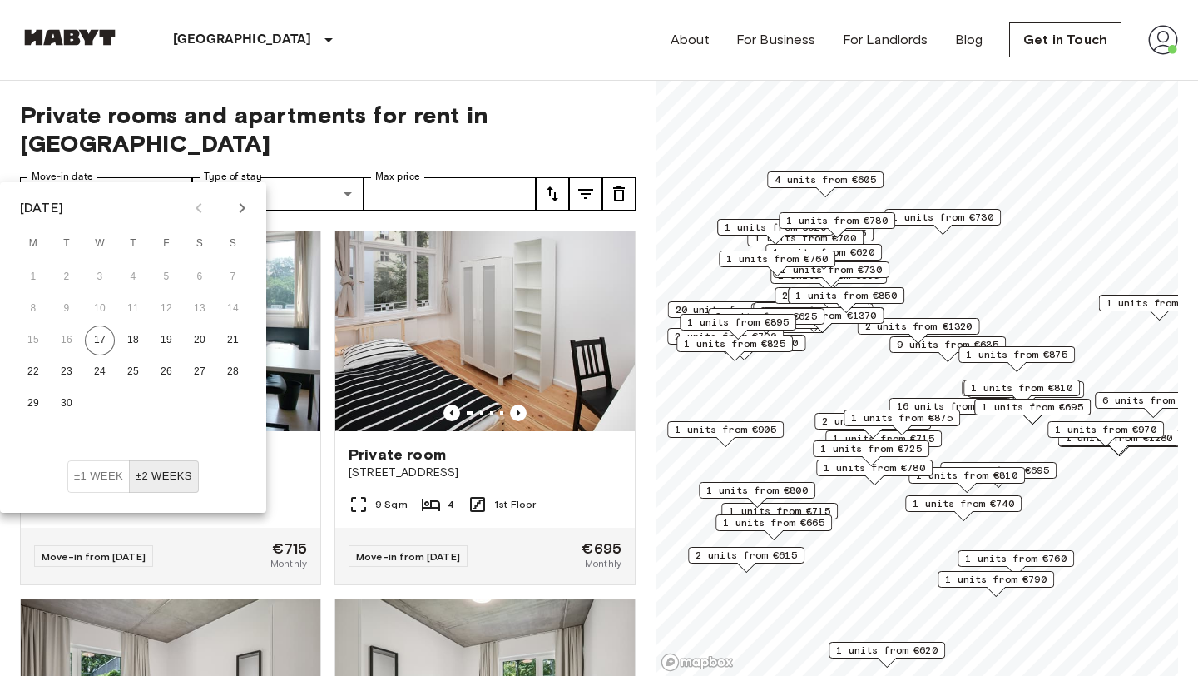
click at [245, 212] on icon "Next month" at bounding box center [242, 208] width 20 height 20
click at [67, 305] on button "7" at bounding box center [67, 309] width 30 height 30
type input "**********"
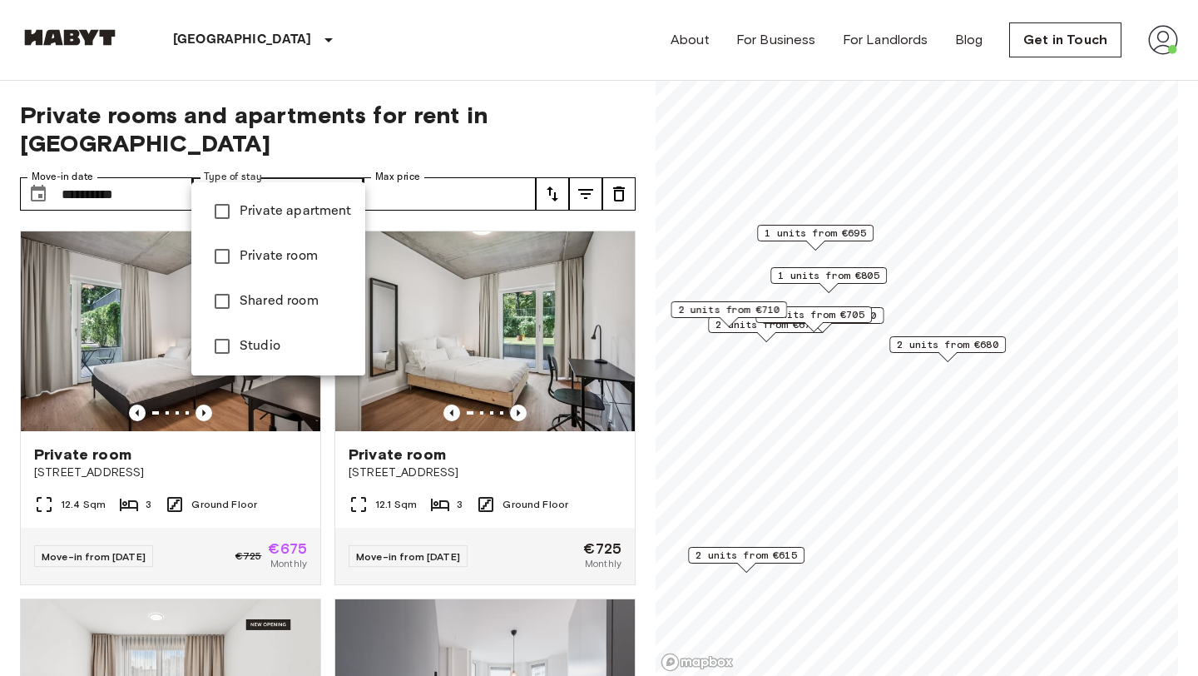
click at [438, 155] on div at bounding box center [599, 338] width 1198 height 676
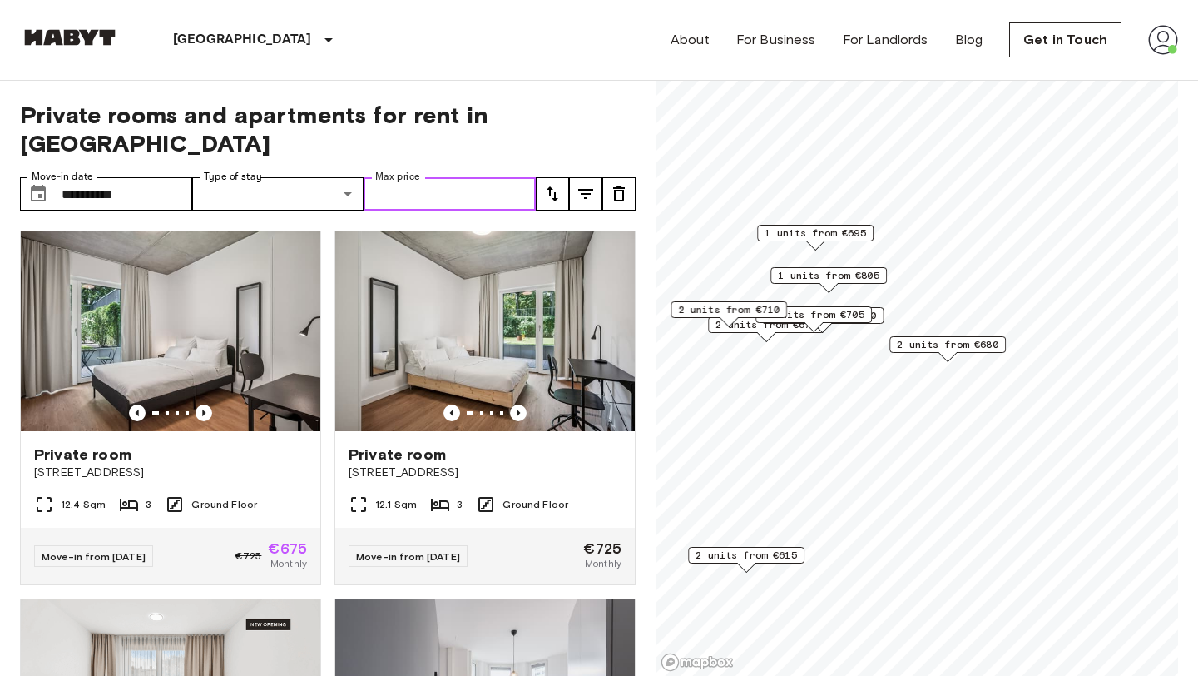
click at [438, 177] on input "Max price" at bounding box center [450, 193] width 172 height 33
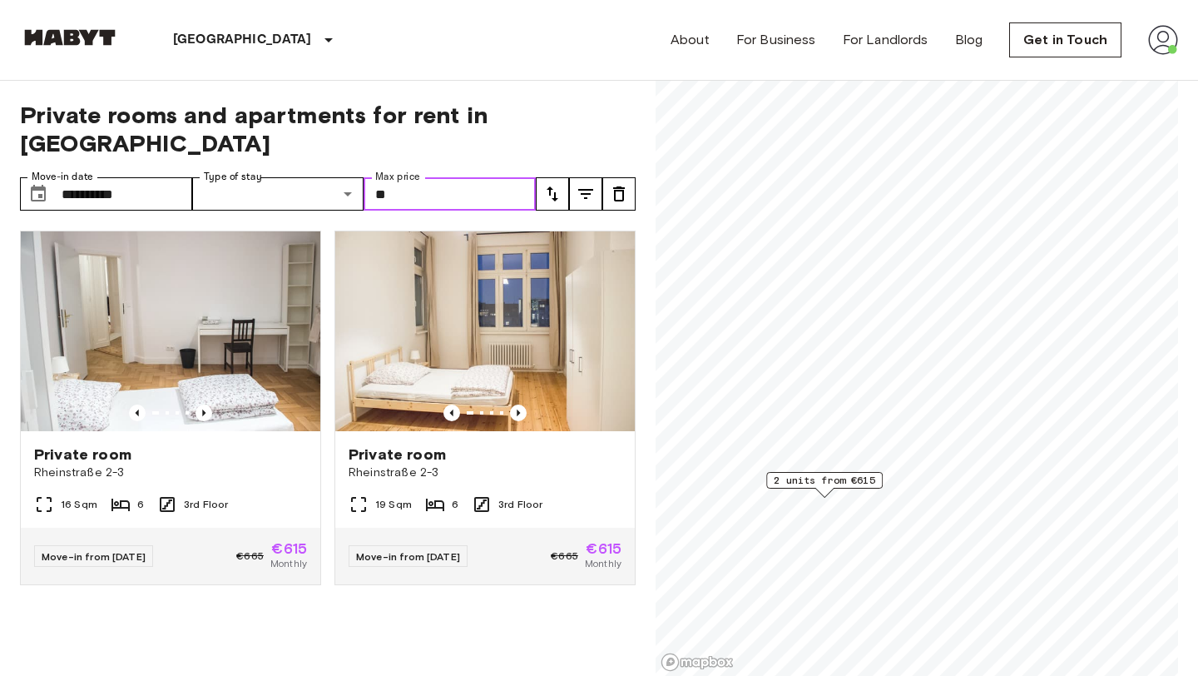
type input "*"
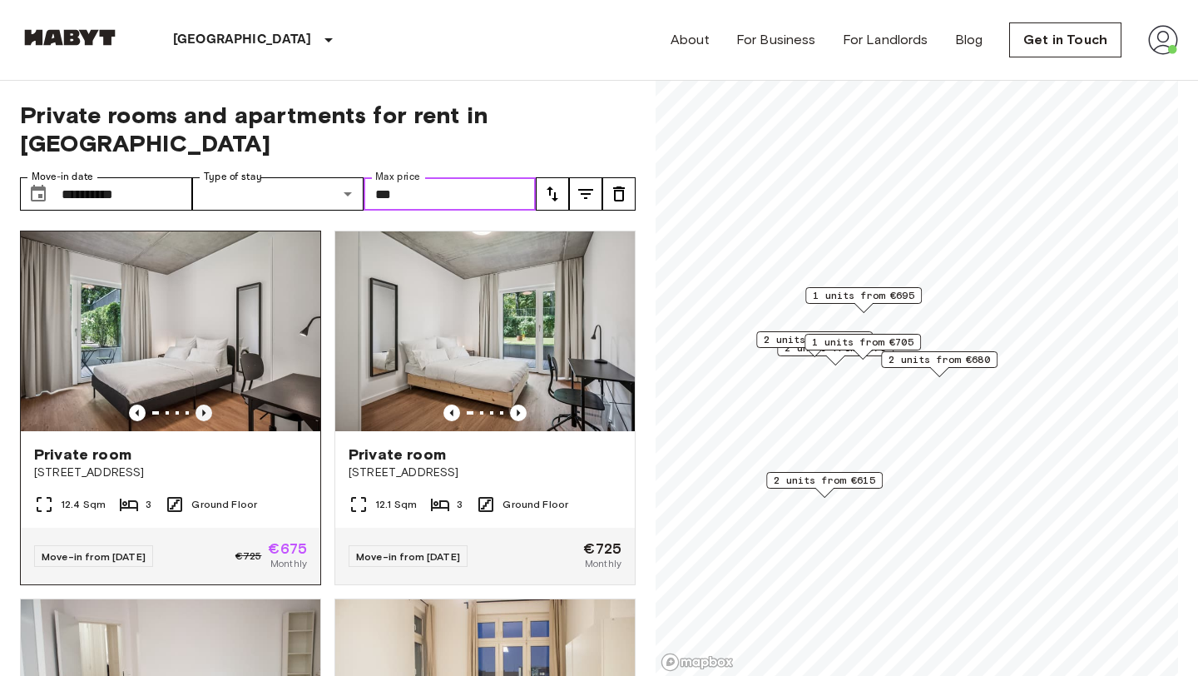
click at [204, 404] on icon "Previous image" at bounding box center [204, 412] width 17 height 17
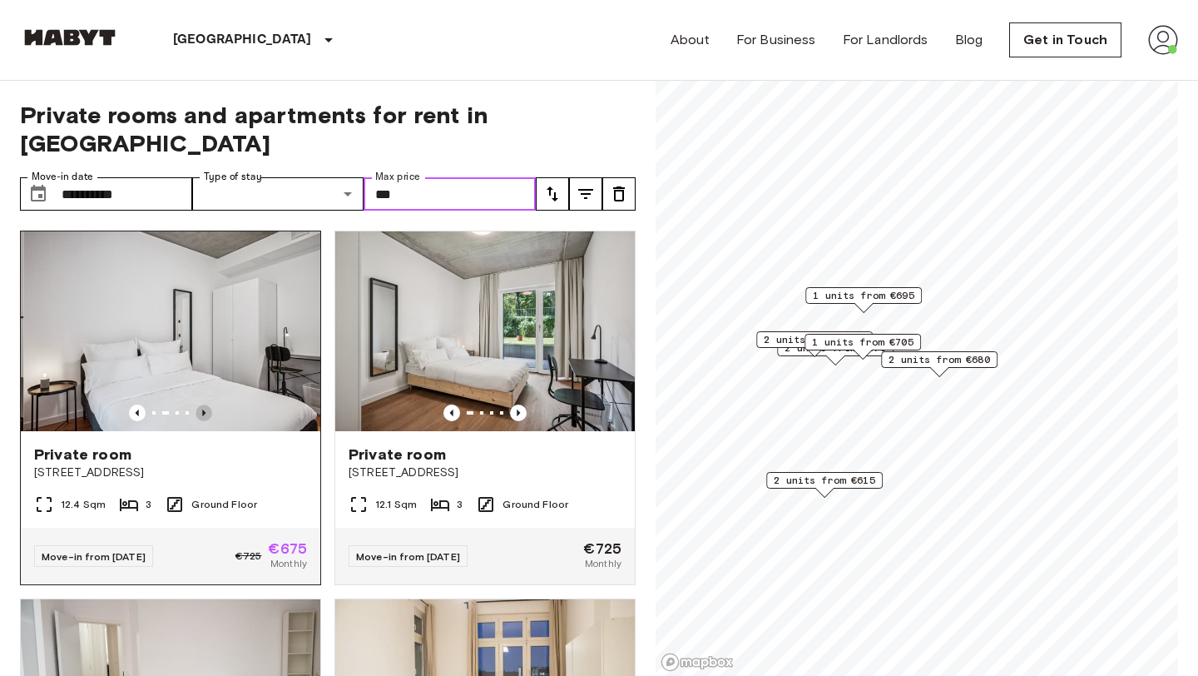
click at [204, 404] on icon "Previous image" at bounding box center [204, 412] width 17 height 17
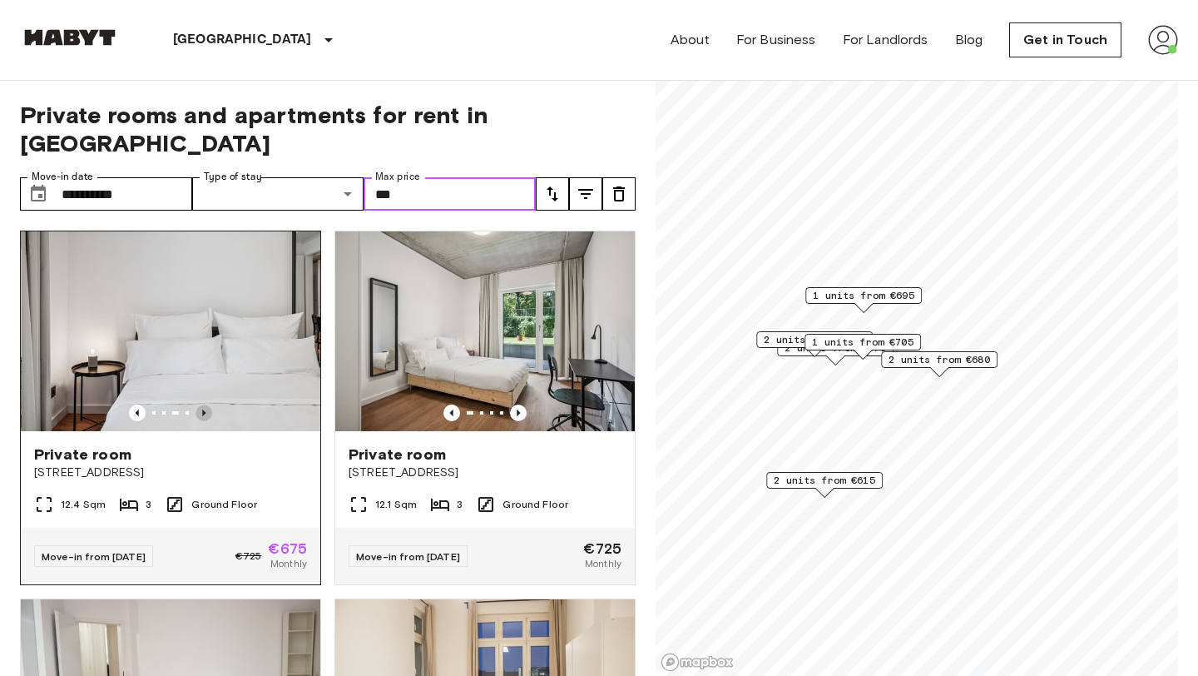
click at [204, 404] on icon "Previous image" at bounding box center [204, 412] width 17 height 17
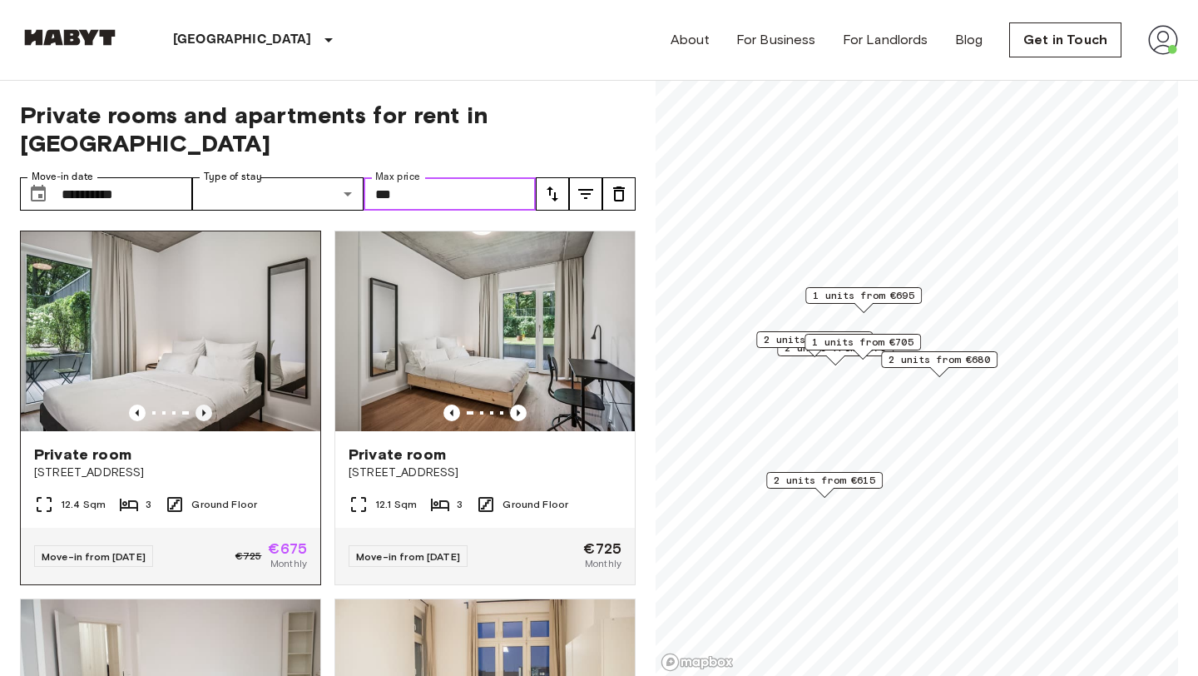
click at [204, 404] on icon "Previous image" at bounding box center [204, 412] width 17 height 17
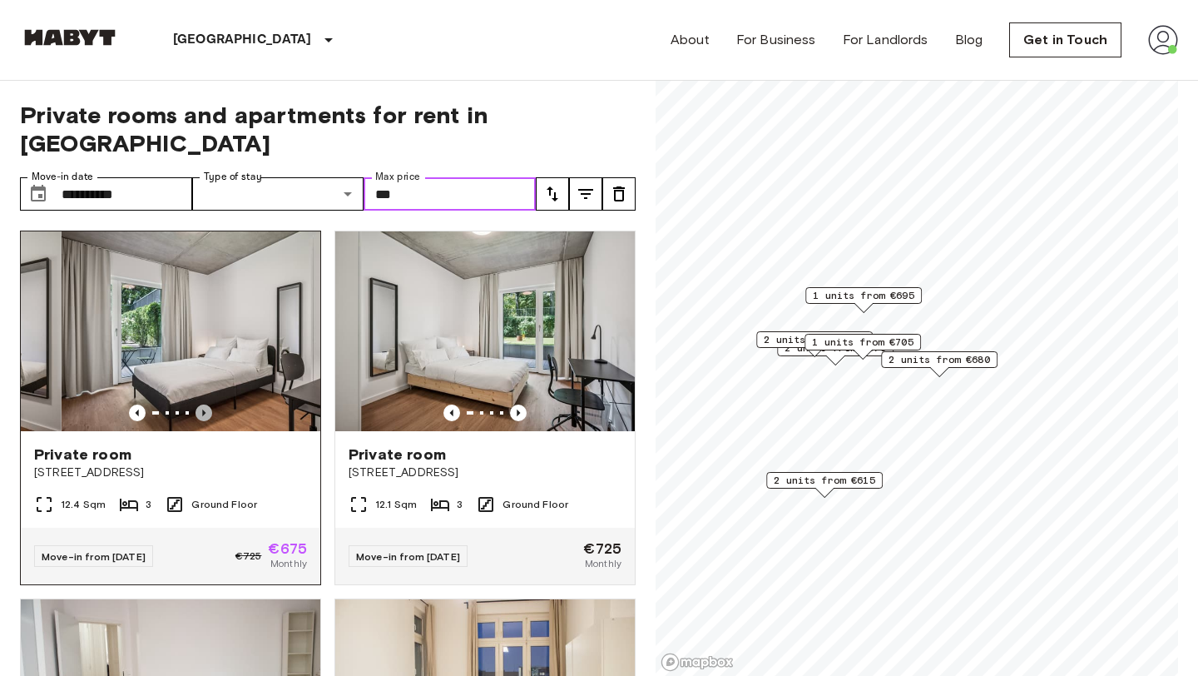
click at [204, 404] on icon "Previous image" at bounding box center [204, 412] width 17 height 17
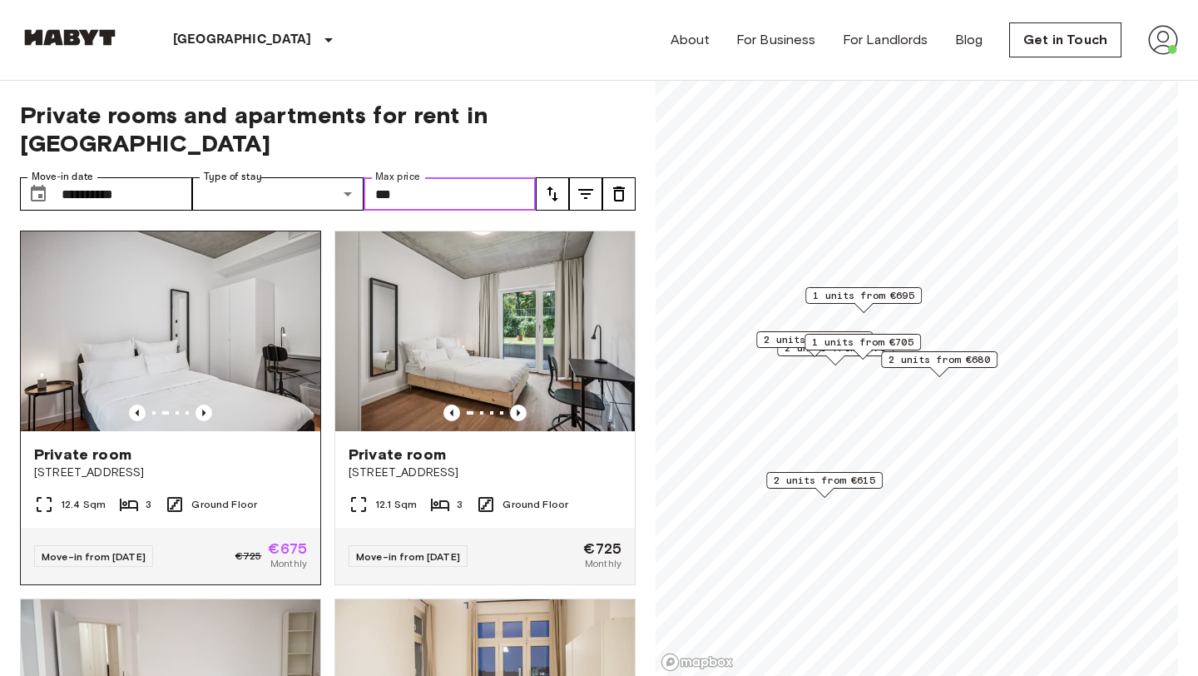
click at [227, 323] on img at bounding box center [171, 331] width 300 height 200
type input "***"
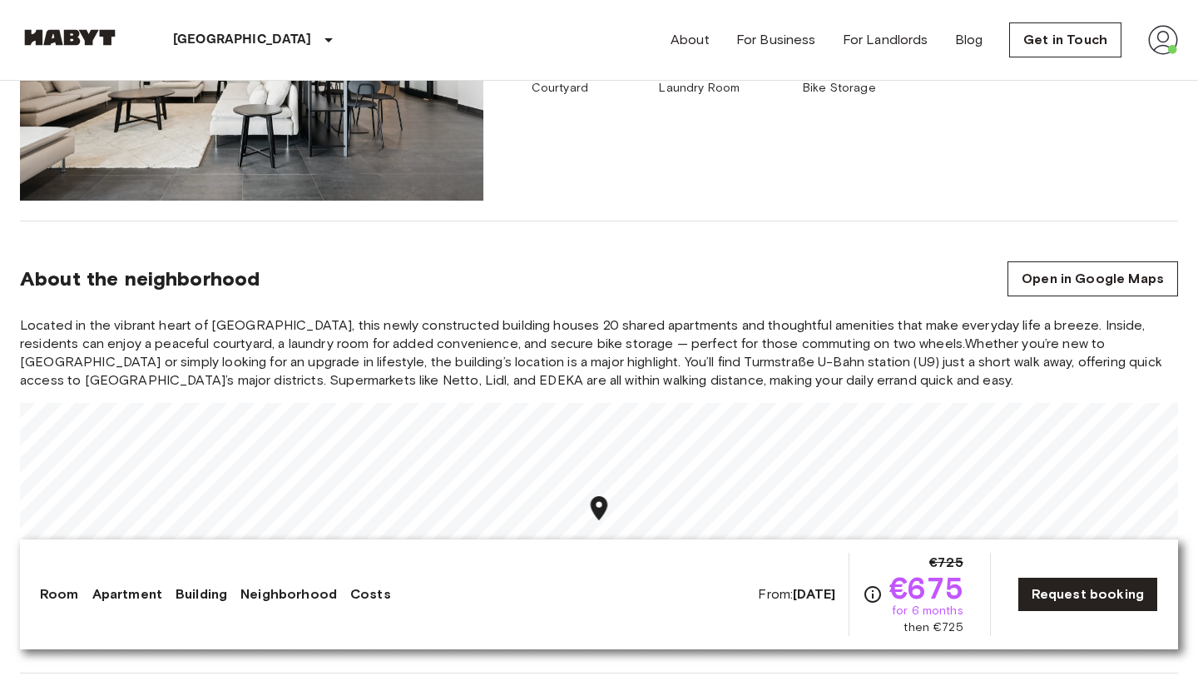
scroll to position [1880, 0]
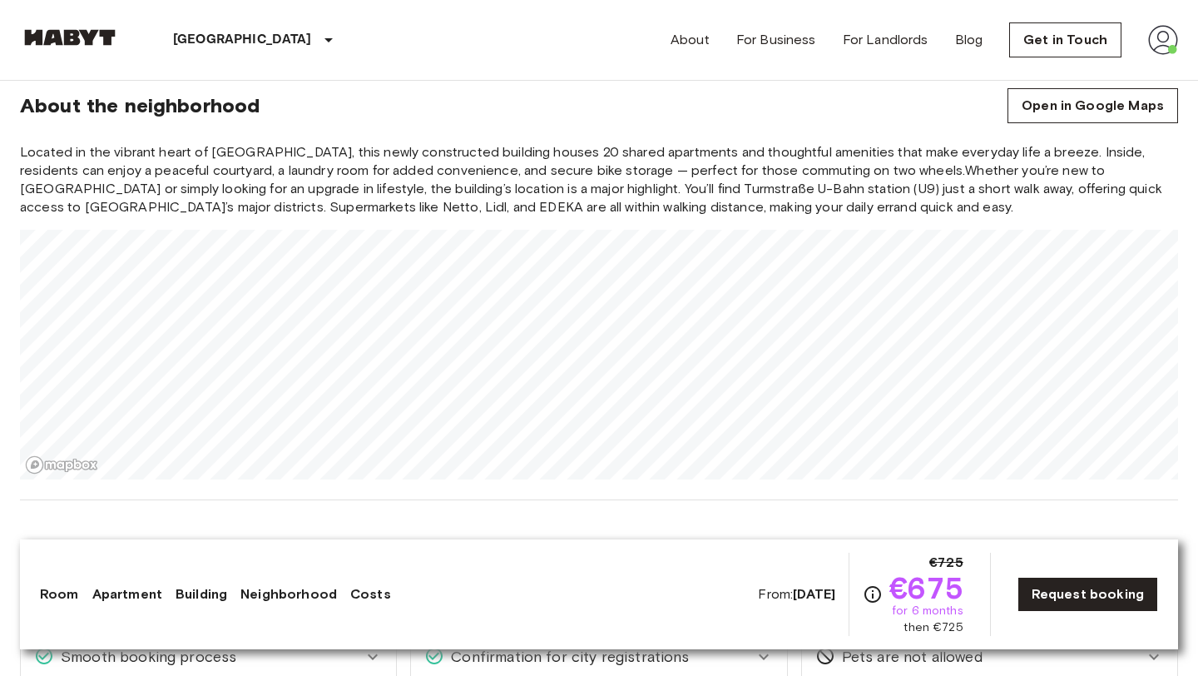
click at [701, 108] on section "About the neighborhood Open in Google Maps Located in the vibrant heart of [GEO…" at bounding box center [599, 274] width 1158 height 452
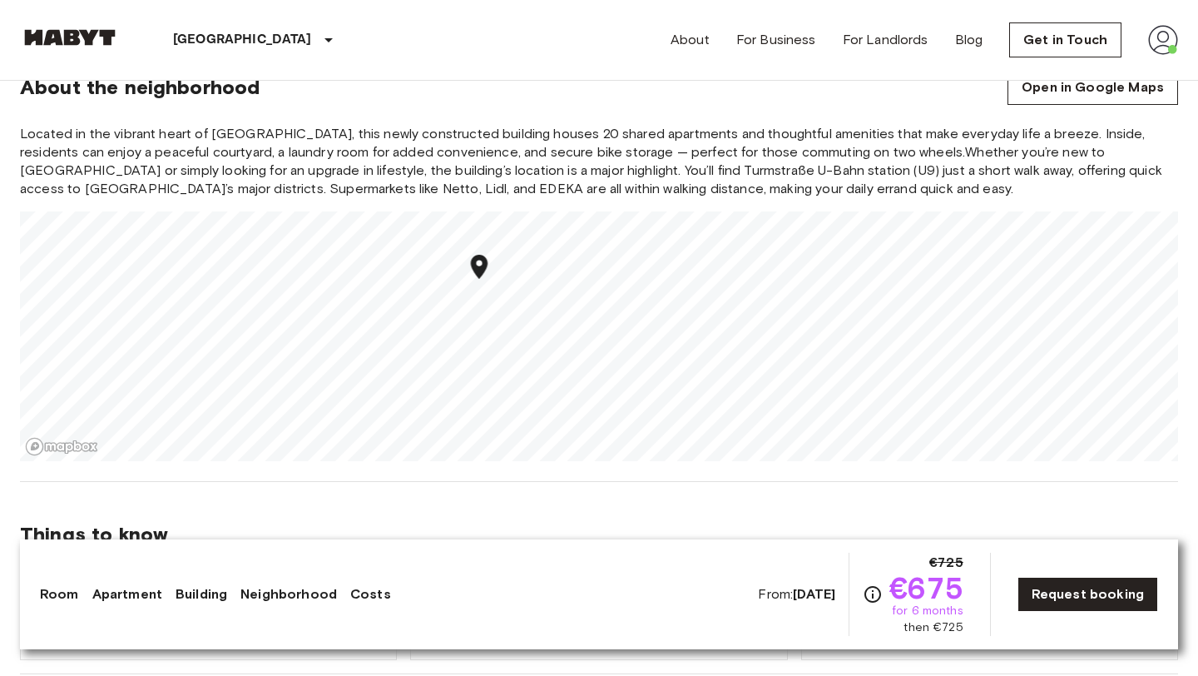
click at [637, 89] on section "About the neighborhood Open in Google Maps Located in the vibrant heart of [GEO…" at bounding box center [599, 256] width 1158 height 452
click at [566, 83] on div "About the neighborhood Open in Google Maps" at bounding box center [599, 87] width 1158 height 35
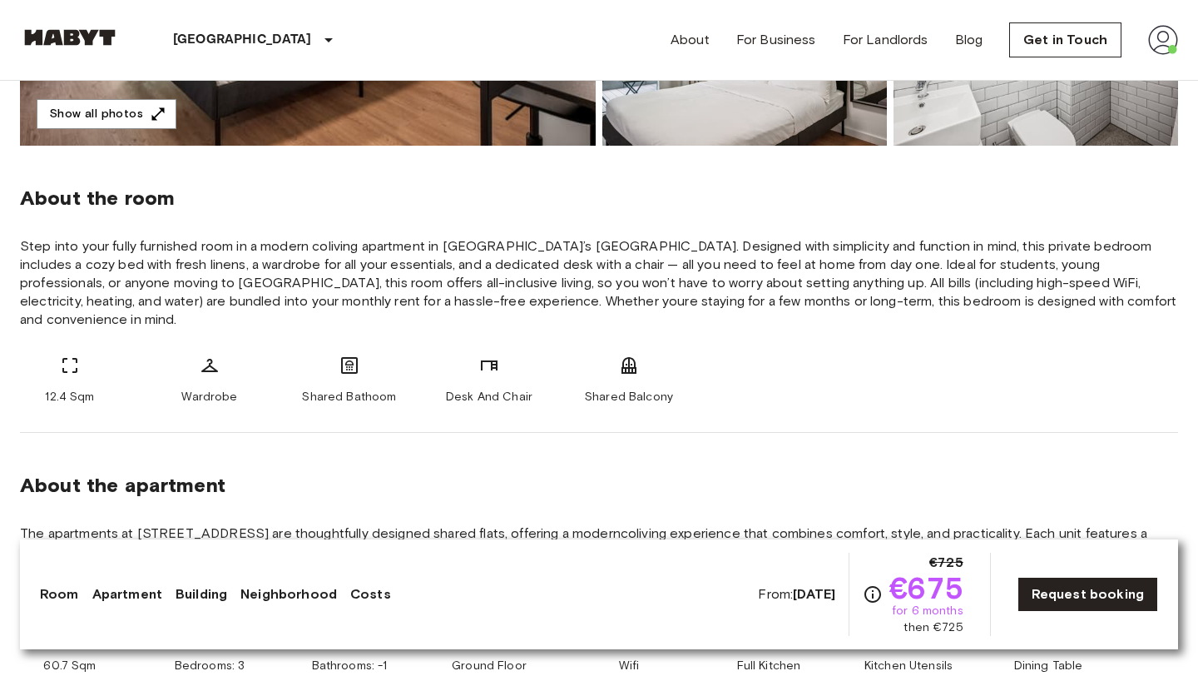
scroll to position [0, 0]
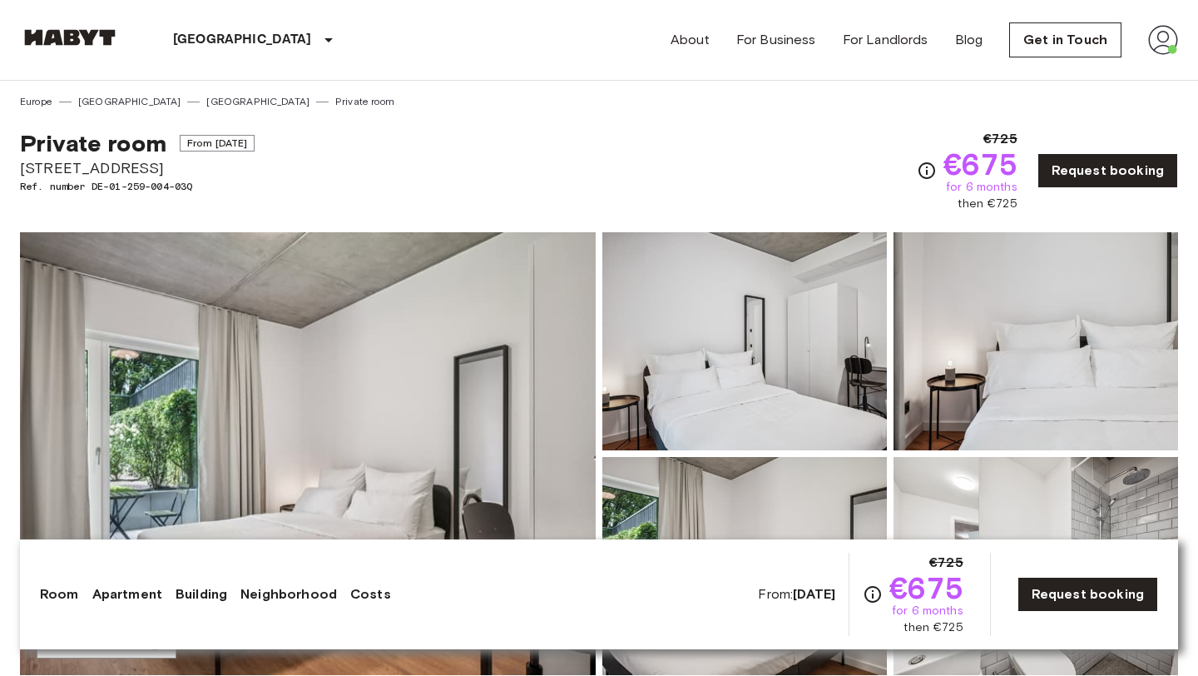
click at [370, 169] on div "Private room From [DATE] [STREET_ADDRESS]. number DE-01-259-004-03Q €725 €675 f…" at bounding box center [599, 160] width 1158 height 103
click at [300, 51] on div "[GEOGRAPHIC_DATA] [GEOGRAPHIC_DATA] [GEOGRAPHIC_DATA] [GEOGRAPHIC_DATA] [GEOGRA…" at bounding box center [599, 40] width 1158 height 80
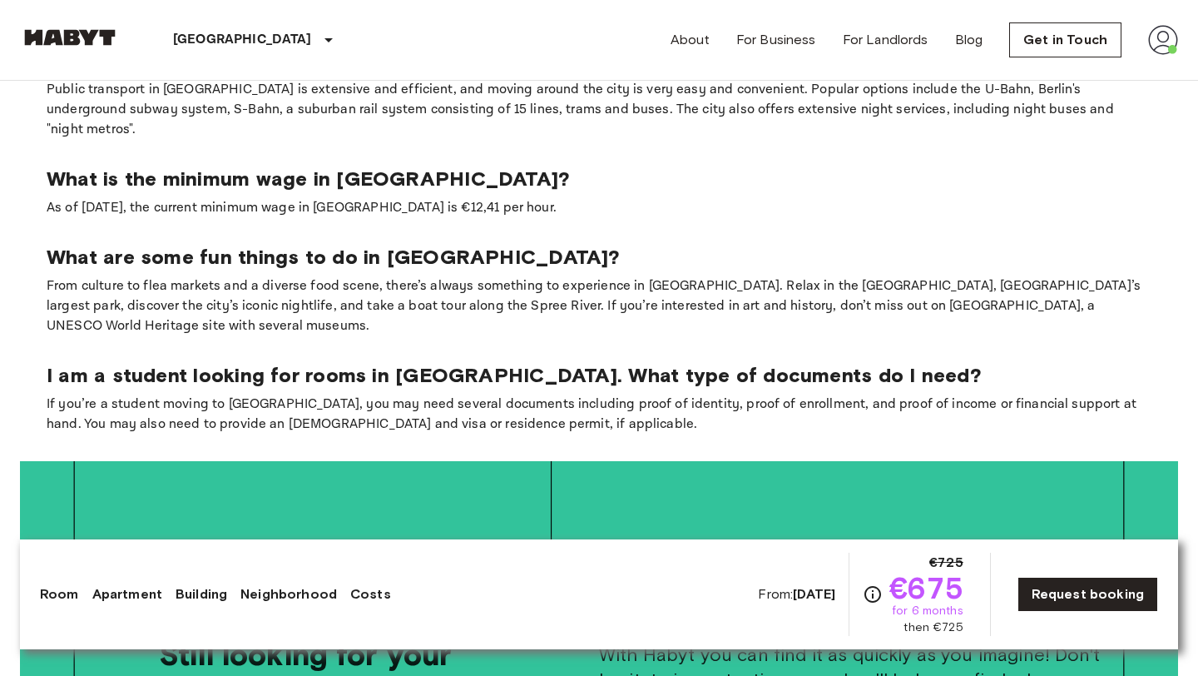
scroll to position [3569, 0]
